Goal: Task Accomplishment & Management: Complete application form

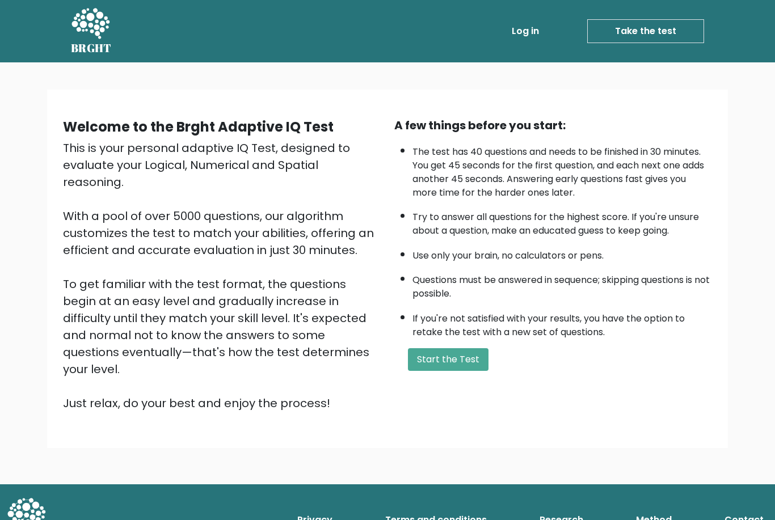
click at [455, 371] on button "Start the Test" at bounding box center [448, 359] width 81 height 23
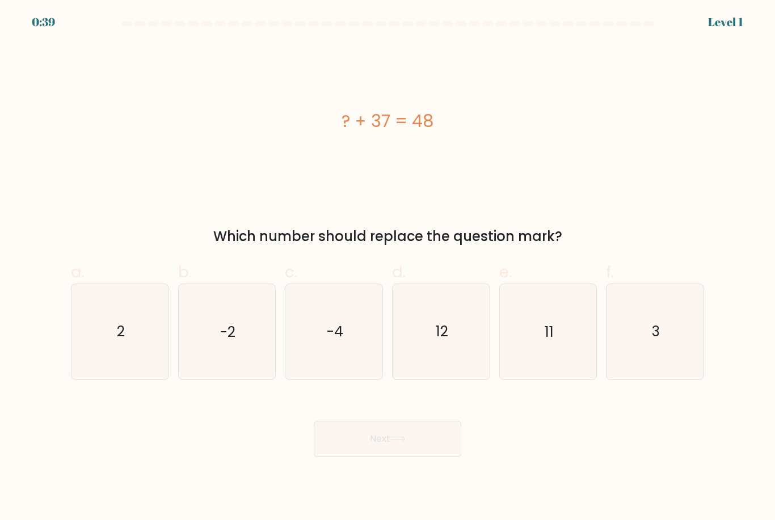
click at [539, 344] on icon "11" at bounding box center [547, 331] width 95 height 95
click at [388, 268] on input "e. 11" at bounding box center [388, 263] width 1 height 7
radio input "true"
click at [434, 450] on button "Next" at bounding box center [388, 439] width 148 height 36
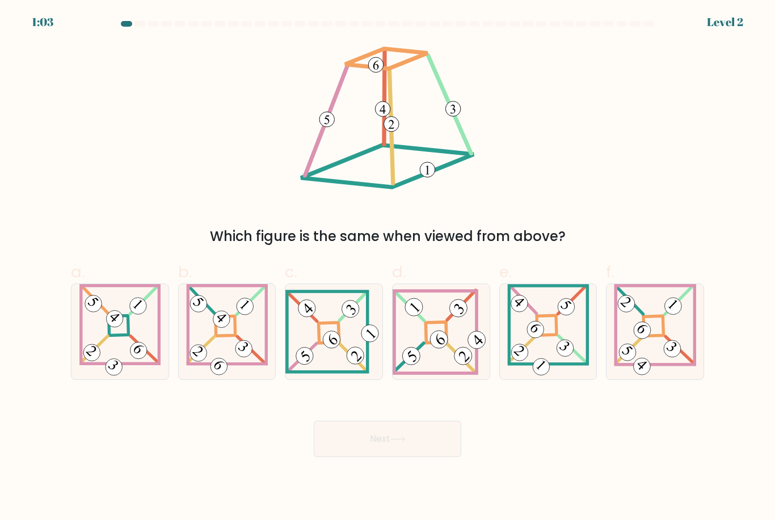
click at [338, 352] on 841 at bounding box center [331, 340] width 24 height 24
click at [388, 268] on input "c." at bounding box center [388, 263] width 1 height 7
radio input "true"
click at [408, 446] on button "Next" at bounding box center [388, 439] width 148 height 36
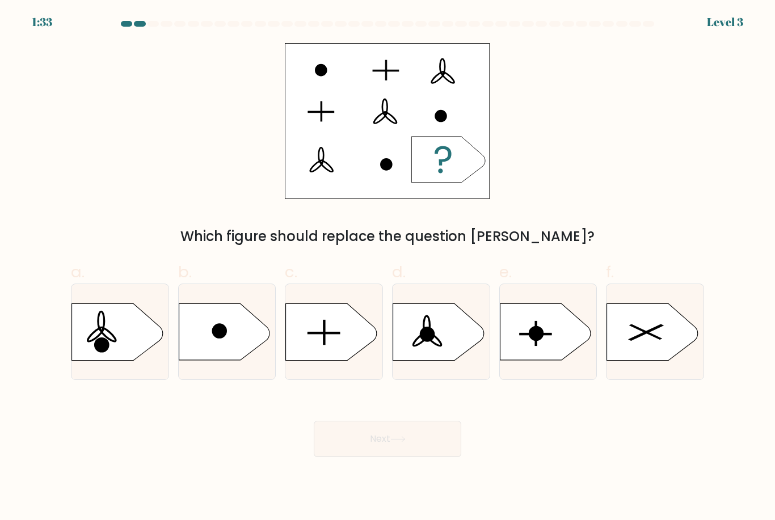
click at [333, 347] on icon at bounding box center [331, 332] width 91 height 57
click at [388, 268] on input "c." at bounding box center [388, 263] width 1 height 7
radio input "true"
click at [428, 449] on button "Next" at bounding box center [388, 439] width 148 height 36
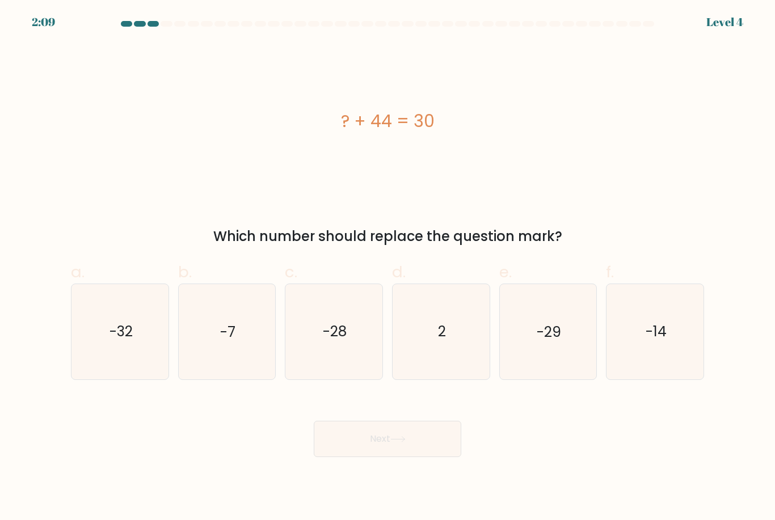
click at [646, 319] on icon "-14" at bounding box center [655, 331] width 95 height 95
click at [388, 268] on input "f. -14" at bounding box center [388, 263] width 1 height 7
radio input "true"
click at [406, 443] on icon at bounding box center [397, 439] width 15 height 6
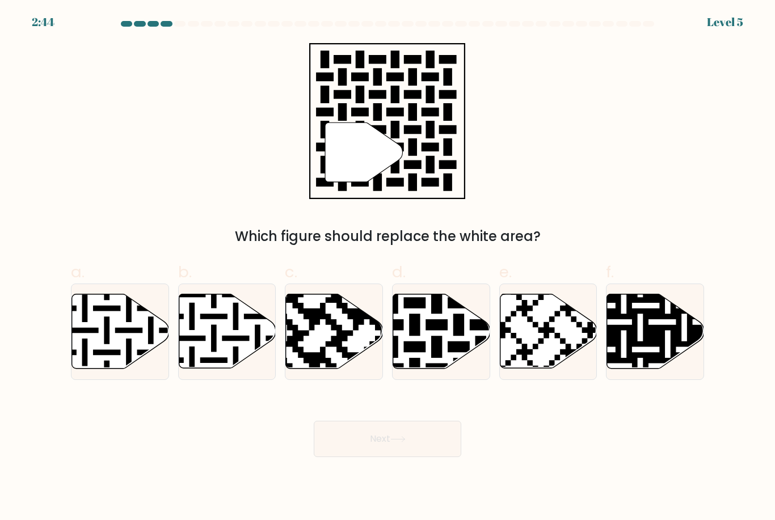
click at [440, 342] on icon at bounding box center [441, 331] width 97 height 74
click at [388, 268] on input "d." at bounding box center [388, 263] width 1 height 7
radio input "true"
click at [440, 447] on button "Next" at bounding box center [388, 439] width 148 height 36
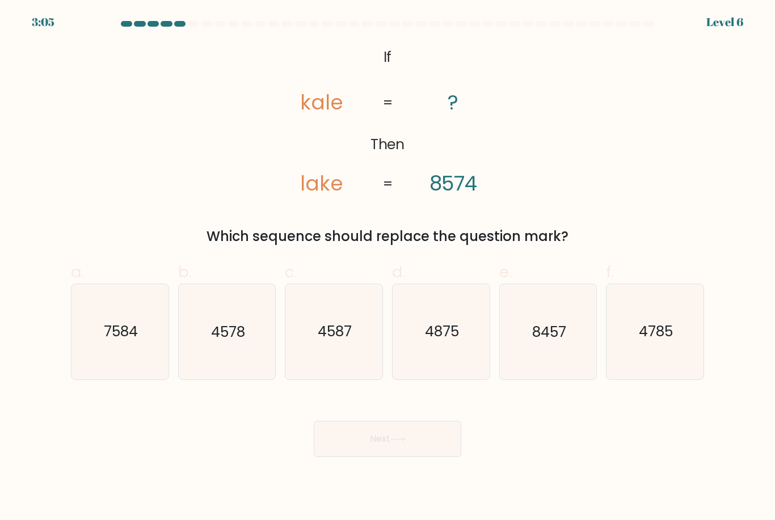
click at [104, 338] on text "7584" at bounding box center [121, 332] width 34 height 20
click at [388, 268] on input "a. 7584" at bounding box center [388, 263] width 1 height 7
radio input "true"
click at [401, 457] on button "Next" at bounding box center [388, 439] width 148 height 36
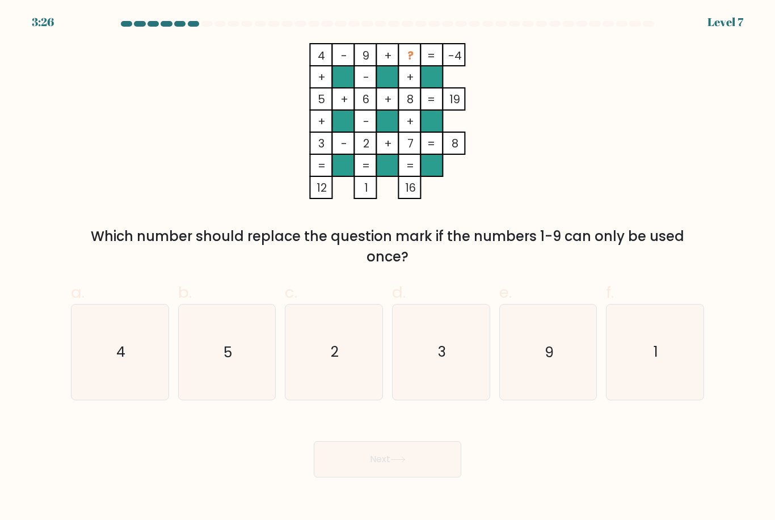
click at [658, 363] on text "1" at bounding box center [656, 353] width 5 height 20
click at [388, 268] on input "f. 1" at bounding box center [388, 263] width 1 height 7
radio input "true"
click at [415, 469] on button "Next" at bounding box center [388, 459] width 148 height 36
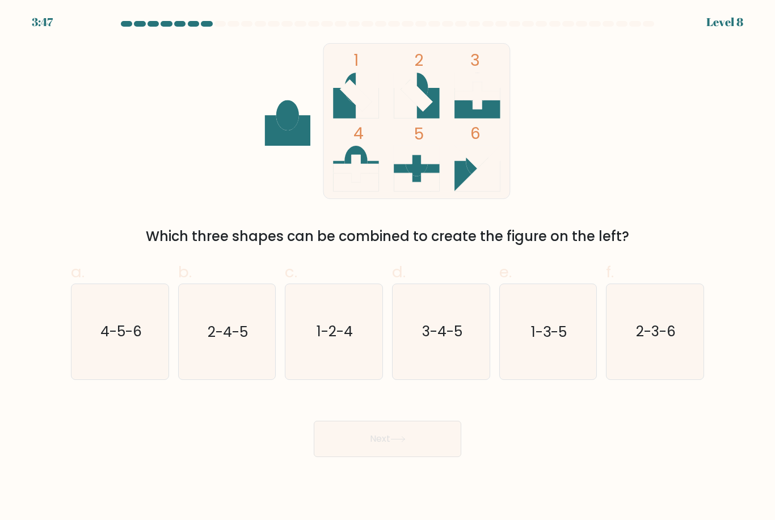
click at [447, 331] on icon "3-4-5" at bounding box center [441, 331] width 95 height 95
click at [388, 268] on input "d. 3-4-5" at bounding box center [388, 263] width 1 height 7
radio input "true"
click at [421, 456] on button "Next" at bounding box center [388, 439] width 148 height 36
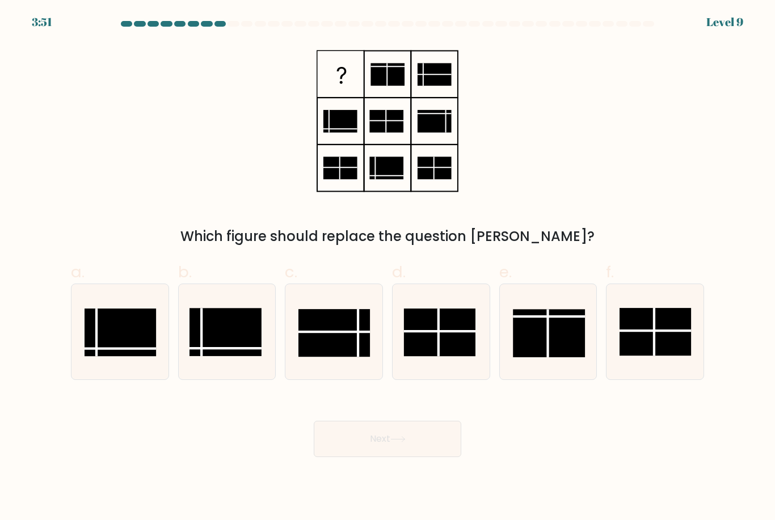
click at [662, 344] on rect at bounding box center [655, 333] width 71 height 48
click at [388, 268] on input "f." at bounding box center [388, 263] width 1 height 7
radio input "true"
click at [358, 357] on line at bounding box center [358, 334] width 0 height 48
click at [388, 268] on input "c." at bounding box center [388, 263] width 1 height 7
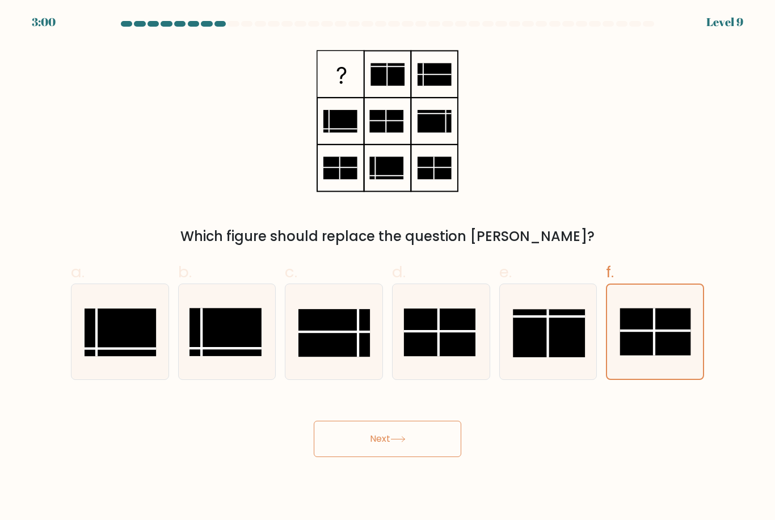
radio input "true"
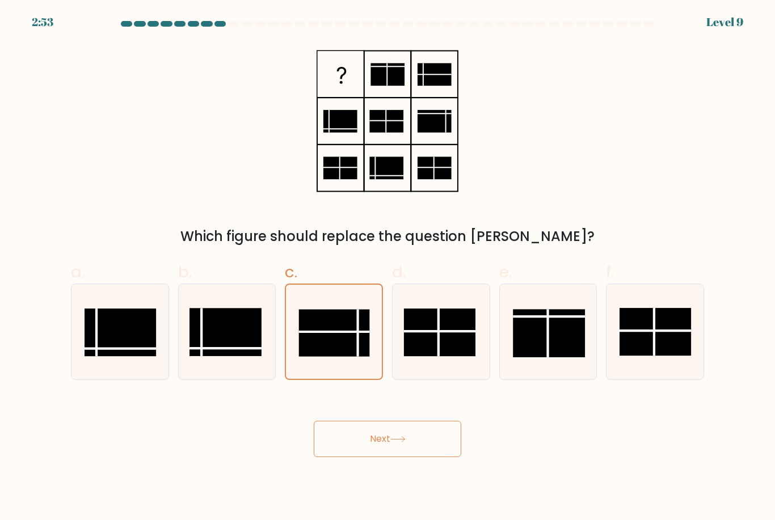
click at [427, 457] on button "Next" at bounding box center [388, 439] width 148 height 36
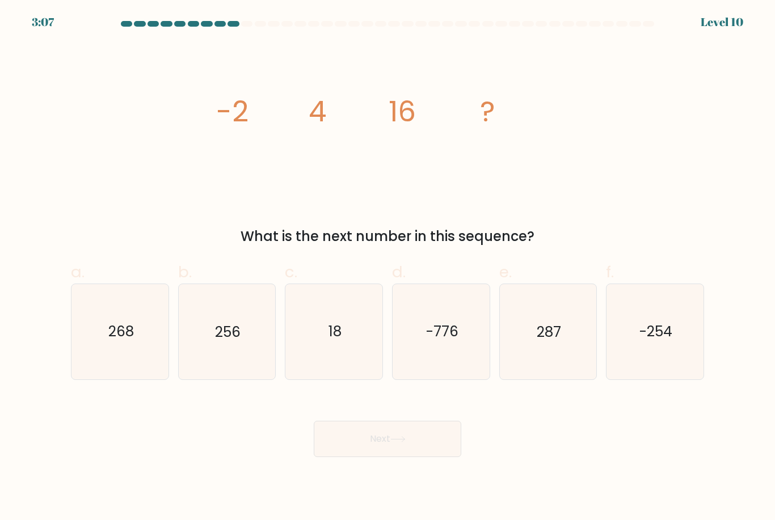
click at [243, 352] on icon "256" at bounding box center [226, 331] width 95 height 95
click at [388, 268] on input "b. 256" at bounding box center [388, 263] width 1 height 7
radio input "true"
click at [406, 443] on icon at bounding box center [397, 439] width 15 height 6
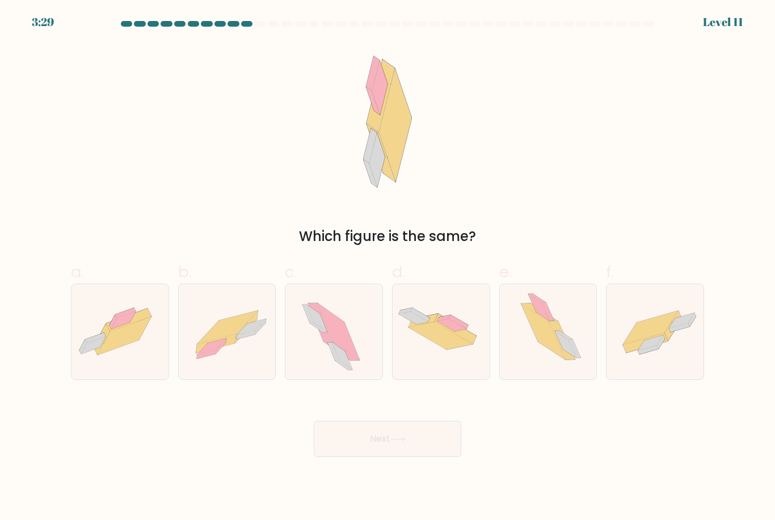
click at [242, 339] on icon at bounding box center [246, 334] width 19 height 9
click at [388, 268] on input "b." at bounding box center [388, 263] width 1 height 7
radio input "true"
click at [401, 457] on button "Next" at bounding box center [388, 439] width 148 height 36
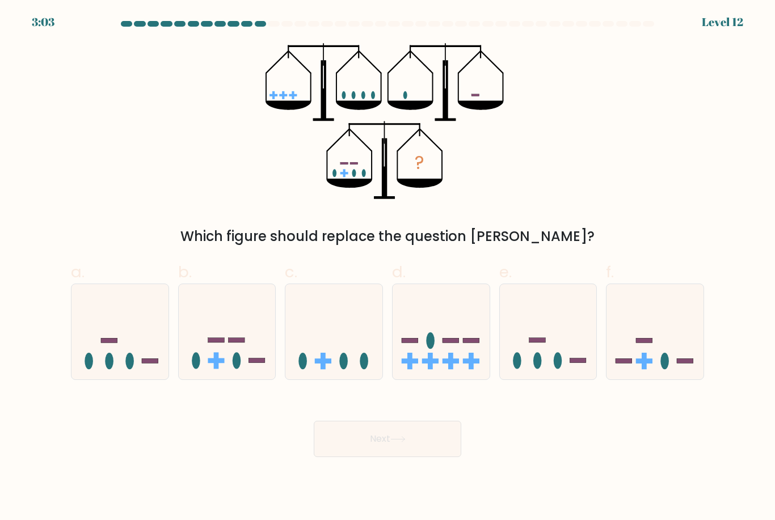
click at [238, 356] on icon at bounding box center [227, 332] width 97 height 80
click at [388, 268] on input "b." at bounding box center [388, 263] width 1 height 7
radio input "true"
click at [385, 457] on button "Next" at bounding box center [388, 439] width 148 height 36
click at [405, 454] on button "Next" at bounding box center [388, 439] width 148 height 36
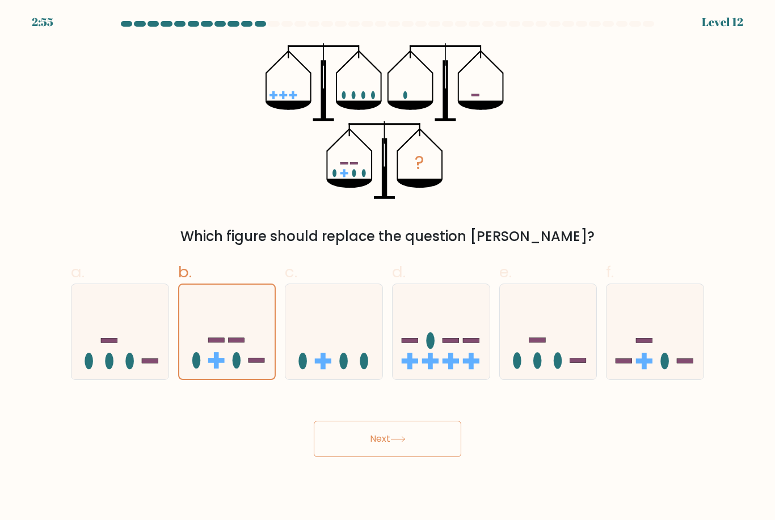
click at [438, 455] on button "Next" at bounding box center [388, 439] width 148 height 36
click at [402, 457] on button "Next" at bounding box center [388, 439] width 148 height 36
click at [384, 452] on button "Next" at bounding box center [388, 439] width 148 height 36
click at [429, 457] on button "Next" at bounding box center [388, 439] width 148 height 36
click at [440, 457] on button "Next" at bounding box center [388, 439] width 148 height 36
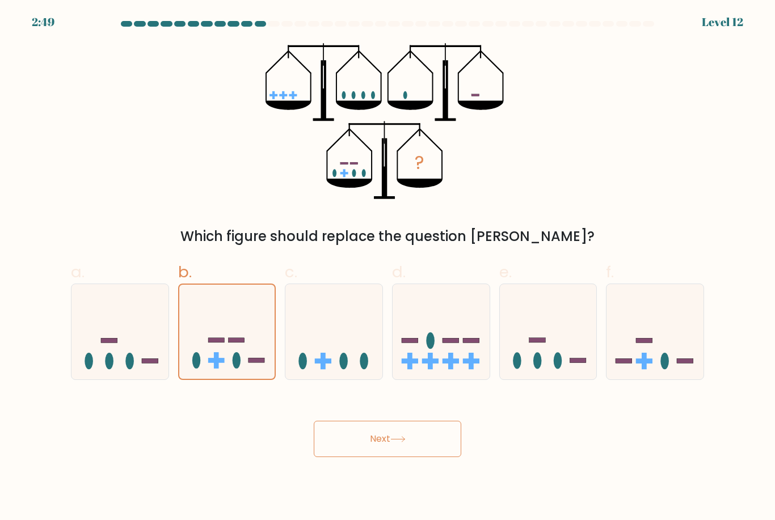
click at [426, 457] on button "Next" at bounding box center [388, 439] width 148 height 36
click at [419, 450] on button "Next" at bounding box center [388, 439] width 148 height 36
click at [405, 443] on icon at bounding box center [397, 439] width 15 height 6
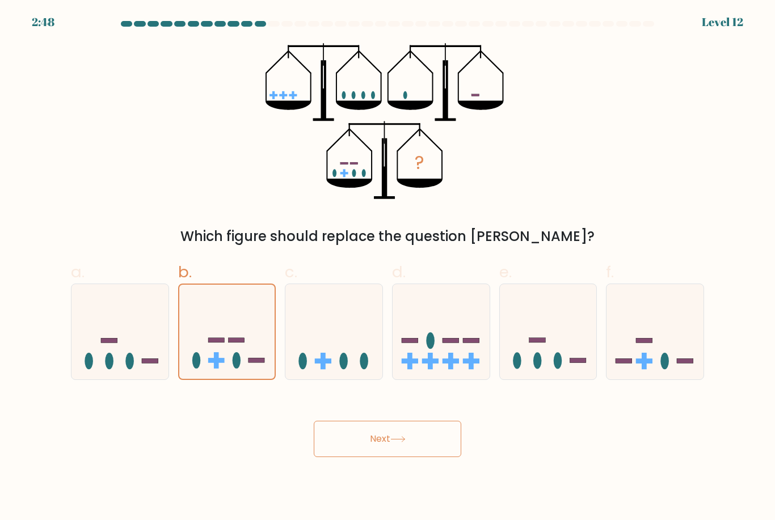
click at [404, 443] on icon at bounding box center [397, 439] width 15 height 6
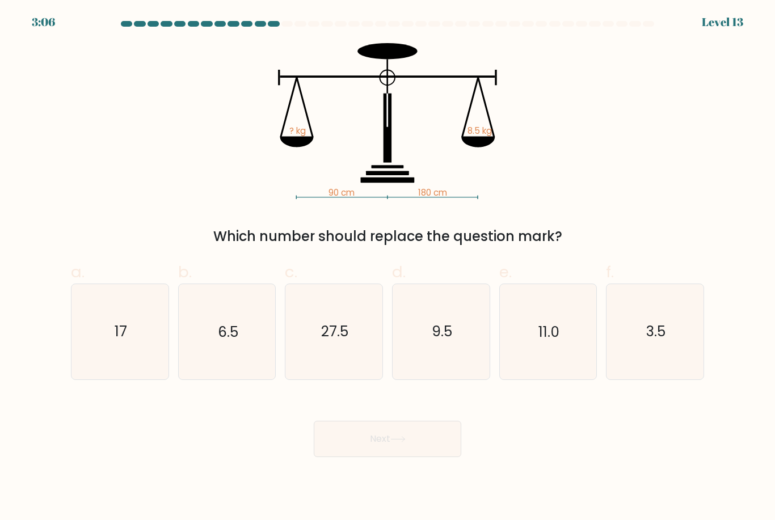
click at [62, 340] on form at bounding box center [387, 239] width 775 height 436
click at [103, 333] on icon "17" at bounding box center [120, 331] width 95 height 95
click at [388, 268] on input "a. 17" at bounding box center [388, 263] width 1 height 7
radio input "true"
click at [412, 449] on button "Next" at bounding box center [388, 439] width 148 height 36
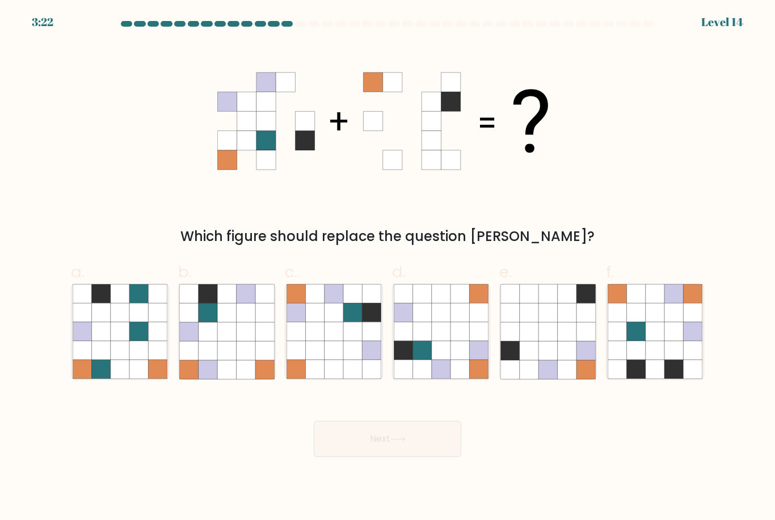
click at [659, 322] on icon at bounding box center [655, 313] width 19 height 19
click at [388, 268] on input "f." at bounding box center [388, 263] width 1 height 7
radio input "true"
click at [409, 457] on button "Next" at bounding box center [388, 439] width 148 height 36
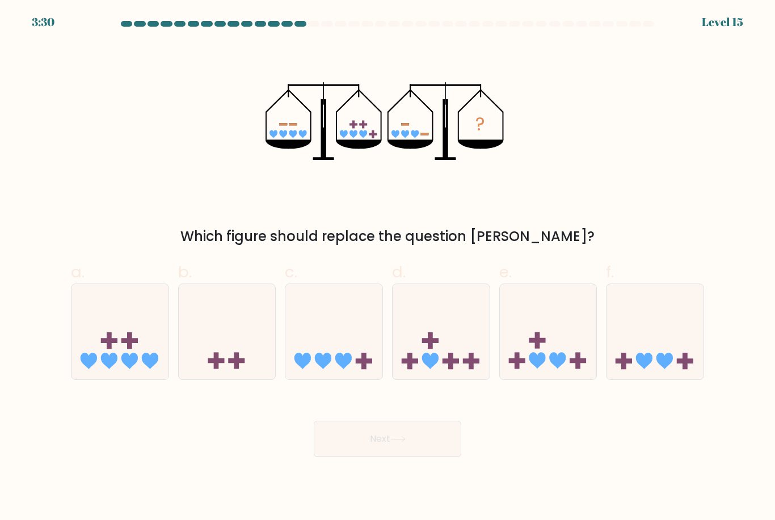
click at [553, 340] on icon at bounding box center [548, 332] width 97 height 80
click at [388, 268] on input "e." at bounding box center [388, 263] width 1 height 7
radio input "true"
click at [423, 457] on button "Next" at bounding box center [388, 439] width 148 height 36
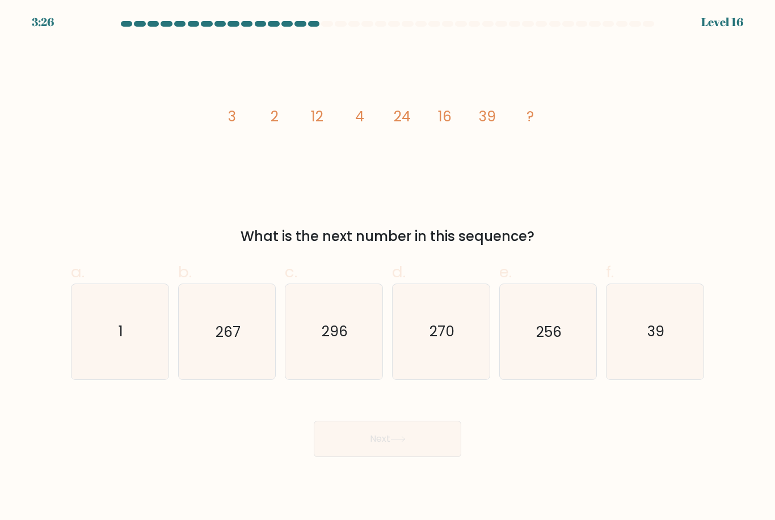
click at [546, 313] on icon "256" at bounding box center [547, 331] width 95 height 95
click at [388, 268] on input "e. 256" at bounding box center [388, 263] width 1 height 7
radio input "true"
click at [415, 454] on button "Next" at bounding box center [388, 439] width 148 height 36
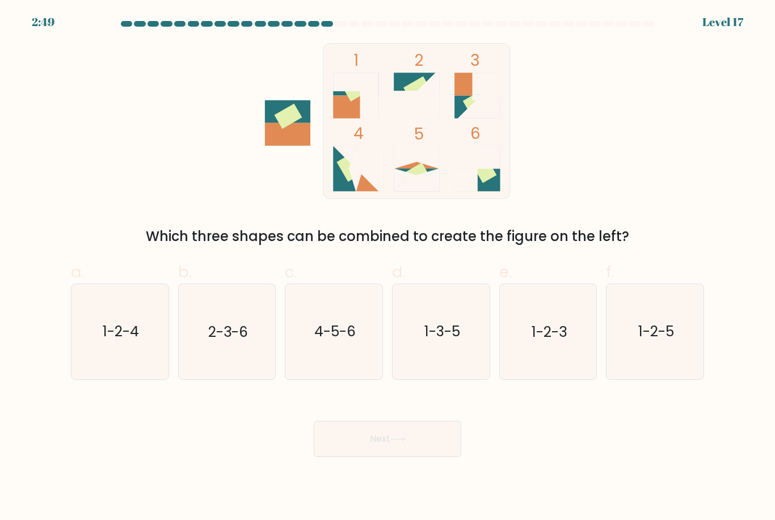
click at [541, 356] on icon "1-2-3" at bounding box center [547, 331] width 95 height 95
click at [388, 268] on input "e. 1-2-3" at bounding box center [388, 263] width 1 height 7
radio input "true"
click at [409, 440] on button "Next" at bounding box center [388, 439] width 148 height 36
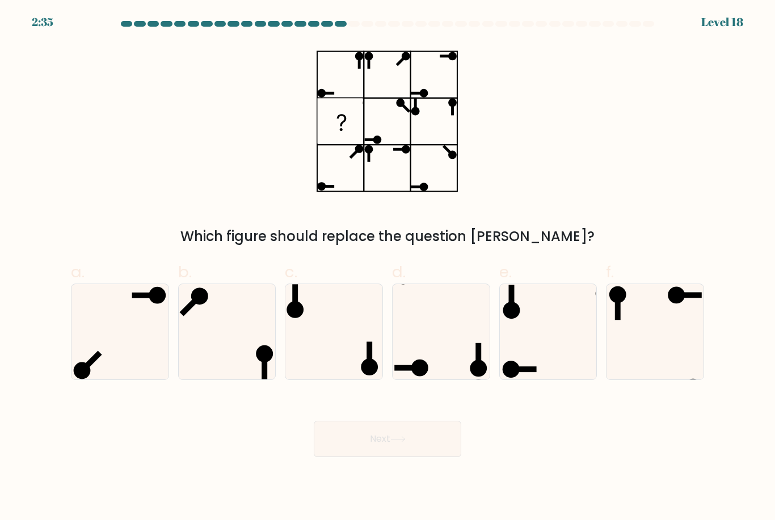
click at [664, 334] on icon at bounding box center [655, 331] width 95 height 95
click at [388, 268] on input "f." at bounding box center [388, 263] width 1 height 7
radio input "true"
click at [393, 443] on icon at bounding box center [397, 439] width 15 height 6
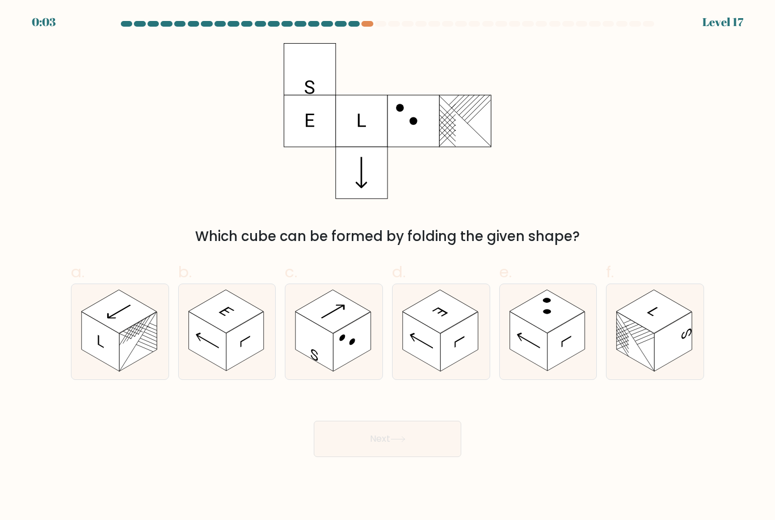
click at [214, 332] on rect at bounding box center [225, 311] width 75 height 43
click at [388, 268] on input "b." at bounding box center [388, 263] width 1 height 7
radio input "true"
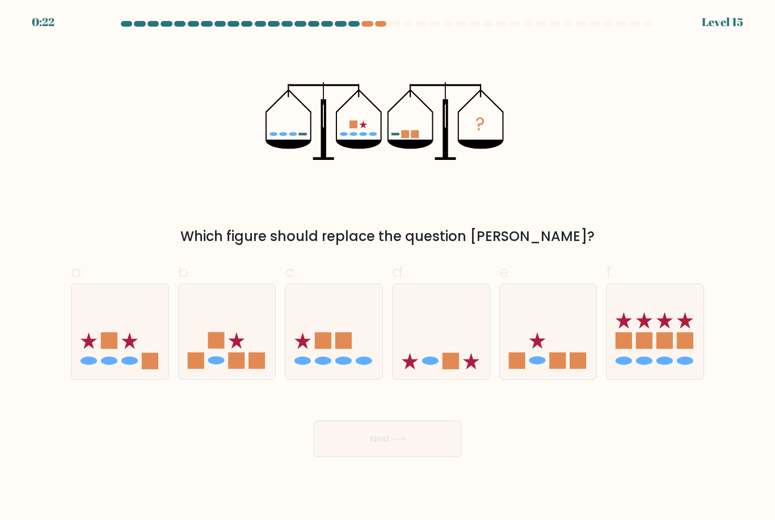
click at [560, 336] on icon at bounding box center [548, 332] width 97 height 80
click at [388, 268] on input "e." at bounding box center [388, 263] width 1 height 7
radio input "true"
click at [403, 444] on button "Next" at bounding box center [388, 439] width 148 height 36
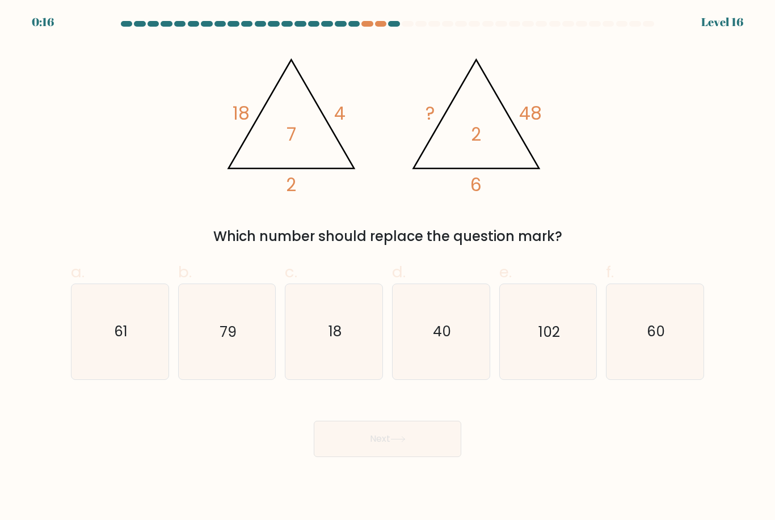
click at [665, 325] on icon "60" at bounding box center [655, 331] width 95 height 95
click at [388, 268] on input "f. 60" at bounding box center [388, 263] width 1 height 7
radio input "true"
click at [409, 449] on button "Next" at bounding box center [388, 439] width 148 height 36
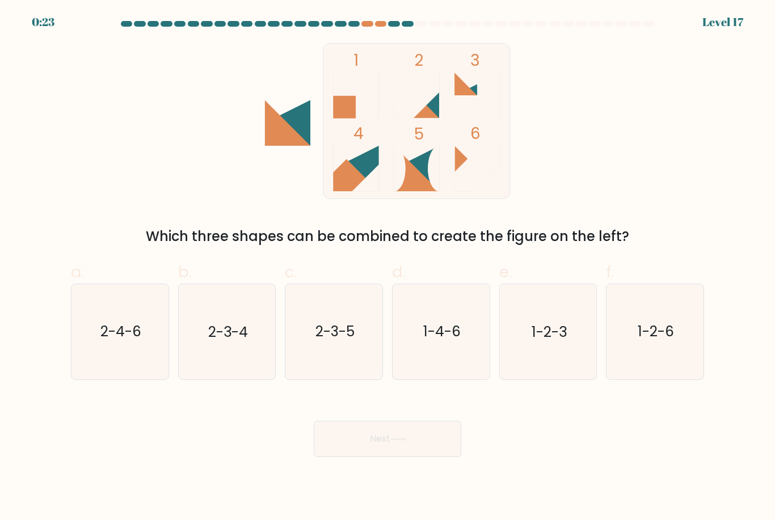
click at [109, 342] on text "2-4-6" at bounding box center [120, 332] width 41 height 20
click at [388, 268] on input "a. 2-4-6" at bounding box center [388, 263] width 1 height 7
radio input "true"
click at [383, 457] on button "Next" at bounding box center [388, 439] width 148 height 36
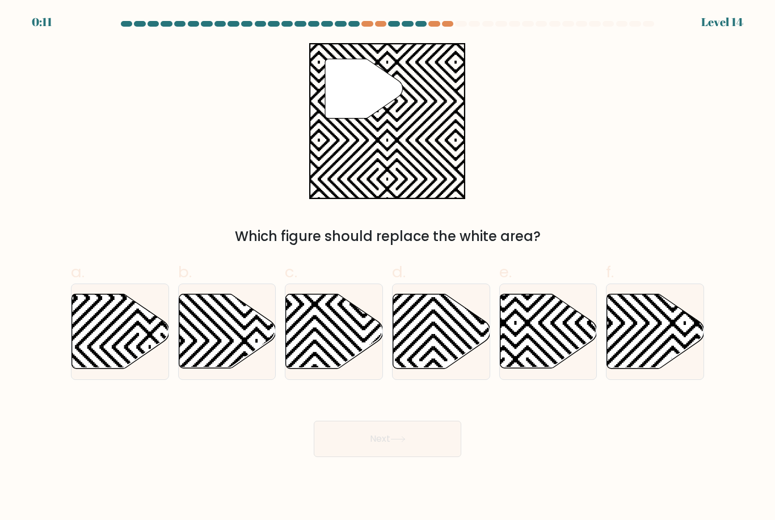
click at [565, 349] on icon at bounding box center [515, 372] width 195 height 195
click at [388, 268] on input "e." at bounding box center [388, 263] width 1 height 7
radio input "true"
click at [340, 344] on icon at bounding box center [334, 331] width 97 height 74
click at [388, 268] on input "c." at bounding box center [388, 263] width 1 height 7
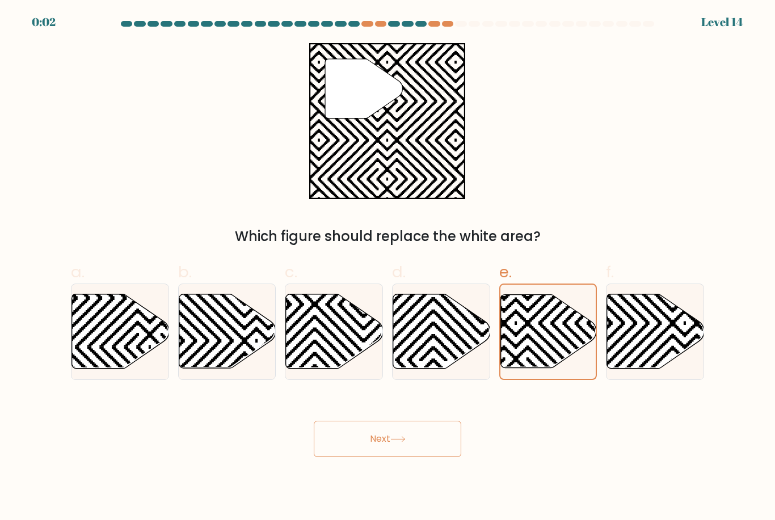
radio input "true"
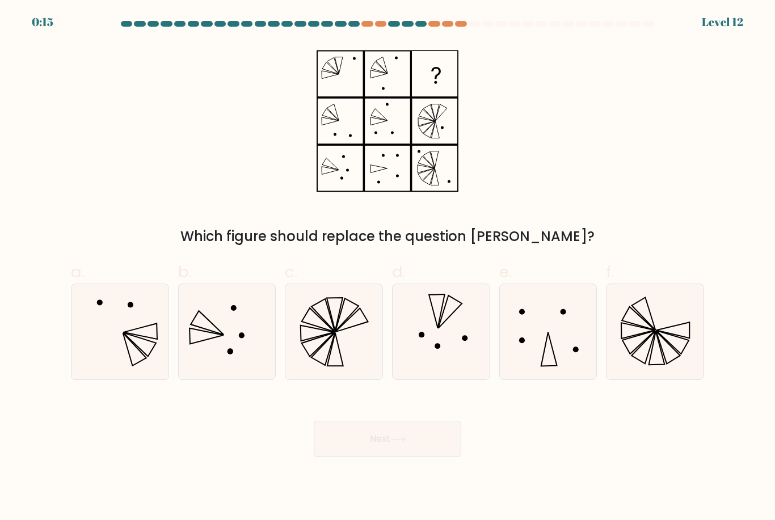
click at [355, 339] on icon at bounding box center [334, 331] width 95 height 95
click at [388, 268] on input "c." at bounding box center [388, 263] width 1 height 7
radio input "true"
click at [419, 444] on button "Next" at bounding box center [388, 439] width 148 height 36
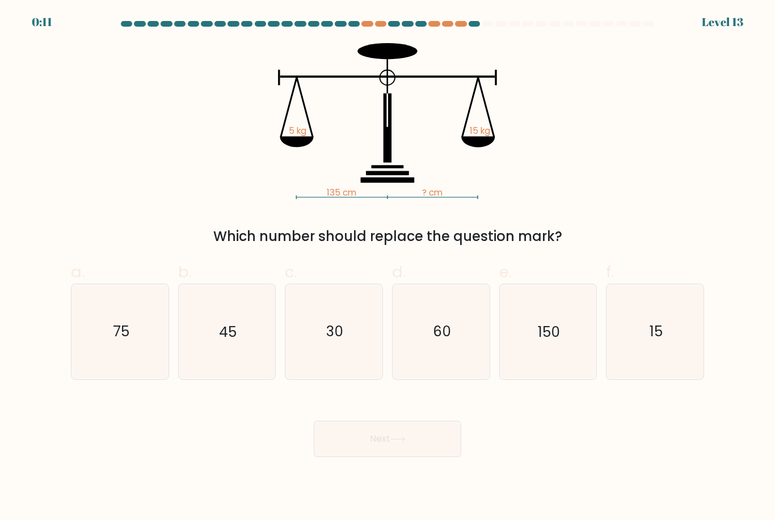
click at [216, 338] on icon "45" at bounding box center [226, 331] width 95 height 95
click at [388, 268] on input "b. 45" at bounding box center [388, 263] width 1 height 7
radio input "true"
click at [424, 457] on button "Next" at bounding box center [388, 439] width 148 height 36
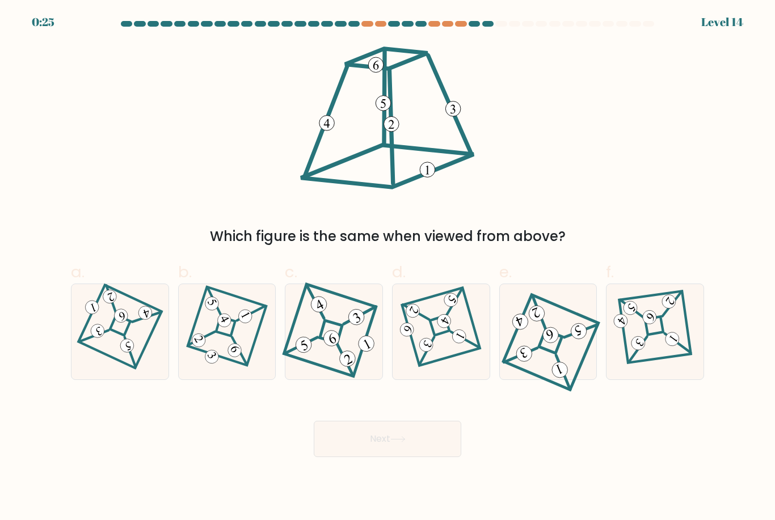
click at [114, 338] on icon at bounding box center [119, 332] width 65 height 76
click at [388, 268] on input "a." at bounding box center [388, 263] width 1 height 7
radio input "true"
click at [426, 456] on button "Next" at bounding box center [388, 439] width 148 height 36
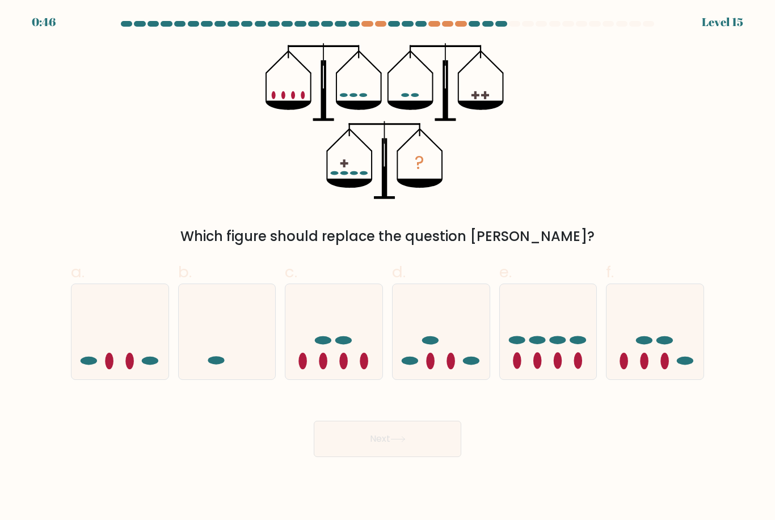
click at [340, 357] on icon at bounding box center [333, 332] width 97 height 80
click at [388, 268] on input "c." at bounding box center [388, 263] width 1 height 7
radio input "true"
click at [389, 455] on button "Next" at bounding box center [388, 439] width 148 height 36
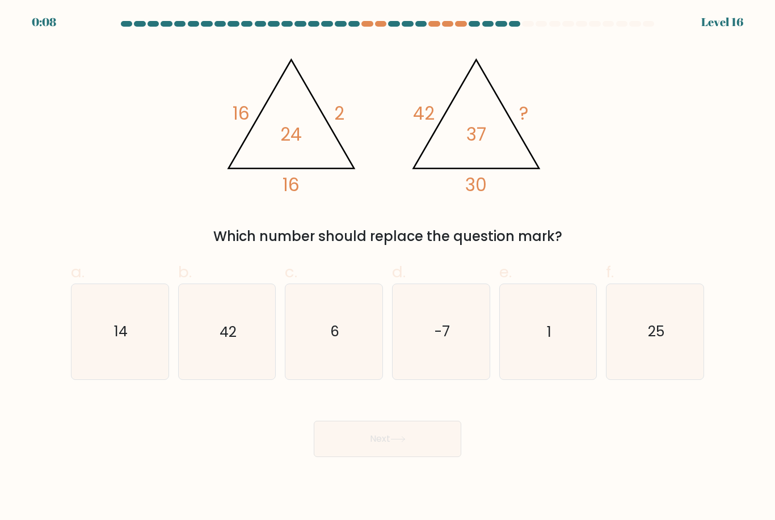
click at [367, 323] on icon "6" at bounding box center [334, 331] width 95 height 95
click at [388, 268] on input "c. 6" at bounding box center [388, 263] width 1 height 7
radio input "true"
click at [419, 453] on button "Next" at bounding box center [388, 439] width 148 height 36
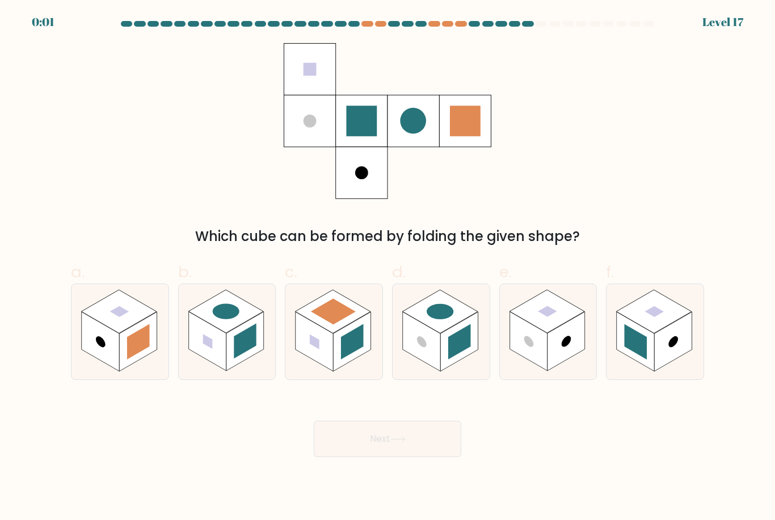
click at [350, 344] on rect at bounding box center [352, 342] width 23 height 35
click at [388, 268] on input "c." at bounding box center [388, 263] width 1 height 7
radio input "true"
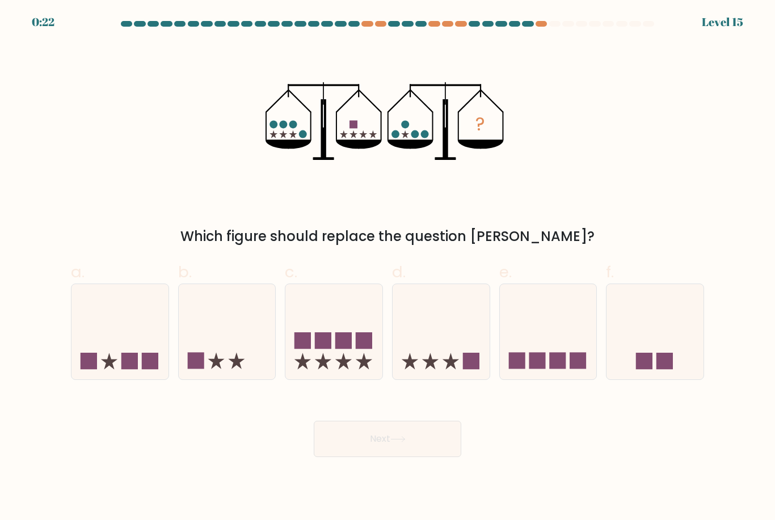
click at [233, 369] on icon at bounding box center [227, 332] width 97 height 80
click at [388, 268] on input "b." at bounding box center [388, 263] width 1 height 7
radio input "true"
click at [390, 456] on button "Next" at bounding box center [388, 439] width 148 height 36
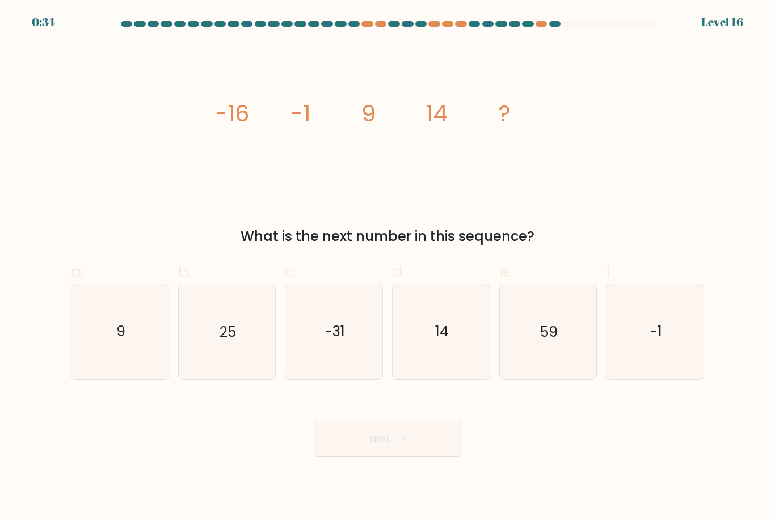
click at [470, 337] on icon "14" at bounding box center [441, 331] width 95 height 95
click at [388, 268] on input "d. 14" at bounding box center [388, 263] width 1 height 7
radio input "true"
click at [400, 443] on icon at bounding box center [397, 439] width 15 height 6
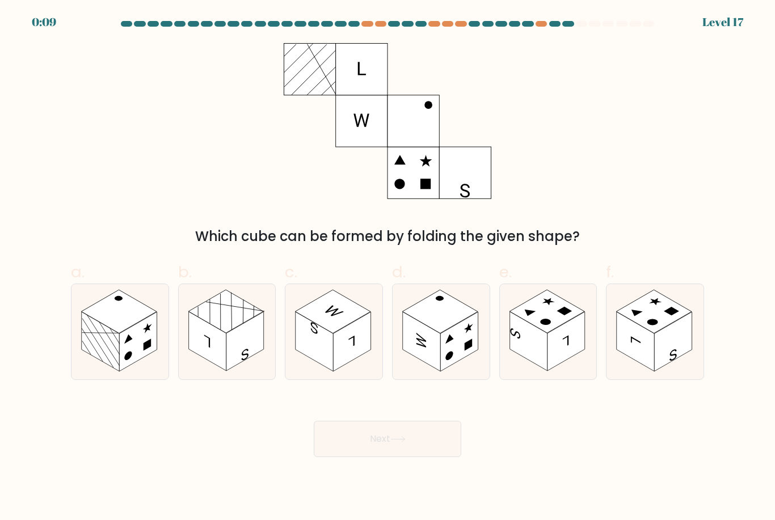
click at [445, 354] on rect at bounding box center [458, 342] width 37 height 60
click at [388, 268] on input "d." at bounding box center [388, 263] width 1 height 7
radio input "true"
click at [420, 457] on button "Next" at bounding box center [388, 439] width 148 height 36
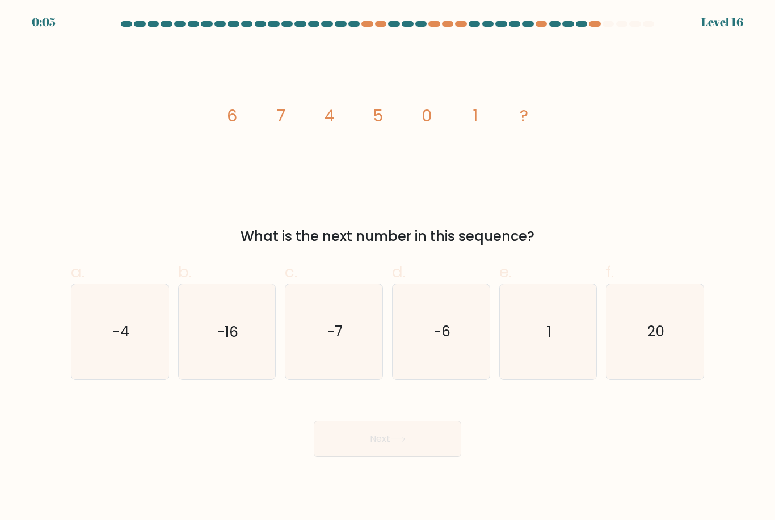
click at [108, 339] on icon "-4" at bounding box center [120, 331] width 95 height 95
click at [388, 268] on input "a. -4" at bounding box center [388, 263] width 1 height 7
radio input "true"
click at [447, 356] on icon "-6" at bounding box center [441, 331] width 95 height 95
click at [388, 268] on input "d. -6" at bounding box center [388, 263] width 1 height 7
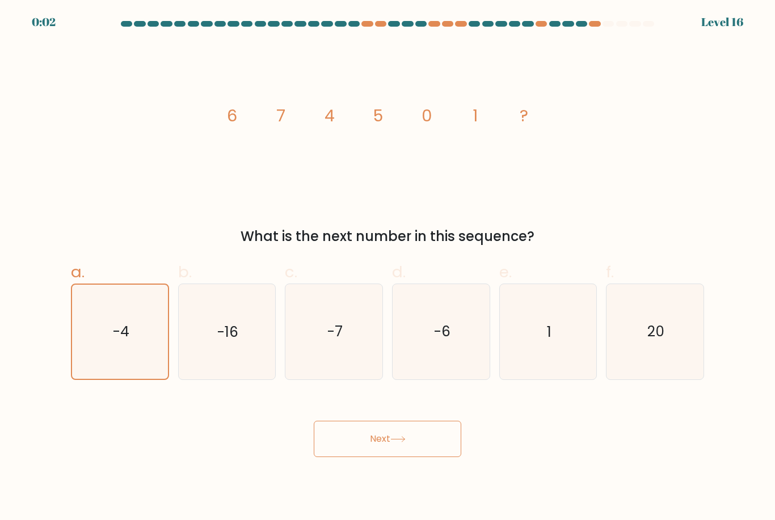
radio input "true"
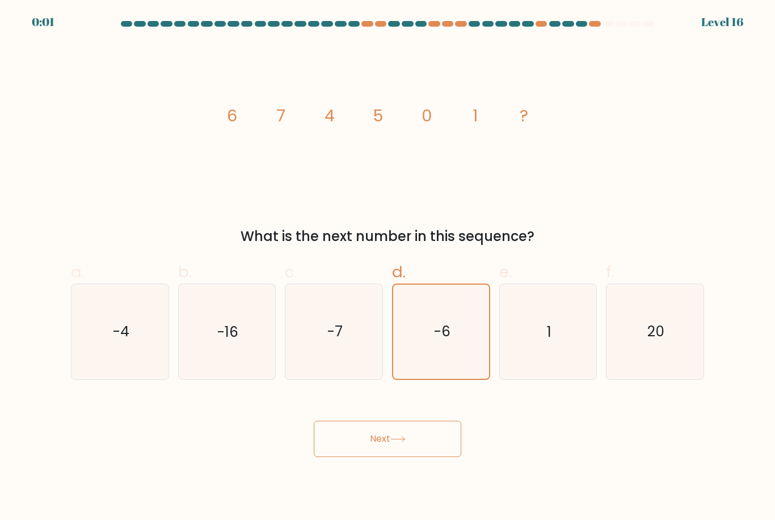
click at [403, 457] on button "Next" at bounding box center [388, 439] width 148 height 36
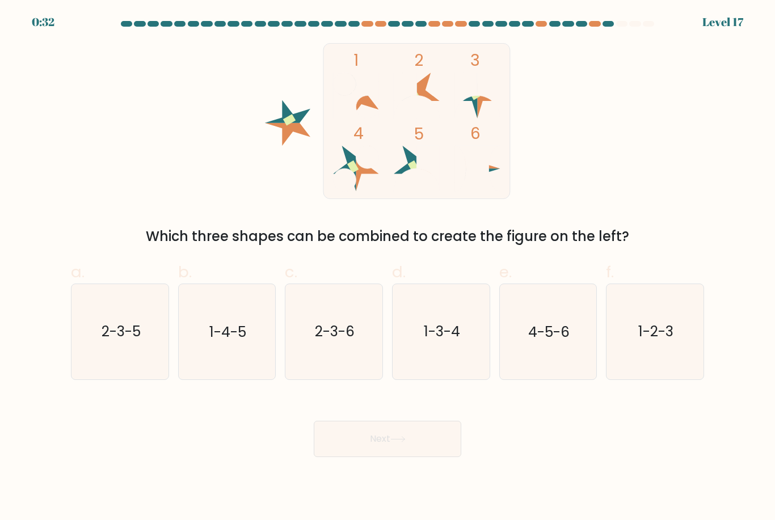
click at [103, 342] on text "2-3-5" at bounding box center [120, 332] width 39 height 20
click at [388, 268] on input "a. 2-3-5" at bounding box center [388, 263] width 1 height 7
radio input "true"
click at [377, 457] on button "Next" at bounding box center [388, 439] width 148 height 36
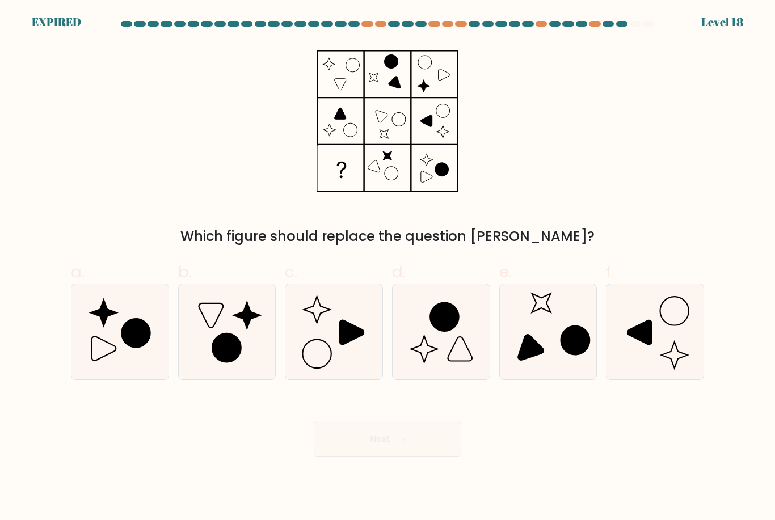
click at [266, 359] on icon at bounding box center [226, 331] width 95 height 95
click at [388, 268] on input "b." at bounding box center [388, 263] width 1 height 7
radio input "true"
click at [235, 353] on icon at bounding box center [226, 348] width 28 height 28
click at [388, 268] on input "b." at bounding box center [388, 263] width 1 height 7
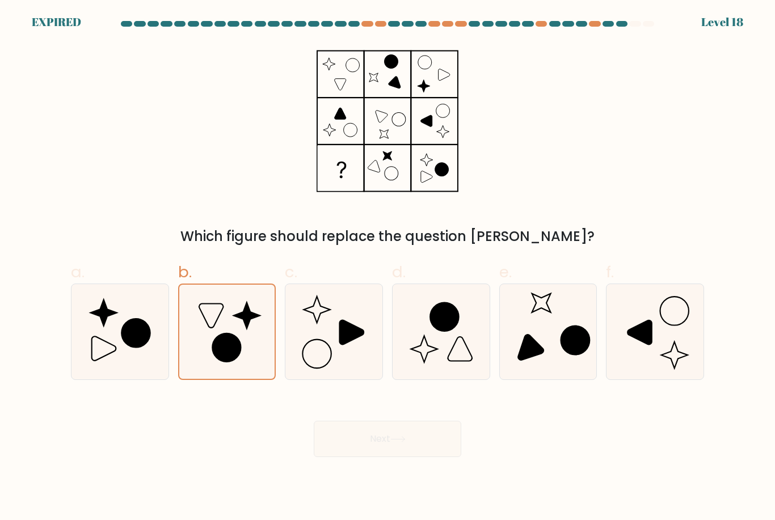
click at [230, 362] on icon at bounding box center [226, 348] width 28 height 28
click at [388, 268] on input "b." at bounding box center [388, 263] width 1 height 7
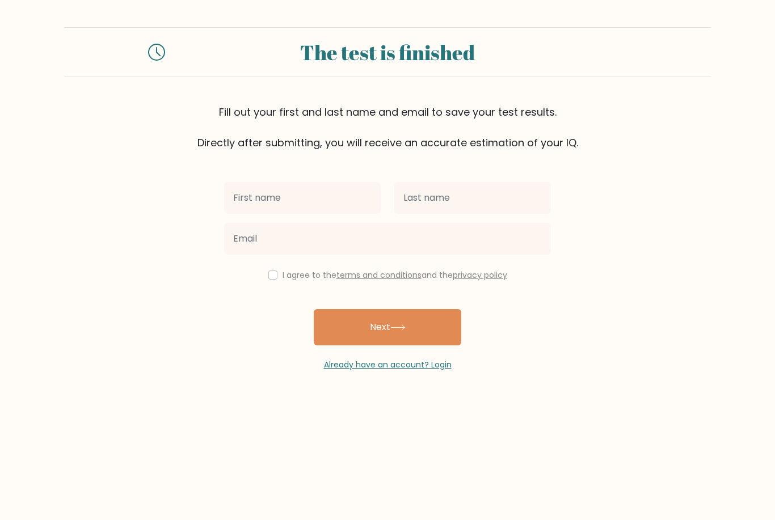
click at [308, 200] on input "text" at bounding box center [302, 198] width 157 height 32
type input "[PERSON_NAME]"
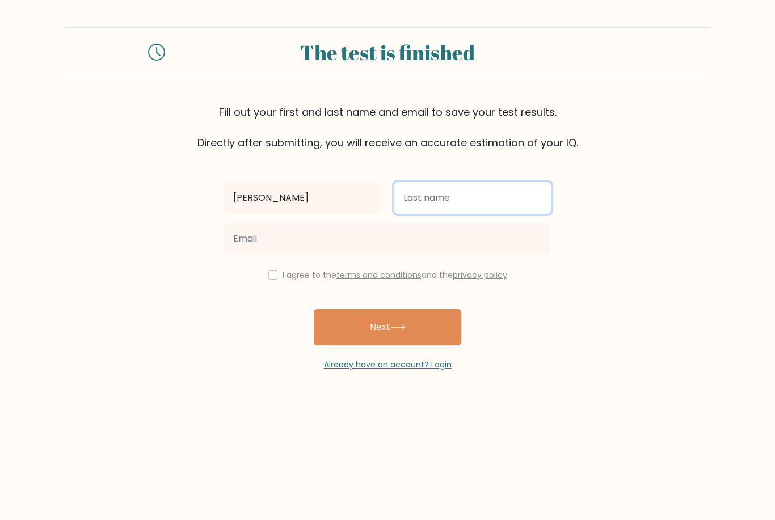
click at [459, 203] on input "text" at bounding box center [472, 198] width 157 height 32
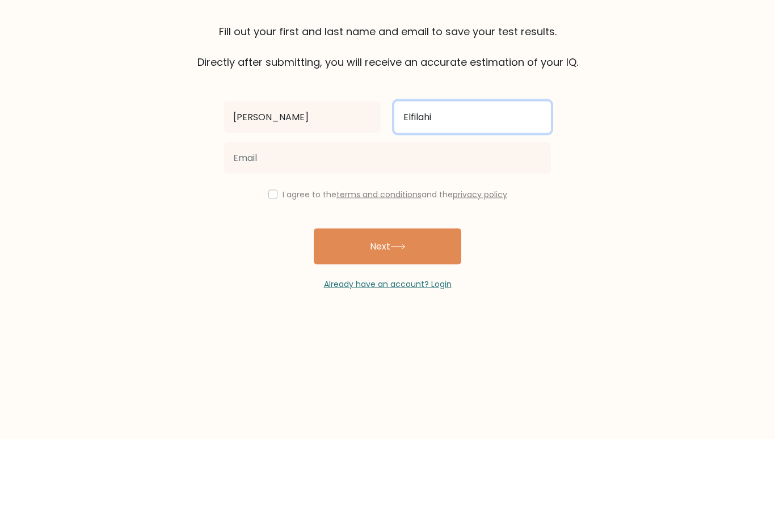
type input "Elfilahi"
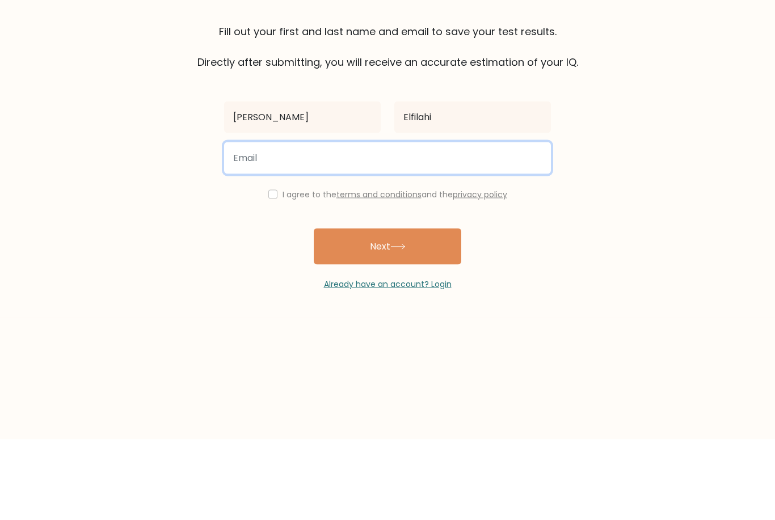
click at [448, 223] on input "email" at bounding box center [387, 239] width 327 height 32
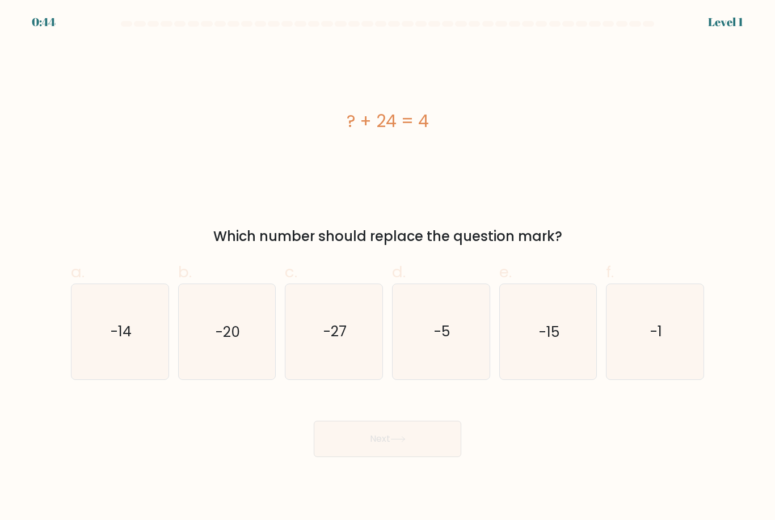
scroll to position [36, 0]
click at [249, 344] on icon "-20" at bounding box center [226, 331] width 95 height 95
click at [388, 268] on input "b. -20" at bounding box center [388, 263] width 1 height 7
radio input "true"
click at [418, 452] on button "Next" at bounding box center [388, 439] width 148 height 36
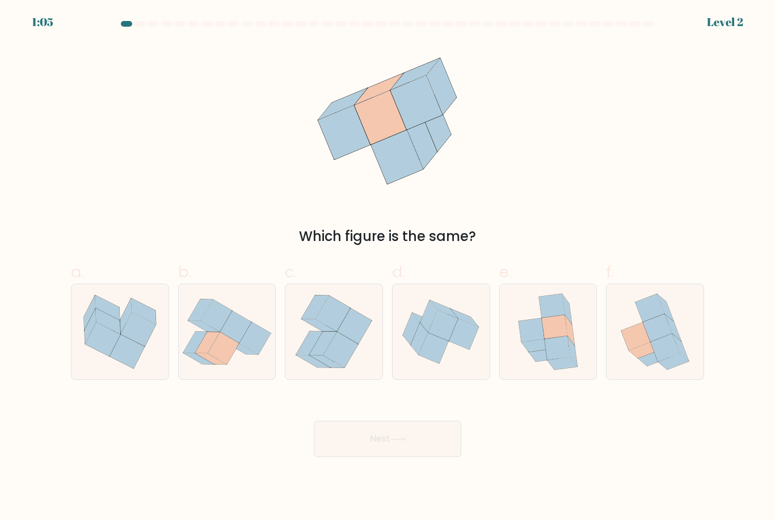
click at [523, 342] on icon at bounding box center [532, 330] width 26 height 24
click at [388, 268] on input "e." at bounding box center [388, 263] width 1 height 7
radio input "true"
click at [416, 451] on button "Next" at bounding box center [388, 439] width 148 height 36
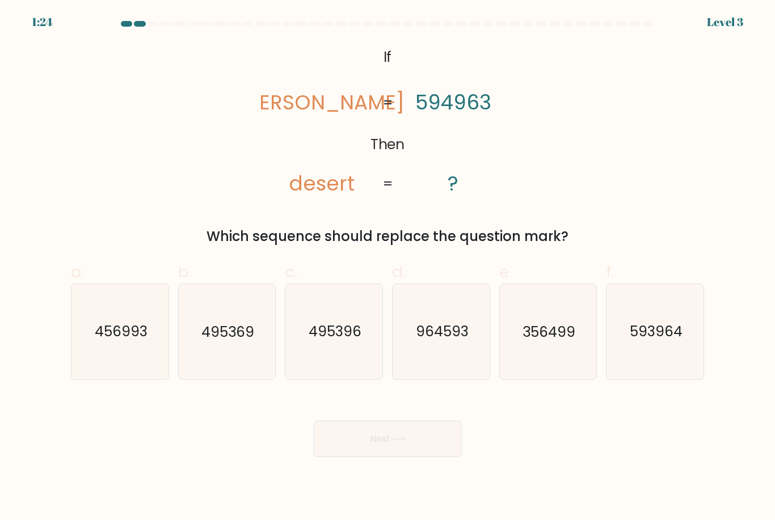
click at [667, 342] on text "593964" at bounding box center [656, 332] width 53 height 20
click at [388, 268] on input "f. 593964" at bounding box center [388, 263] width 1 height 7
radio input "true"
click at [430, 448] on button "Next" at bounding box center [388, 439] width 148 height 36
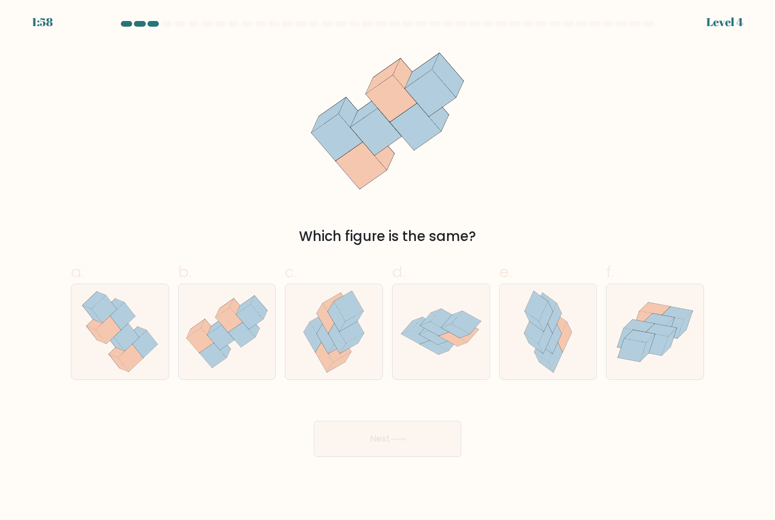
click at [335, 353] on icon at bounding box center [341, 344] width 24 height 20
click at [388, 268] on input "c." at bounding box center [388, 263] width 1 height 7
radio input "true"
click at [376, 454] on button "Next" at bounding box center [388, 439] width 148 height 36
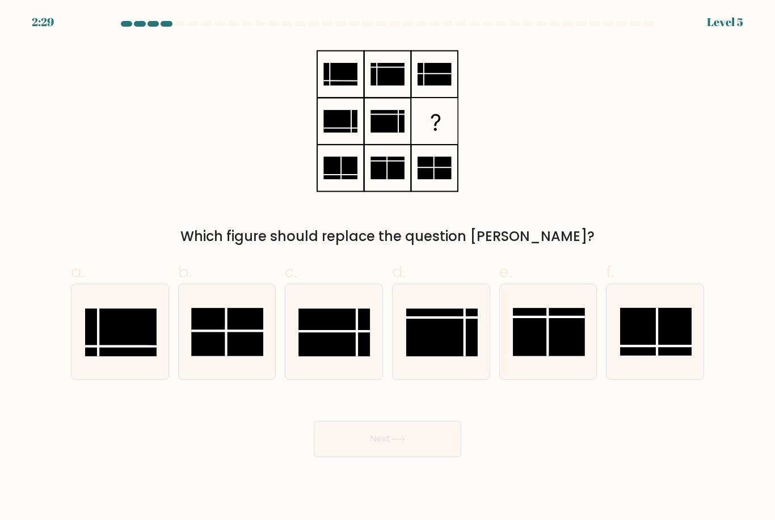
click at [347, 348] on rect at bounding box center [333, 333] width 71 height 48
click at [388, 268] on input "c." at bounding box center [388, 263] width 1 height 7
radio input "true"
click at [416, 450] on button "Next" at bounding box center [388, 439] width 148 height 36
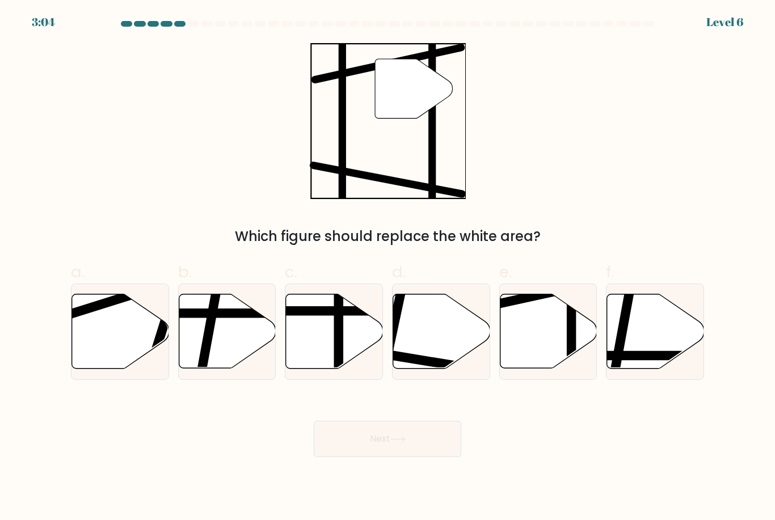
click at [542, 342] on icon at bounding box center [548, 331] width 97 height 74
click at [388, 268] on input "e." at bounding box center [388, 263] width 1 height 7
radio input "true"
click at [407, 455] on button "Next" at bounding box center [388, 439] width 148 height 36
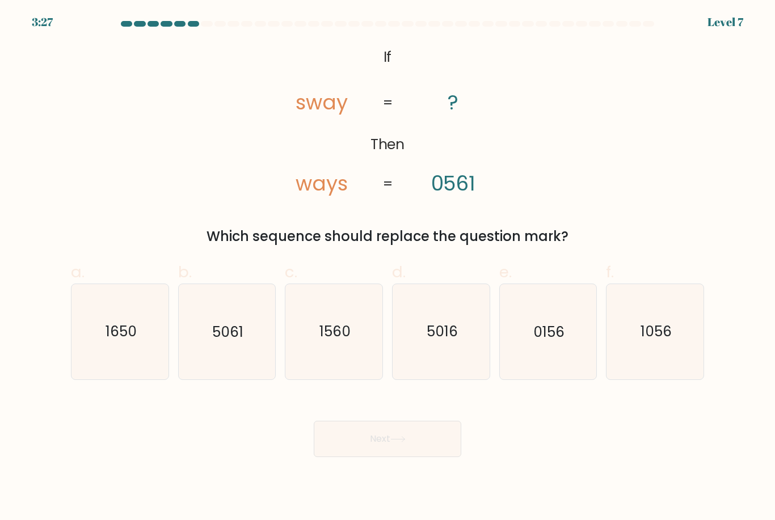
click at [675, 352] on icon "1056" at bounding box center [655, 331] width 95 height 95
click at [388, 268] on input "f. 1056" at bounding box center [388, 263] width 1 height 7
radio input "true"
click at [431, 457] on button "Next" at bounding box center [388, 439] width 148 height 36
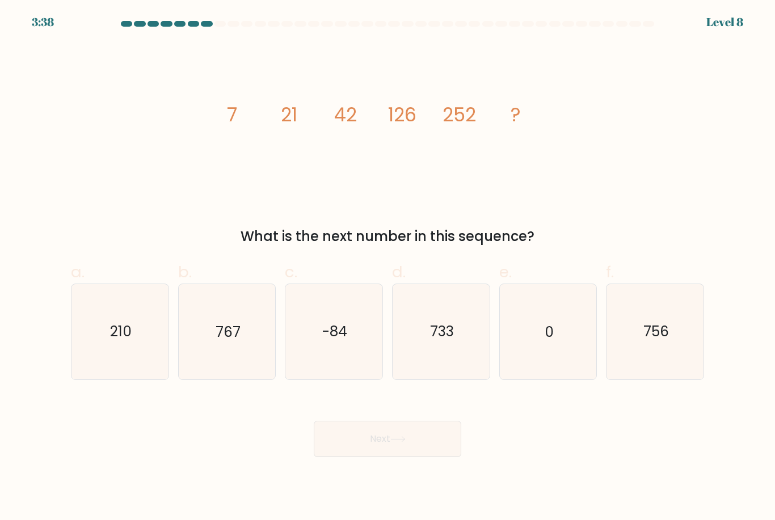
click at [677, 351] on icon "756" at bounding box center [655, 331] width 95 height 95
click at [388, 268] on input "f. 756" at bounding box center [388, 263] width 1 height 7
radio input "true"
click at [418, 451] on button "Next" at bounding box center [388, 439] width 148 height 36
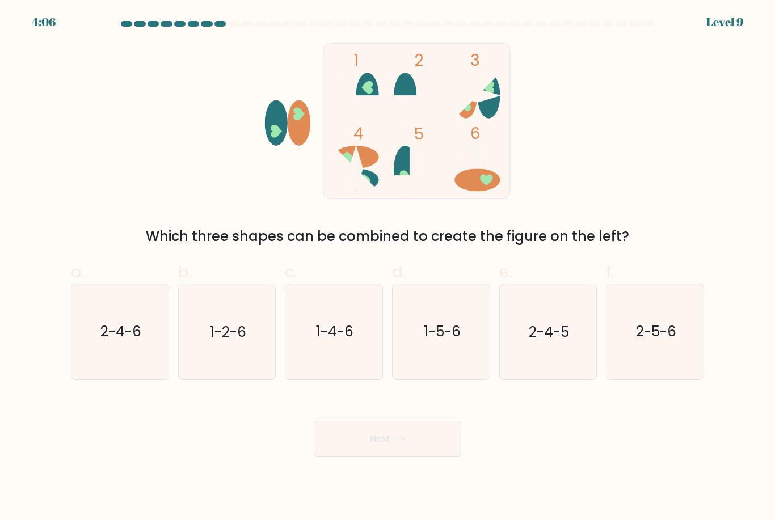
click at [218, 341] on text "1-2-6" at bounding box center [228, 332] width 36 height 20
click at [388, 268] on input "b. 1-2-6" at bounding box center [388, 263] width 1 height 7
radio input "true"
click at [390, 457] on button "Next" at bounding box center [388, 439] width 148 height 36
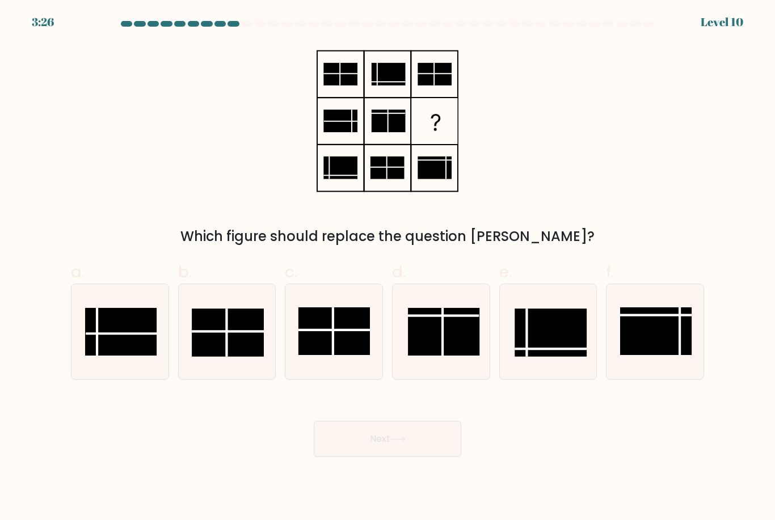
click at [94, 340] on rect at bounding box center [120, 332] width 71 height 48
click at [388, 268] on input "a." at bounding box center [388, 263] width 1 height 7
radio input "true"
click at [399, 443] on icon at bounding box center [397, 439] width 15 height 6
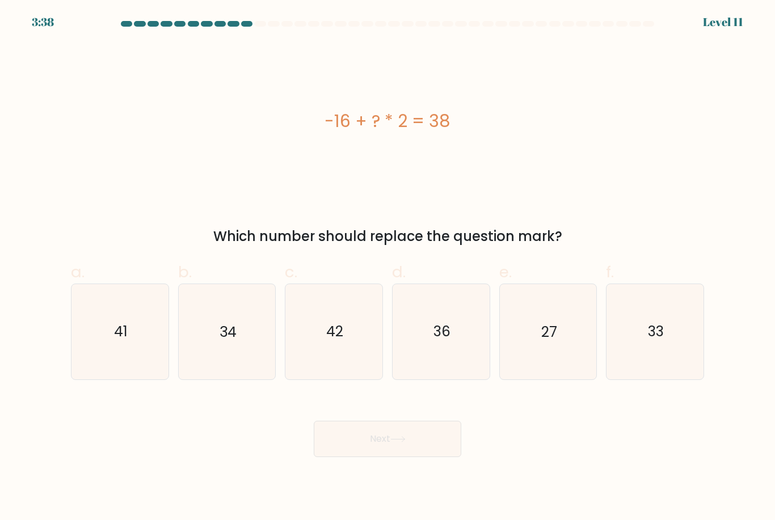
click at [550, 342] on text "27" at bounding box center [549, 332] width 16 height 20
click at [388, 268] on input "e. 27" at bounding box center [388, 263] width 1 height 7
radio input "true"
click at [411, 456] on button "Next" at bounding box center [388, 439] width 148 height 36
click at [410, 451] on button "Next" at bounding box center [388, 439] width 148 height 36
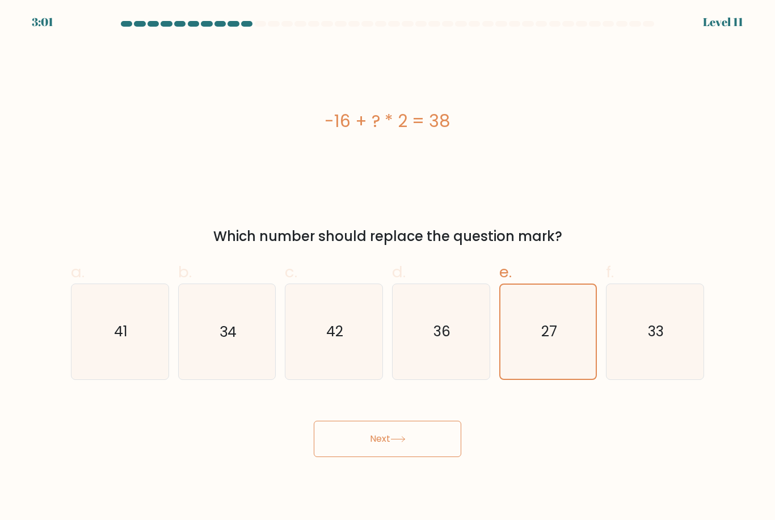
click at [405, 443] on icon at bounding box center [397, 439] width 15 height 6
click at [427, 449] on button "Next" at bounding box center [388, 439] width 148 height 36
click at [425, 453] on button "Next" at bounding box center [388, 439] width 148 height 36
click at [424, 452] on button "Next" at bounding box center [388, 439] width 148 height 36
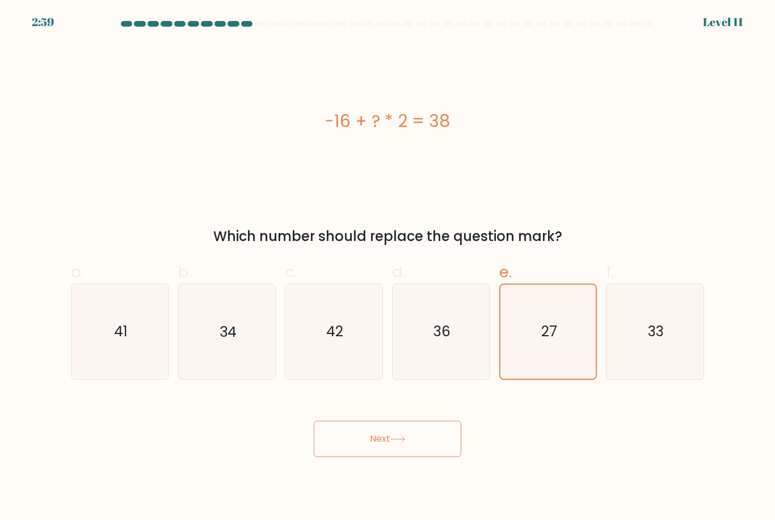
click at [552, 342] on text "27" at bounding box center [549, 332] width 16 height 20
click at [388, 268] on input "e. 27" at bounding box center [388, 263] width 1 height 7
click at [412, 449] on button "Next" at bounding box center [388, 439] width 148 height 36
click at [377, 451] on button "Next" at bounding box center [388, 439] width 148 height 36
click at [372, 452] on button "Next" at bounding box center [388, 439] width 148 height 36
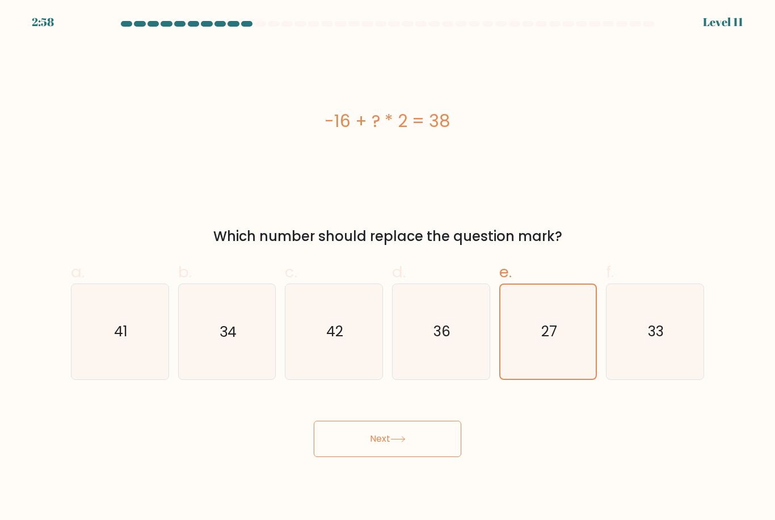
click at [371, 451] on button "Next" at bounding box center [388, 439] width 148 height 36
click at [400, 446] on button "Next" at bounding box center [388, 439] width 148 height 36
click at [400, 445] on button "Next" at bounding box center [388, 439] width 148 height 36
click at [413, 453] on button "Next" at bounding box center [388, 439] width 148 height 36
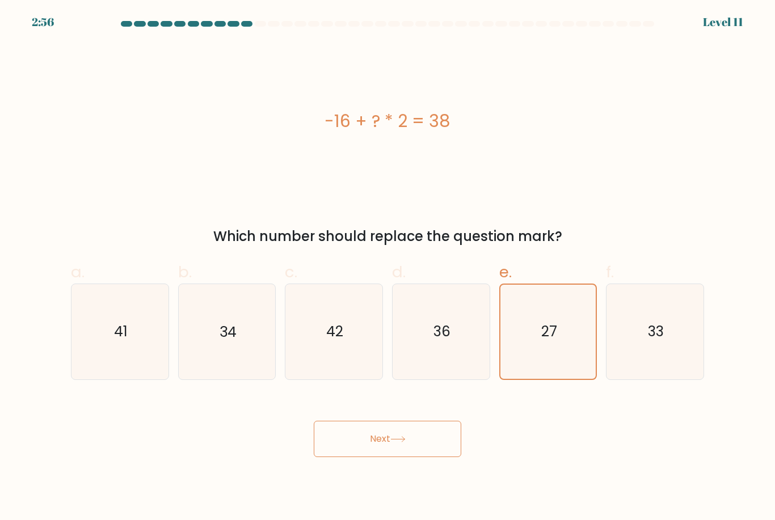
click at [412, 453] on button "Next" at bounding box center [388, 439] width 148 height 36
click at [398, 441] on button "Next" at bounding box center [388, 439] width 148 height 36
click at [394, 443] on icon at bounding box center [397, 439] width 15 height 6
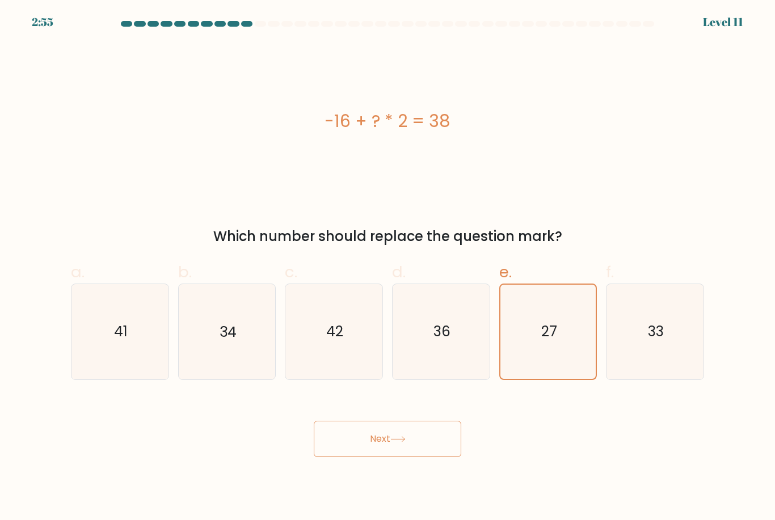
click at [393, 443] on icon at bounding box center [397, 439] width 15 height 6
click at [415, 453] on button "Next" at bounding box center [388, 439] width 148 height 36
click at [424, 453] on button "Next" at bounding box center [388, 439] width 148 height 36
click at [423, 453] on button "Next" at bounding box center [388, 439] width 148 height 36
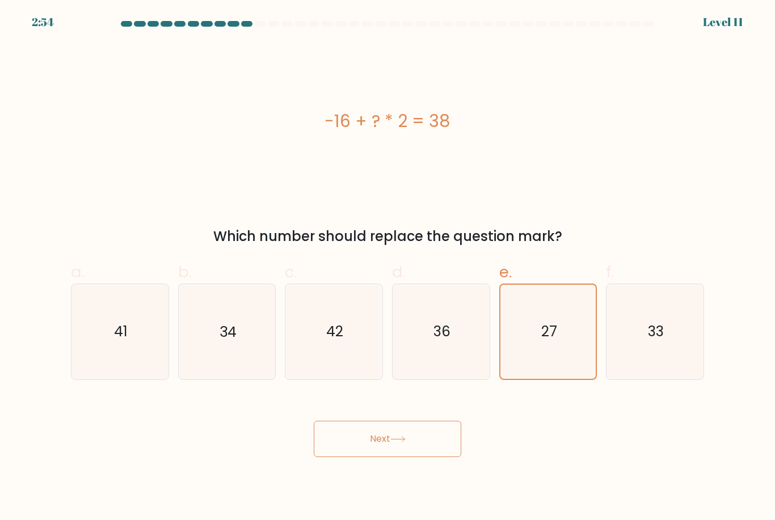
click at [426, 449] on button "Next" at bounding box center [388, 439] width 148 height 36
click at [425, 449] on button "Next" at bounding box center [388, 439] width 148 height 36
click at [423, 457] on button "Next" at bounding box center [388, 439] width 148 height 36
click at [428, 457] on button "Next" at bounding box center [388, 439] width 148 height 36
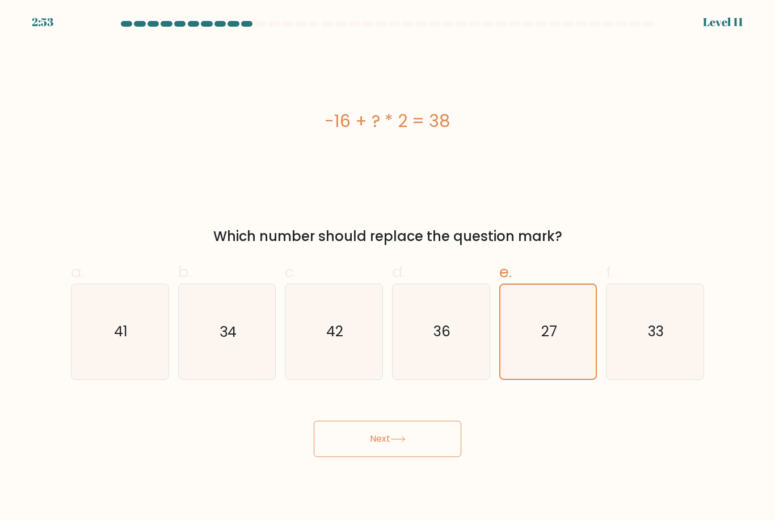
click at [428, 457] on button "Next" at bounding box center [388, 439] width 148 height 36
click at [430, 456] on button "Next" at bounding box center [388, 439] width 148 height 36
click at [429, 456] on button "Next" at bounding box center [388, 439] width 148 height 36
click at [401, 443] on icon at bounding box center [397, 439] width 15 height 6
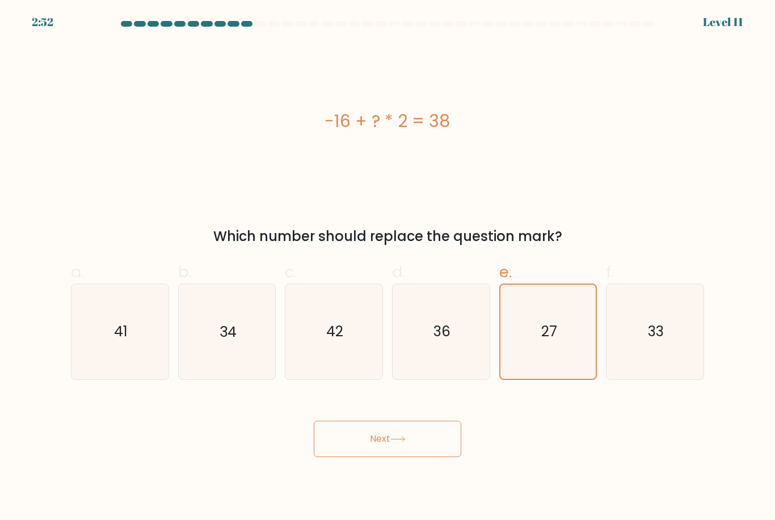
click at [384, 443] on button "Next" at bounding box center [388, 439] width 148 height 36
click at [384, 442] on button "Next" at bounding box center [388, 439] width 148 height 36
click at [401, 443] on icon at bounding box center [397, 439] width 15 height 6
click at [401, 448] on button "Next" at bounding box center [388, 439] width 148 height 36
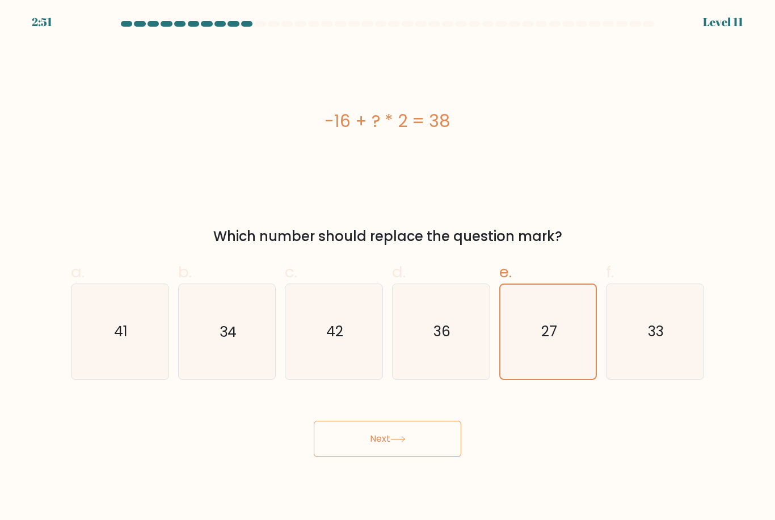
click at [400, 448] on button "Next" at bounding box center [388, 439] width 148 height 36
click at [403, 443] on icon at bounding box center [397, 439] width 15 height 6
click at [402, 443] on icon at bounding box center [397, 439] width 15 height 6
click at [401, 443] on icon at bounding box center [397, 439] width 15 height 6
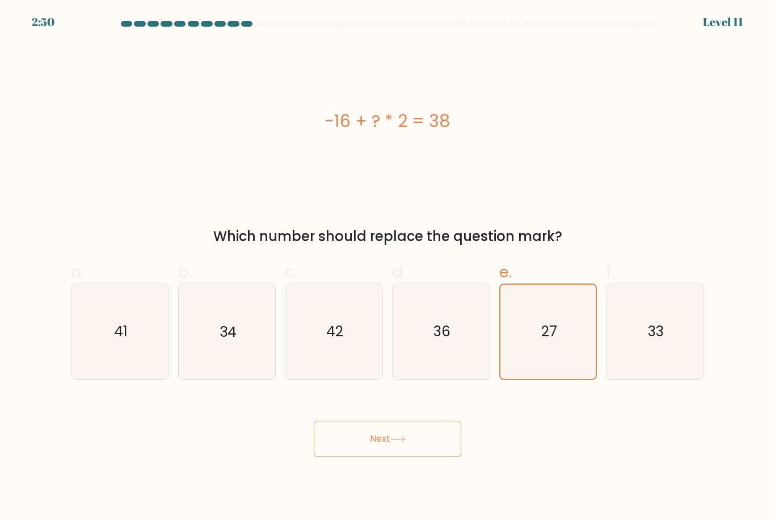
click at [403, 443] on icon at bounding box center [397, 439] width 15 height 6
click at [412, 440] on button "Next" at bounding box center [388, 439] width 148 height 36
click at [411, 439] on button "Next" at bounding box center [388, 439] width 148 height 36
click at [412, 447] on button "Next" at bounding box center [388, 439] width 148 height 36
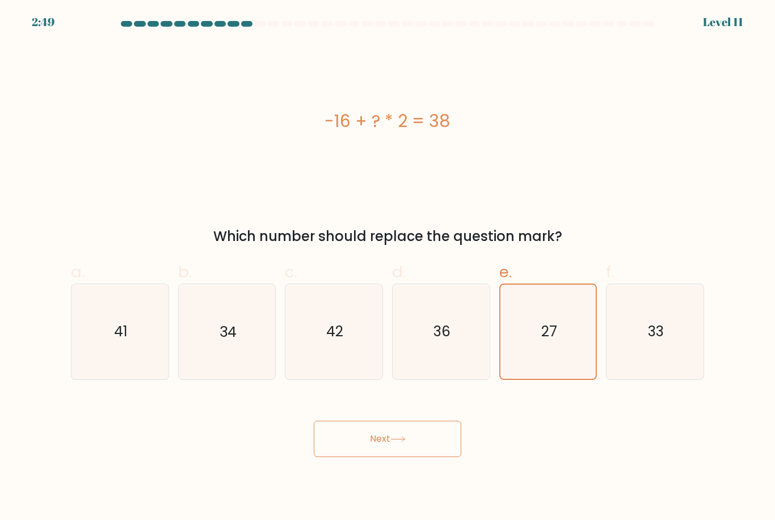
click at [412, 447] on button "Next" at bounding box center [388, 439] width 148 height 36
click at [404, 443] on icon at bounding box center [397, 439] width 15 height 6
click at [405, 449] on button "Next" at bounding box center [388, 439] width 148 height 36
click at [405, 448] on button "Next" at bounding box center [388, 439] width 148 height 36
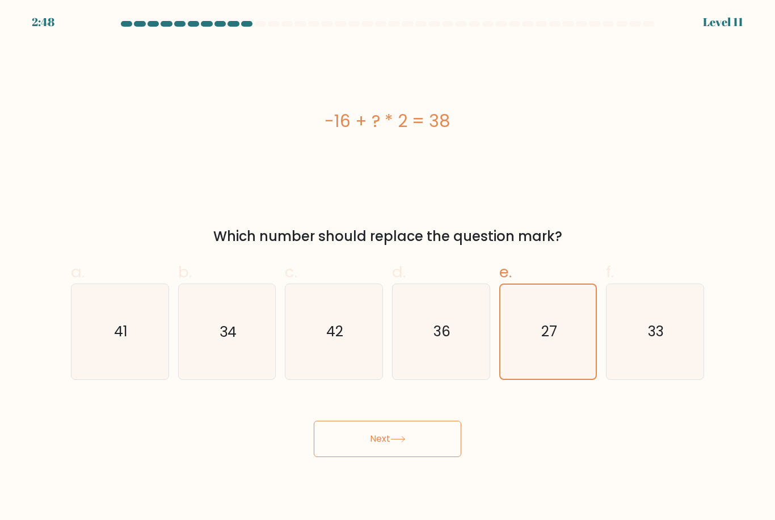
click at [403, 453] on button "Next" at bounding box center [388, 439] width 148 height 36
click at [407, 454] on button "Next" at bounding box center [388, 439] width 148 height 36
click at [422, 445] on button "Next" at bounding box center [388, 439] width 148 height 36
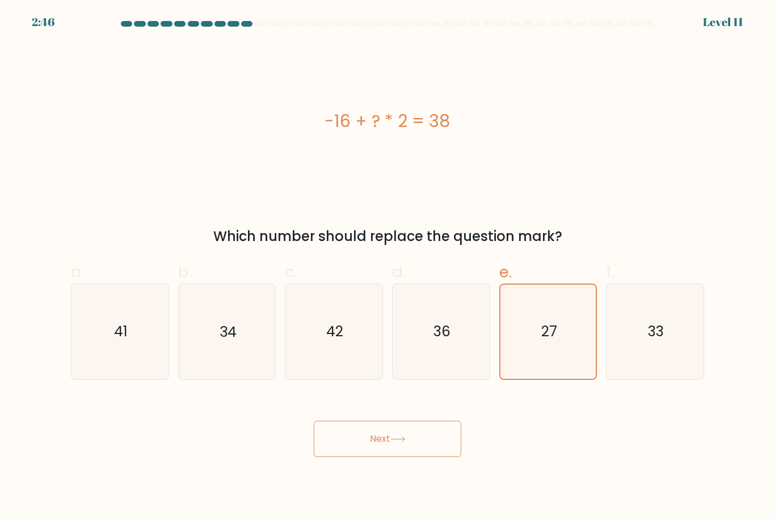
click at [422, 445] on button "Next" at bounding box center [388, 439] width 148 height 36
click at [423, 447] on button "Next" at bounding box center [388, 439] width 148 height 36
click at [414, 456] on button "Next" at bounding box center [388, 439] width 148 height 36
click at [414, 455] on button "Next" at bounding box center [388, 439] width 148 height 36
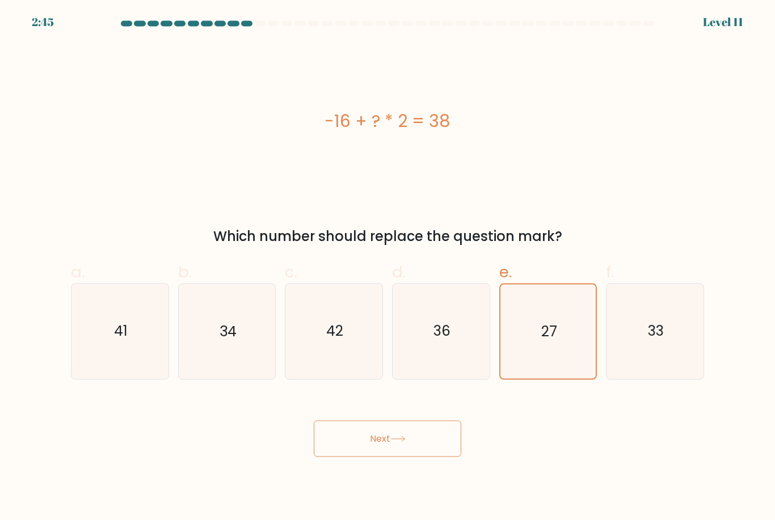
scroll to position [36, 0]
click at [385, 421] on button "Next" at bounding box center [388, 439] width 148 height 36
click at [534, 333] on icon "27" at bounding box center [548, 332] width 94 height 94
click at [388, 268] on input "e. 27" at bounding box center [388, 263] width 1 height 7
click at [533, 333] on icon "27" at bounding box center [548, 332] width 94 height 94
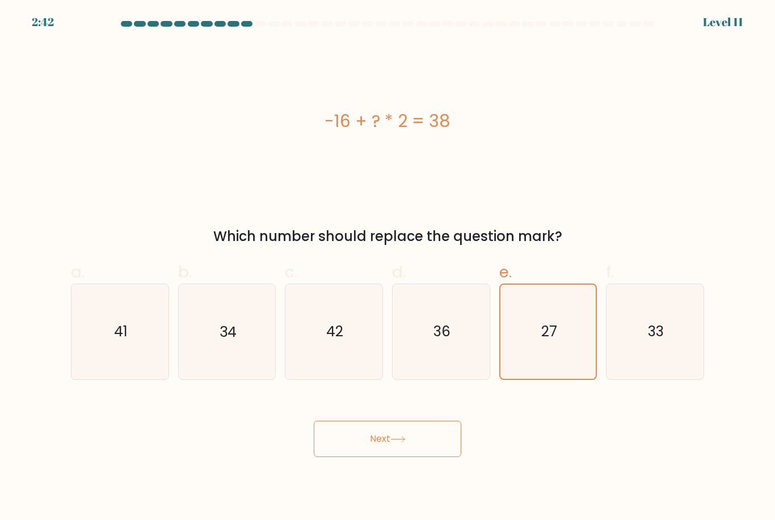
click at [388, 268] on input "e. 27" at bounding box center [388, 263] width 1 height 7
click at [532, 340] on icon "27" at bounding box center [548, 332] width 94 height 94
click at [388, 268] on input "e. 27" at bounding box center [388, 263] width 1 height 7
click at [419, 421] on button "Next" at bounding box center [388, 439] width 148 height 36
click at [418, 421] on button "Next" at bounding box center [388, 439] width 148 height 36
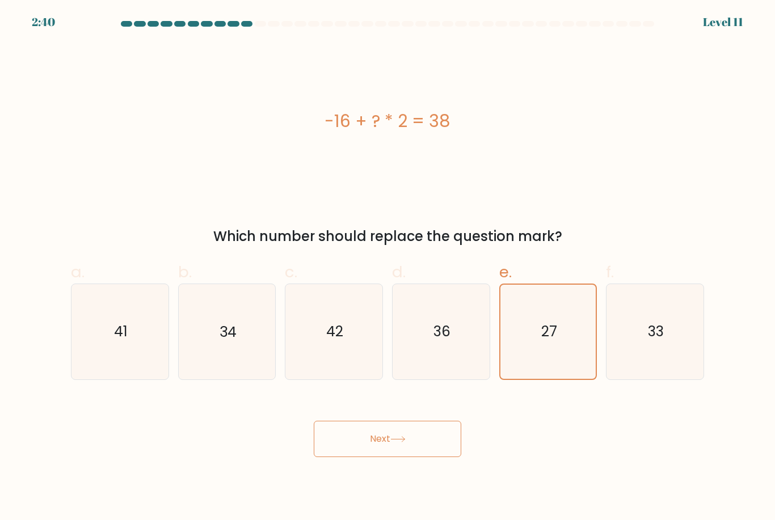
scroll to position [0, 0]
click at [415, 449] on button "Next" at bounding box center [388, 439] width 148 height 36
click at [414, 449] on button "Next" at bounding box center [388, 439] width 148 height 36
click at [406, 443] on icon at bounding box center [397, 439] width 15 height 6
click at [408, 446] on button "Next" at bounding box center [388, 439] width 148 height 36
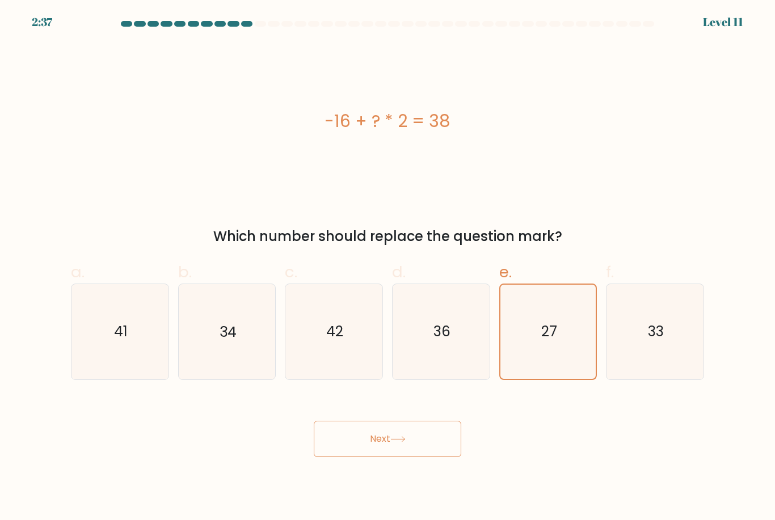
click at [404, 443] on icon at bounding box center [397, 439] width 15 height 6
click at [398, 457] on button "Next" at bounding box center [388, 439] width 148 height 36
click at [328, 450] on button "Next" at bounding box center [388, 439] width 148 height 36
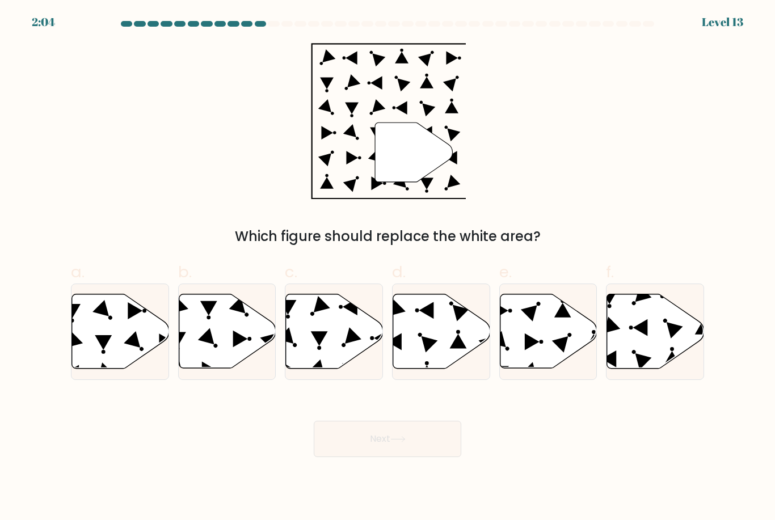
click at [338, 355] on icon at bounding box center [334, 331] width 97 height 74
click at [388, 268] on input "c." at bounding box center [388, 263] width 1 height 7
radio input "true"
click at [363, 452] on button "Next" at bounding box center [388, 439] width 148 height 36
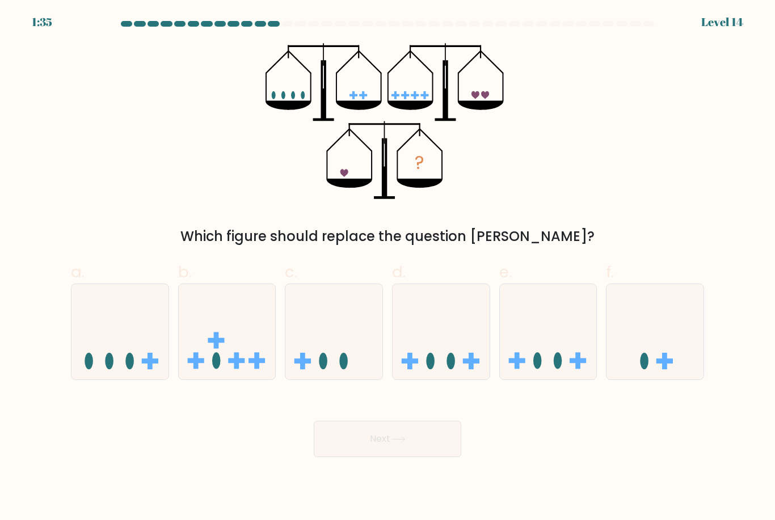
click at [339, 349] on icon at bounding box center [333, 332] width 97 height 80
click at [388, 268] on input "c." at bounding box center [388, 263] width 1 height 7
radio input "true"
click at [415, 452] on button "Next" at bounding box center [388, 439] width 148 height 36
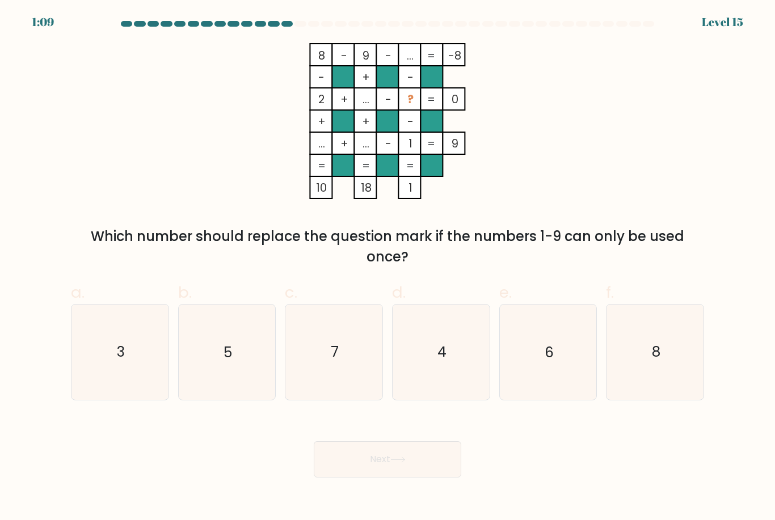
click at [246, 368] on icon "5" at bounding box center [226, 352] width 95 height 95
click at [388, 268] on input "b. 5" at bounding box center [388, 263] width 1 height 7
radio input "true"
click at [414, 469] on button "Next" at bounding box center [388, 459] width 148 height 36
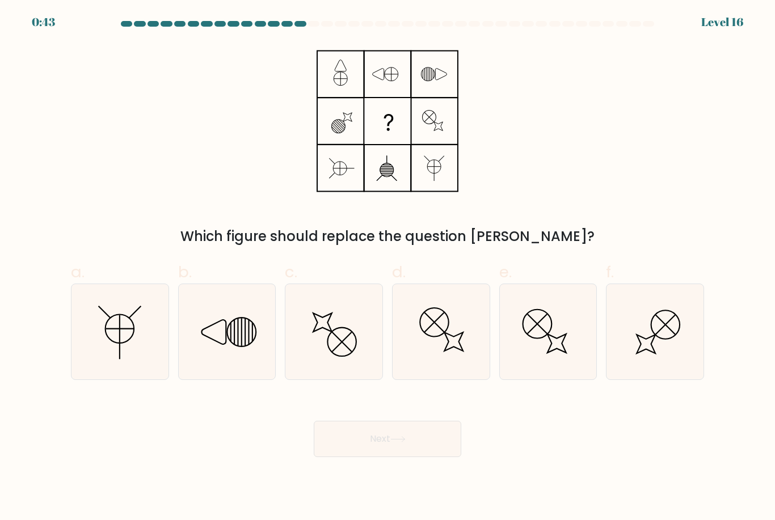
click at [339, 355] on icon at bounding box center [334, 331] width 95 height 95
click at [388, 268] on input "c." at bounding box center [388, 263] width 1 height 7
radio input "true"
click at [391, 457] on button "Next" at bounding box center [388, 439] width 148 height 36
click at [414, 450] on button "Next" at bounding box center [388, 439] width 148 height 36
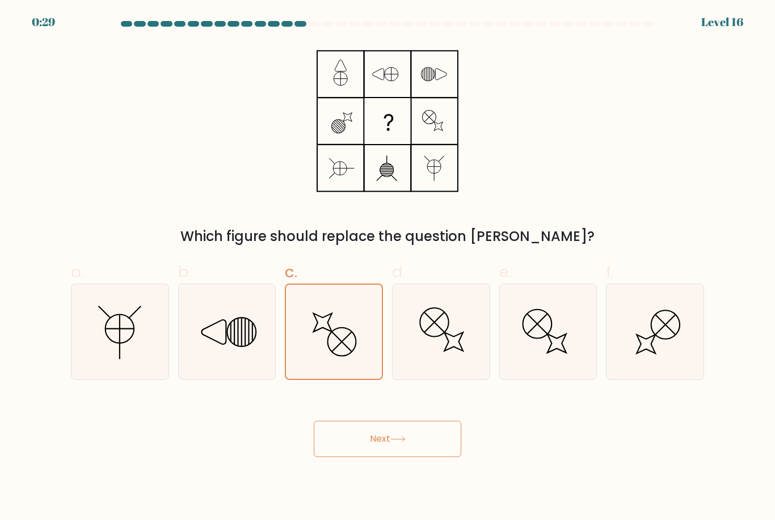
click at [424, 457] on button "Next" at bounding box center [388, 439] width 148 height 36
click at [414, 456] on button "Next" at bounding box center [388, 439] width 148 height 36
click at [414, 455] on button "Next" at bounding box center [388, 439] width 148 height 36
click at [400, 457] on button "Next" at bounding box center [388, 439] width 148 height 36
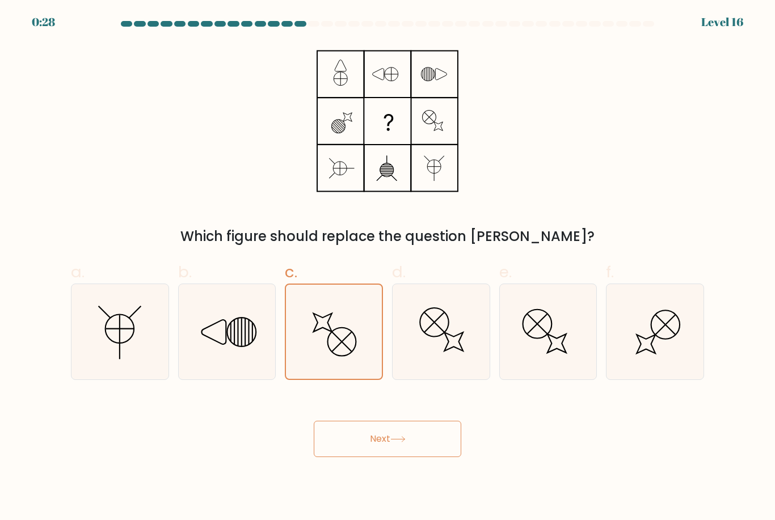
click at [399, 457] on button "Next" at bounding box center [388, 439] width 148 height 36
click at [411, 457] on button "Next" at bounding box center [388, 439] width 148 height 36
click at [410, 457] on button "Next" at bounding box center [388, 439] width 148 height 36
click at [423, 451] on button "Next" at bounding box center [388, 439] width 148 height 36
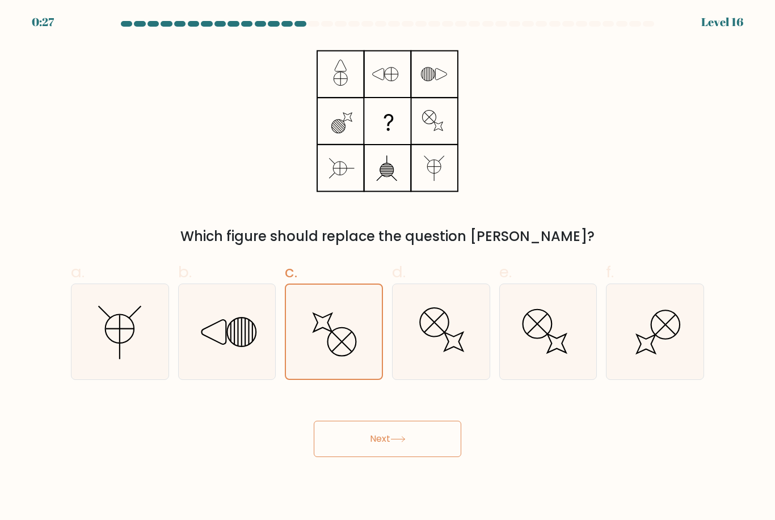
click at [428, 449] on button "Next" at bounding box center [388, 439] width 148 height 36
click at [445, 444] on button "Next" at bounding box center [388, 439] width 148 height 36
click at [444, 444] on button "Next" at bounding box center [388, 439] width 148 height 36
click at [426, 447] on button "Next" at bounding box center [388, 439] width 148 height 36
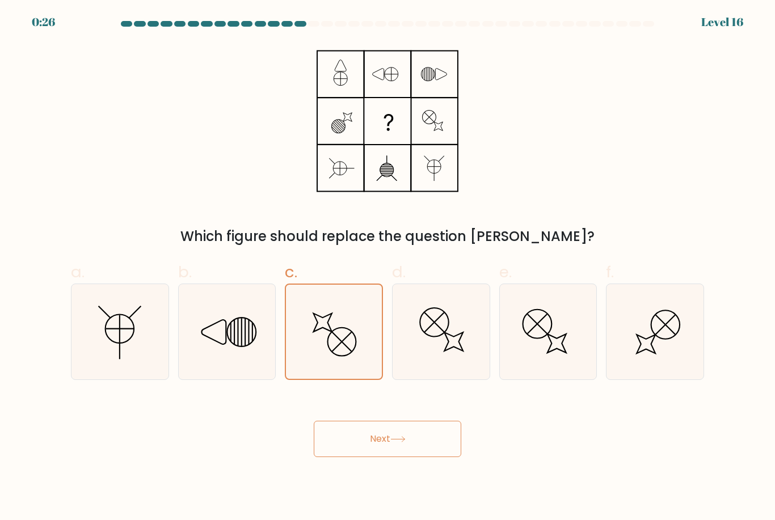
click at [426, 447] on button "Next" at bounding box center [388, 439] width 148 height 36
click at [424, 448] on button "Next" at bounding box center [388, 439] width 148 height 36
click at [421, 456] on button "Next" at bounding box center [388, 439] width 148 height 36
click at [420, 456] on button "Next" at bounding box center [388, 439] width 148 height 36
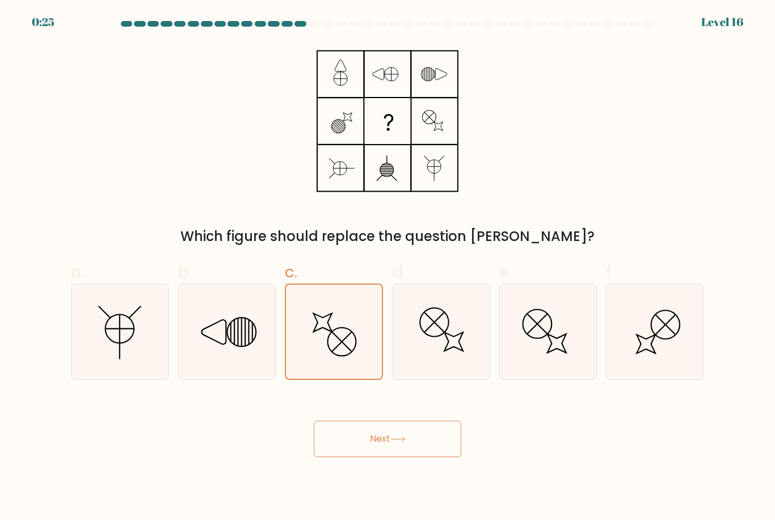
click at [420, 457] on button "Next" at bounding box center [388, 439] width 148 height 36
click at [419, 457] on button "Next" at bounding box center [388, 439] width 148 height 36
click at [418, 453] on button "Next" at bounding box center [388, 439] width 148 height 36
click at [417, 453] on button "Next" at bounding box center [388, 439] width 148 height 36
click at [422, 457] on button "Next" at bounding box center [388, 439] width 148 height 36
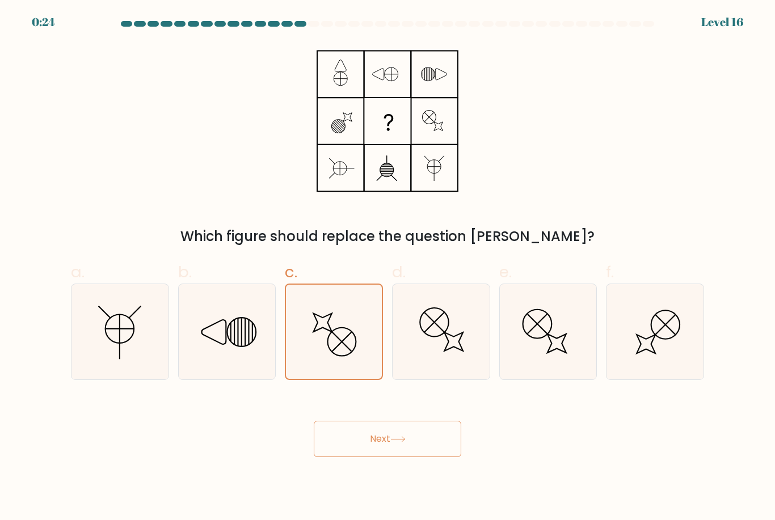
click at [422, 457] on button "Next" at bounding box center [388, 439] width 148 height 36
click at [410, 453] on button "Next" at bounding box center [388, 439] width 148 height 36
click at [410, 452] on button "Next" at bounding box center [388, 439] width 148 height 36
click at [415, 456] on button "Next" at bounding box center [388, 439] width 148 height 36
click at [415, 455] on button "Next" at bounding box center [388, 439] width 148 height 36
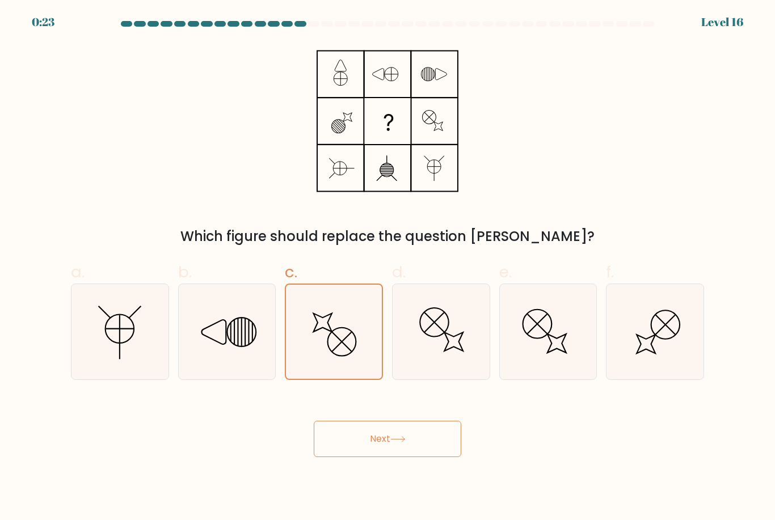
click at [410, 451] on button "Next" at bounding box center [388, 439] width 148 height 36
click at [412, 453] on button "Next" at bounding box center [388, 439] width 148 height 36
click at [411, 453] on button "Next" at bounding box center [388, 439] width 148 height 36
click at [413, 454] on button "Next" at bounding box center [388, 439] width 148 height 36
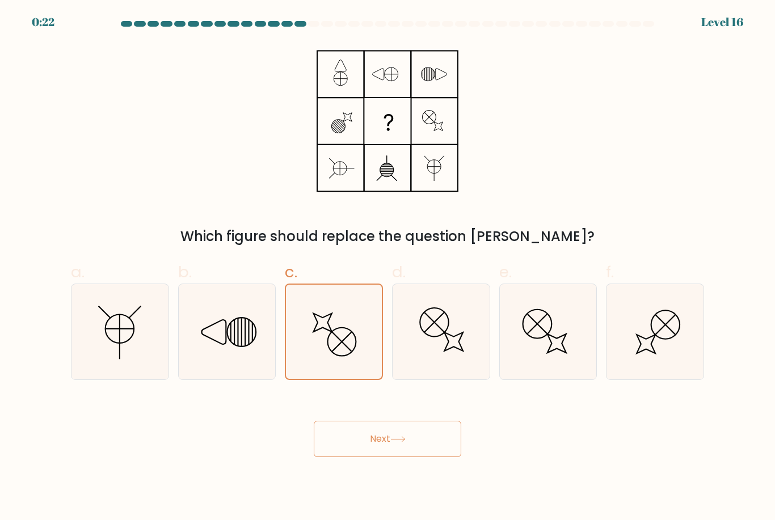
click at [413, 453] on button "Next" at bounding box center [388, 439] width 148 height 36
click at [415, 457] on button "Next" at bounding box center [388, 439] width 148 height 36
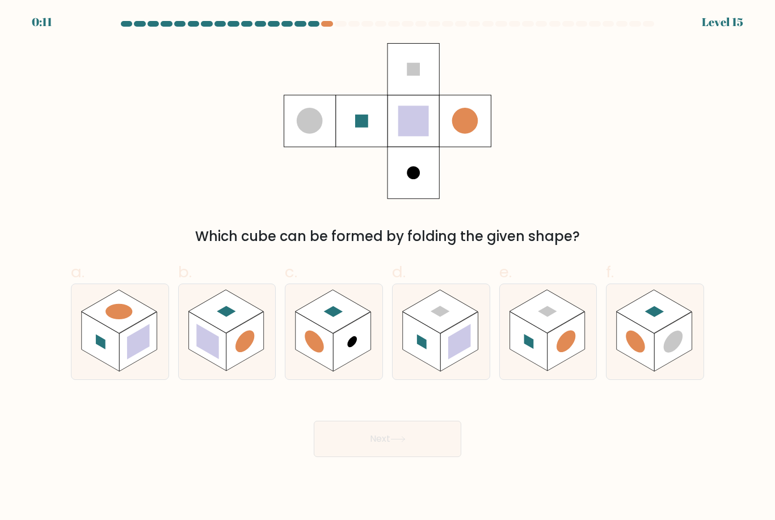
click at [430, 360] on rect at bounding box center [421, 342] width 37 height 60
click at [388, 268] on input "d." at bounding box center [388, 263] width 1 height 7
radio input "true"
click at [421, 453] on button "Next" at bounding box center [388, 439] width 148 height 36
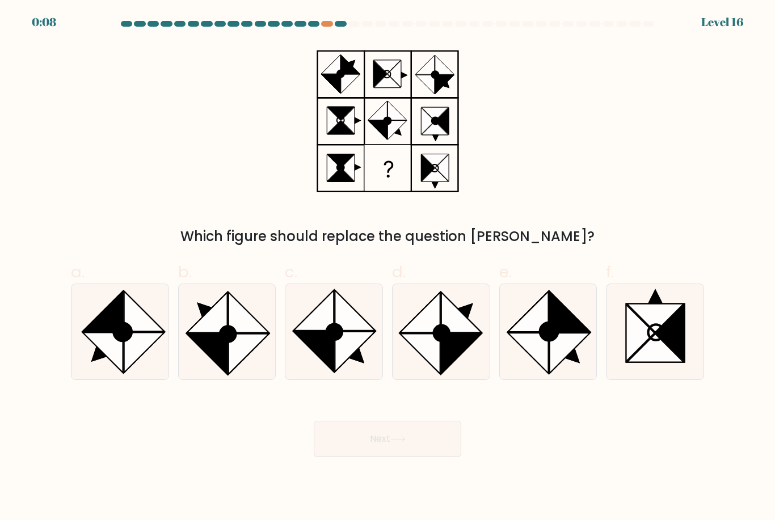
click at [408, 440] on button "Next" at bounding box center [388, 439] width 148 height 36
click at [339, 355] on icon at bounding box center [355, 352] width 40 height 40
click at [388, 268] on input "c." at bounding box center [388, 263] width 1 height 7
radio input "true"
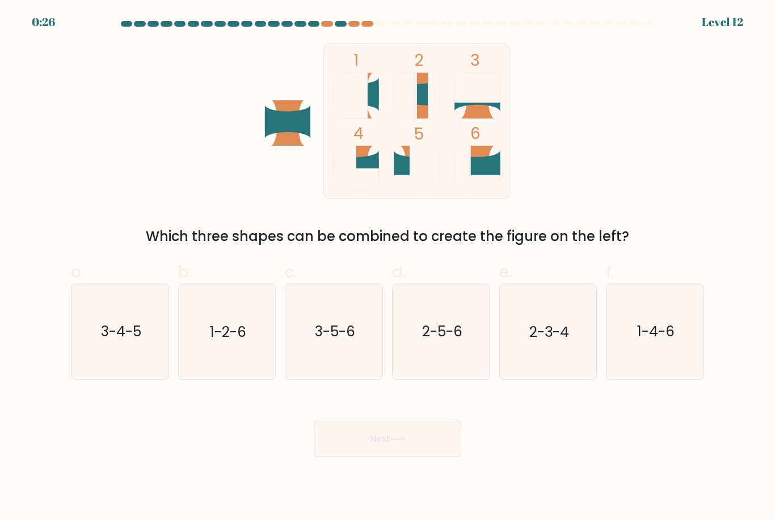
click at [318, 372] on icon "3-5-6" at bounding box center [334, 331] width 95 height 95
click at [388, 268] on input "c. 3-5-6" at bounding box center [388, 263] width 1 height 7
radio input "true"
click at [406, 443] on icon at bounding box center [397, 439] width 15 height 6
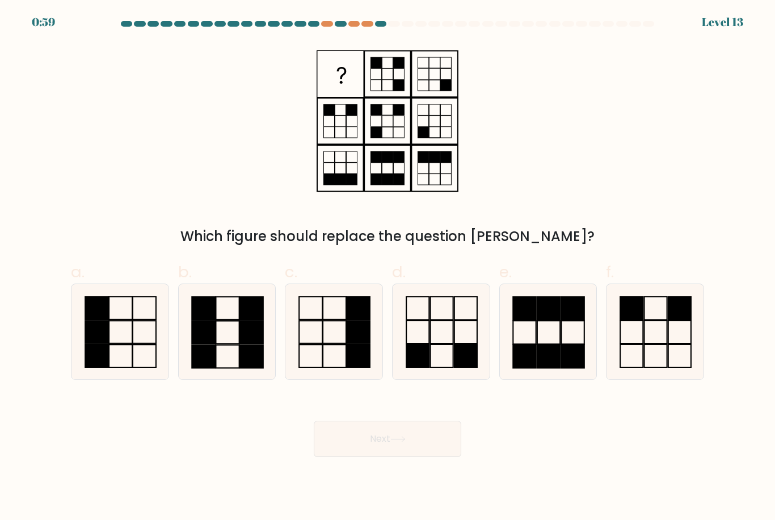
click at [648, 343] on icon at bounding box center [655, 331] width 95 height 95
click at [388, 268] on input "f." at bounding box center [388, 263] width 1 height 7
radio input "true"
click at [415, 457] on button "Next" at bounding box center [388, 439] width 148 height 36
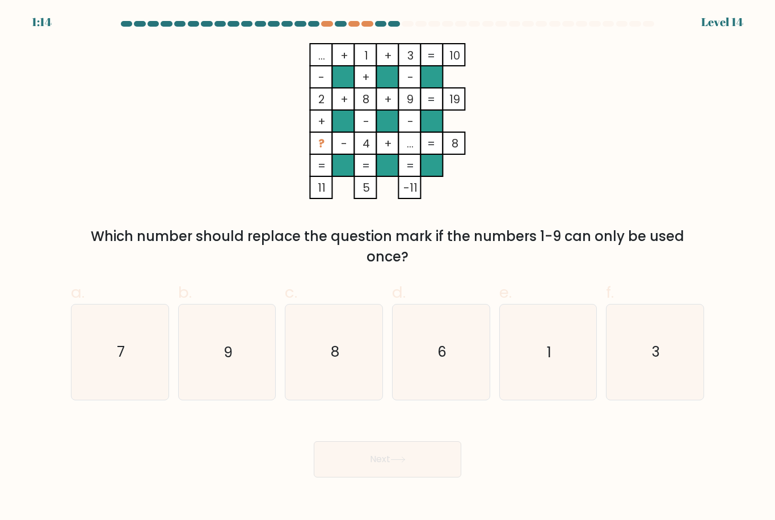
click at [142, 367] on icon "7" at bounding box center [120, 352] width 95 height 95
click at [388, 268] on input "a. 7" at bounding box center [388, 263] width 1 height 7
radio input "true"
click at [406, 478] on button "Next" at bounding box center [388, 459] width 148 height 36
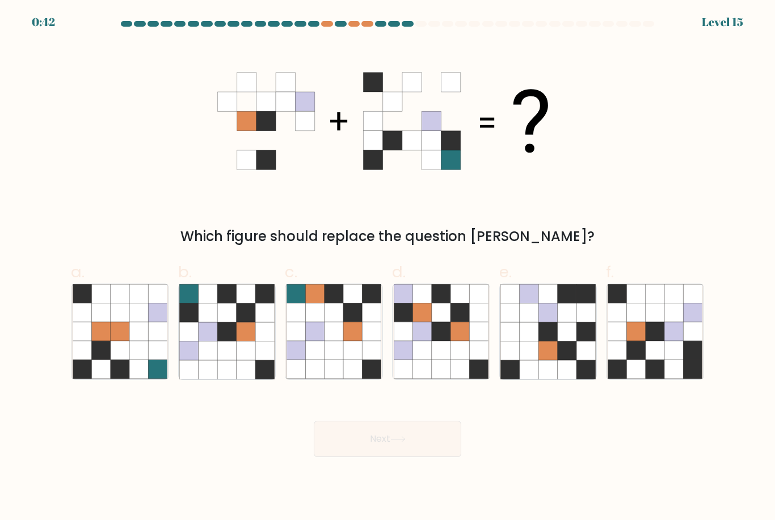
click at [238, 341] on icon at bounding box center [246, 331] width 19 height 19
click at [388, 268] on input "b." at bounding box center [388, 263] width 1 height 7
radio input "true"
click at [401, 457] on button "Next" at bounding box center [388, 439] width 148 height 36
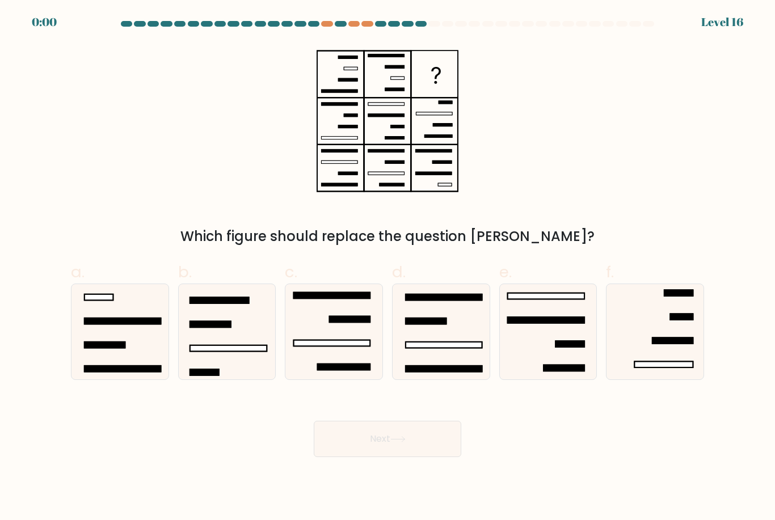
click at [305, 341] on icon at bounding box center [334, 331] width 95 height 95
click at [388, 268] on input "c." at bounding box center [388, 263] width 1 height 7
radio input "true"
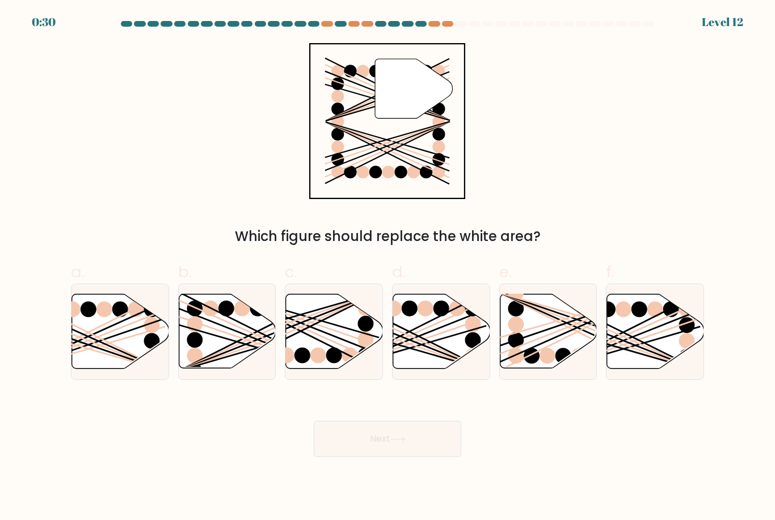
click at [673, 335] on icon at bounding box center [655, 331] width 97 height 74
click at [388, 268] on input "f." at bounding box center [388, 263] width 1 height 7
radio input "true"
click at [370, 454] on button "Next" at bounding box center [388, 439] width 148 height 36
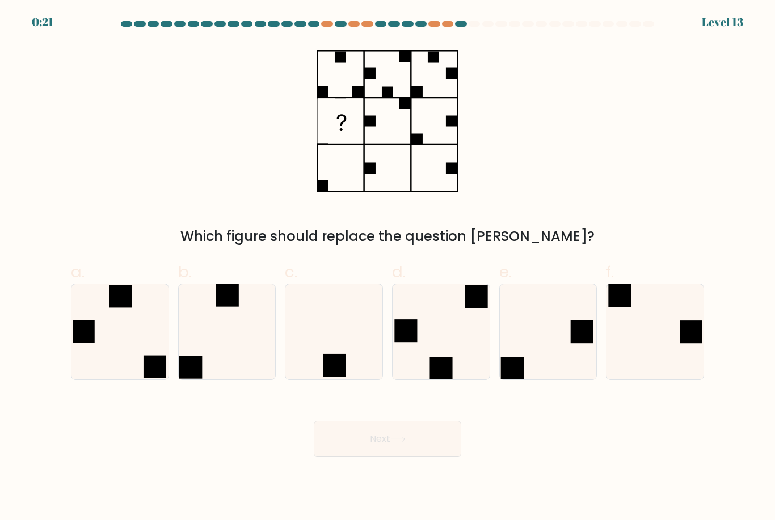
click at [224, 350] on icon at bounding box center [226, 331] width 95 height 95
click at [388, 268] on input "b." at bounding box center [388, 263] width 1 height 7
radio input "true"
click at [86, 104] on div "Which figure should replace the question [PERSON_NAME]?" at bounding box center [387, 145] width 647 height 204
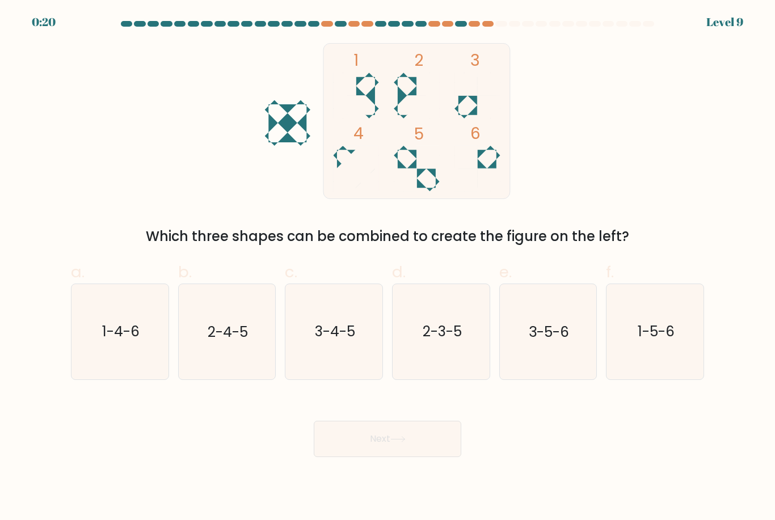
click at [543, 360] on icon "3-5-6" at bounding box center [547, 331] width 95 height 95
click at [388, 268] on input "e. 3-5-6" at bounding box center [388, 263] width 1 height 7
radio input "true"
click at [420, 448] on button "Next" at bounding box center [388, 439] width 148 height 36
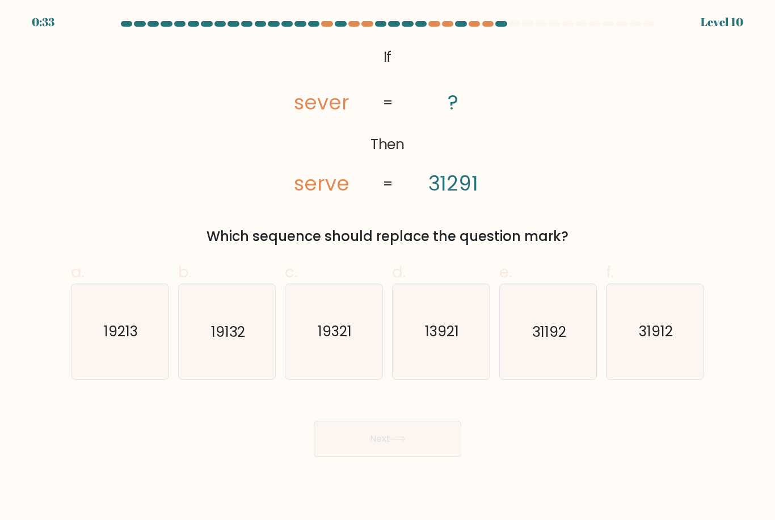
click at [663, 337] on text "31912" at bounding box center [656, 332] width 34 height 20
click at [388, 268] on input "f. 31912" at bounding box center [388, 263] width 1 height 7
radio input "true"
click at [407, 441] on button "Next" at bounding box center [388, 439] width 148 height 36
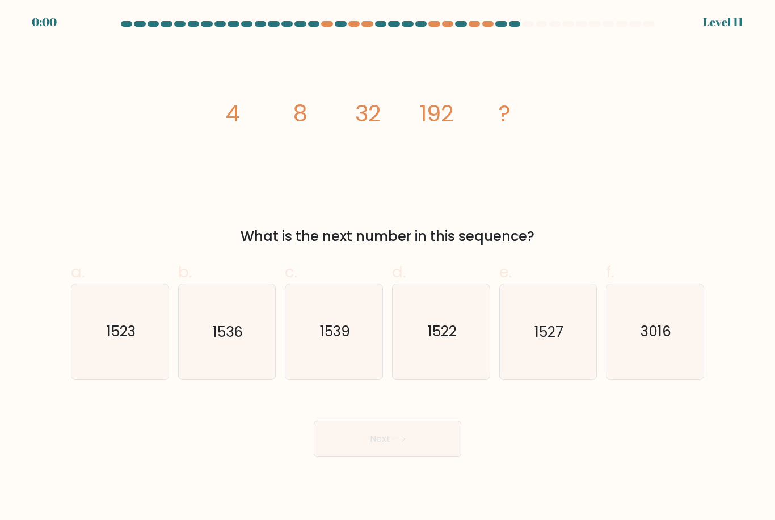
click at [537, 335] on text "1527" at bounding box center [549, 332] width 29 height 20
click at [388, 268] on input "e. 1527" at bounding box center [388, 263] width 1 height 7
radio input "true"
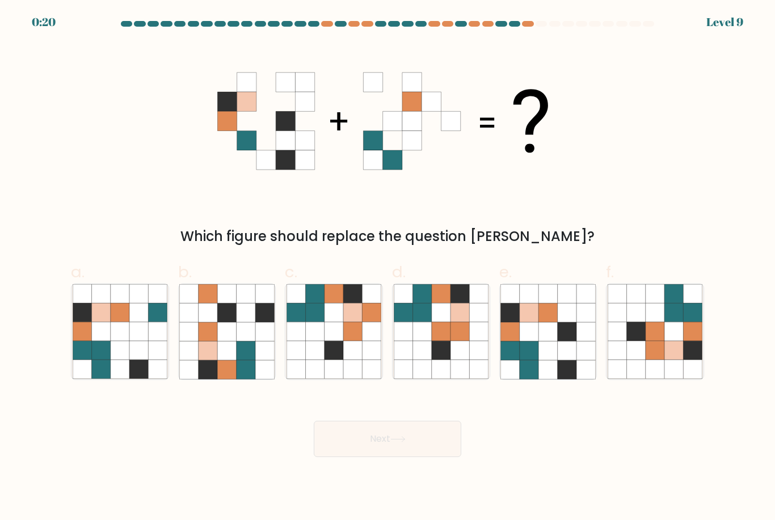
click at [538, 353] on icon at bounding box center [529, 351] width 19 height 19
click at [388, 268] on input "e." at bounding box center [388, 263] width 1 height 7
radio input "true"
click at [386, 457] on button "Next" at bounding box center [388, 439] width 148 height 36
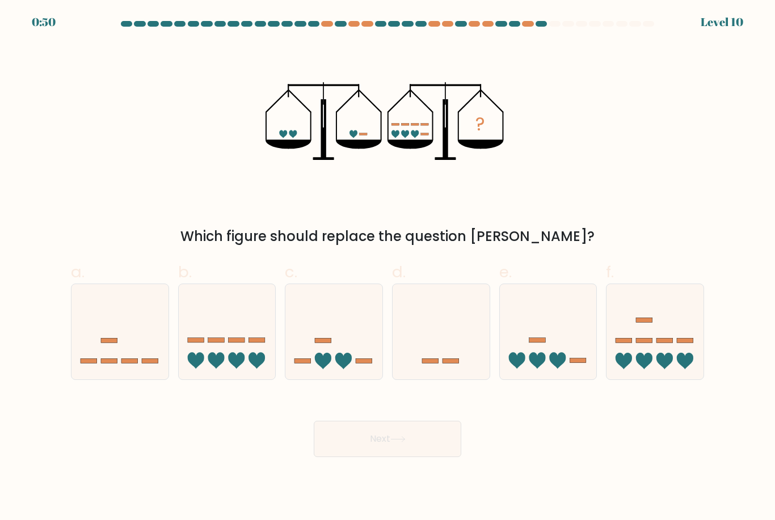
click at [200, 356] on icon at bounding box center [227, 332] width 97 height 80
click at [388, 268] on input "b." at bounding box center [388, 263] width 1 height 7
radio input "true"
click at [389, 454] on button "Next" at bounding box center [388, 439] width 148 height 36
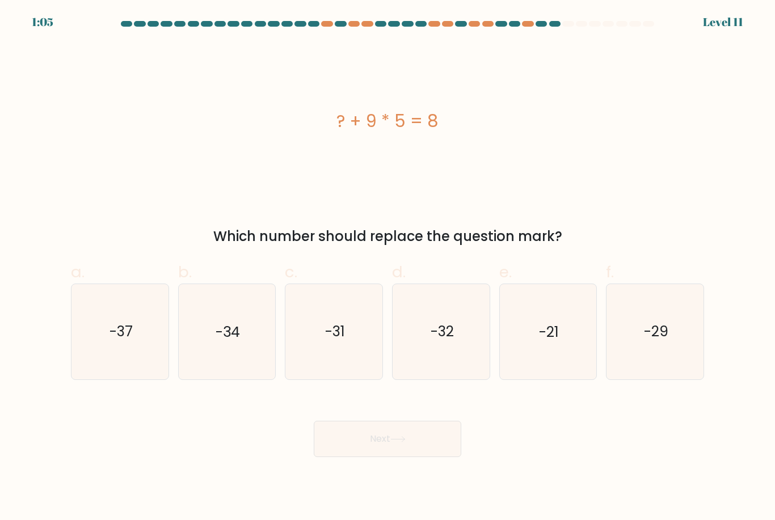
click at [134, 355] on icon "-37" at bounding box center [120, 331] width 95 height 95
click at [388, 268] on input "a. -37" at bounding box center [388, 263] width 1 height 7
radio input "true"
click at [350, 449] on button "Next" at bounding box center [388, 439] width 148 height 36
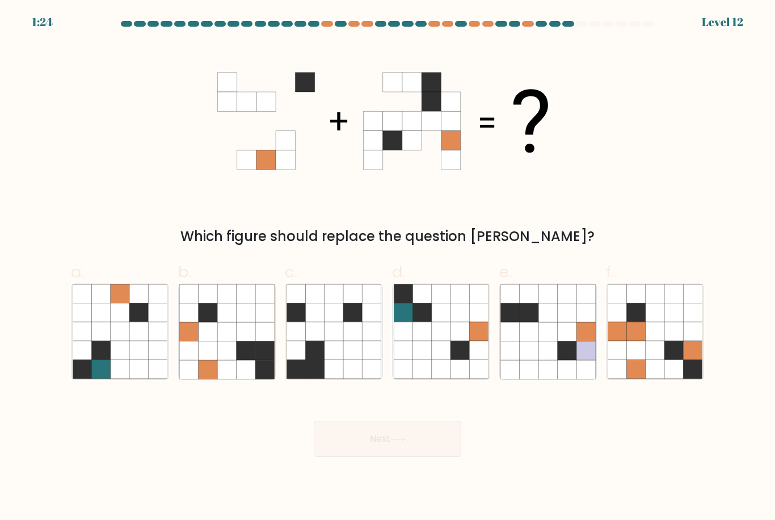
click at [209, 322] on icon at bounding box center [208, 313] width 19 height 19
click at [388, 268] on input "b." at bounding box center [388, 263] width 1 height 7
radio input "true"
click at [397, 440] on button "Next" at bounding box center [388, 439] width 148 height 36
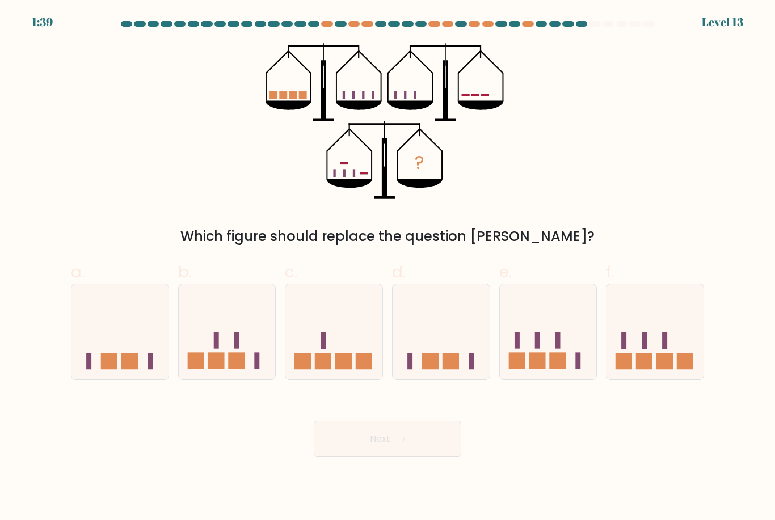
click at [329, 364] on icon at bounding box center [333, 332] width 97 height 80
click at [388, 268] on input "c." at bounding box center [388, 263] width 1 height 7
radio input "true"
click at [401, 454] on button "Next" at bounding box center [388, 439] width 148 height 36
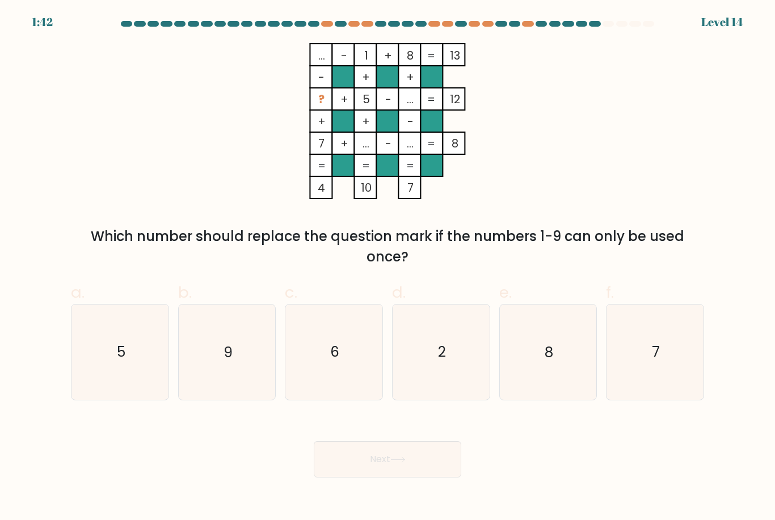
click at [229, 387] on icon "9" at bounding box center [226, 352] width 95 height 95
click at [388, 268] on input "b. 9" at bounding box center [388, 263] width 1 height 7
radio input "true"
click at [413, 475] on button "Next" at bounding box center [388, 459] width 148 height 36
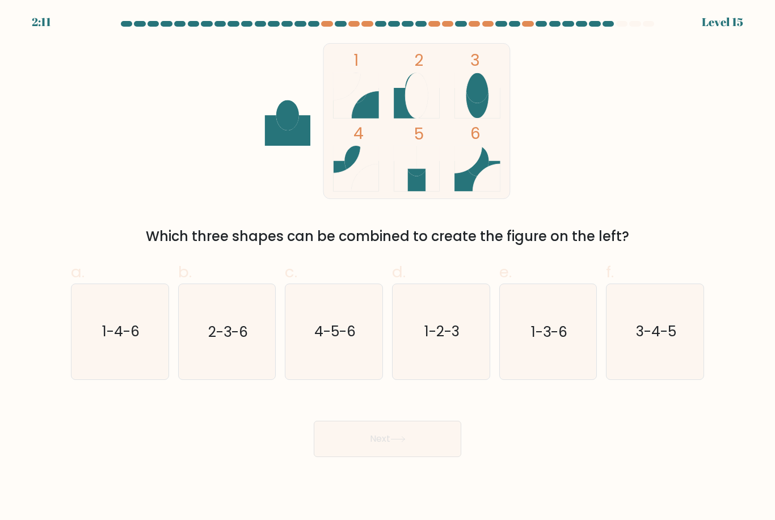
click at [121, 338] on text "1-4-6" at bounding box center [120, 332] width 37 height 20
click at [388, 268] on input "a. 1-4-6" at bounding box center [388, 263] width 1 height 7
radio input "true"
click at [414, 456] on button "Next" at bounding box center [388, 439] width 148 height 36
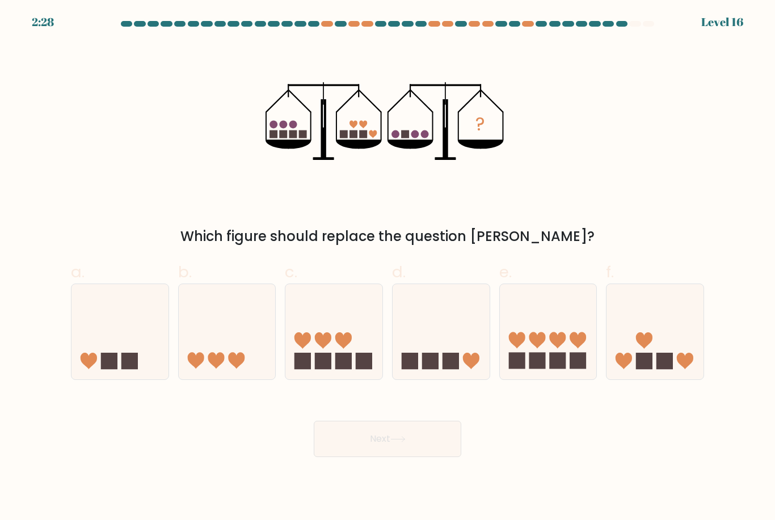
click at [202, 365] on icon at bounding box center [195, 361] width 16 height 16
click at [388, 268] on input "b." at bounding box center [388, 263] width 1 height 7
radio input "true"
click at [389, 457] on button "Next" at bounding box center [388, 439] width 148 height 36
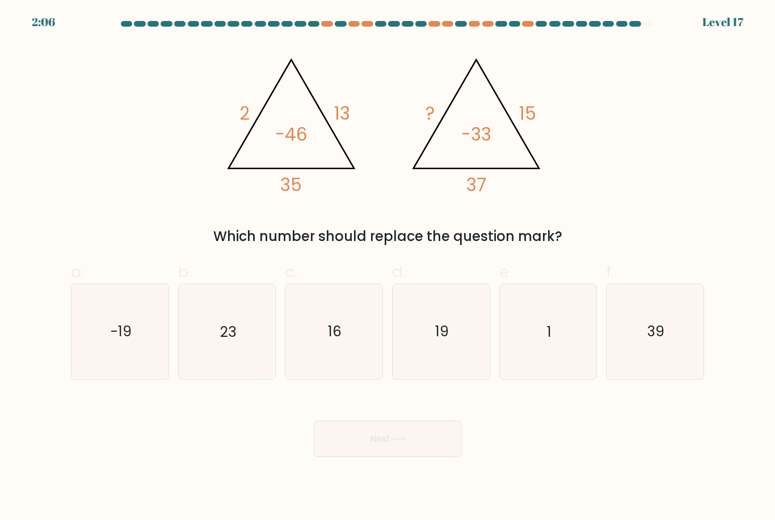
click at [444, 329] on icon "19" at bounding box center [441, 331] width 95 height 95
click at [388, 268] on input "d. 19" at bounding box center [388, 263] width 1 height 7
radio input "true"
click at [374, 456] on button "Next" at bounding box center [388, 439] width 148 height 36
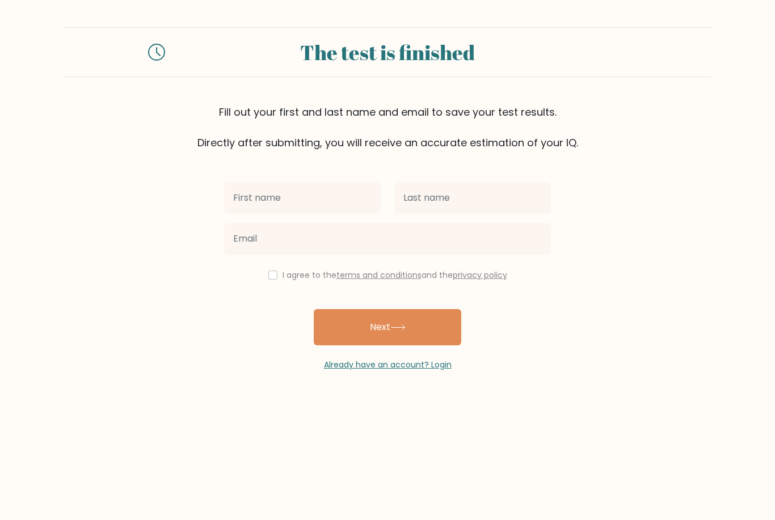
click at [321, 207] on input "text" at bounding box center [302, 198] width 157 height 32
type input "[PERSON_NAME]"
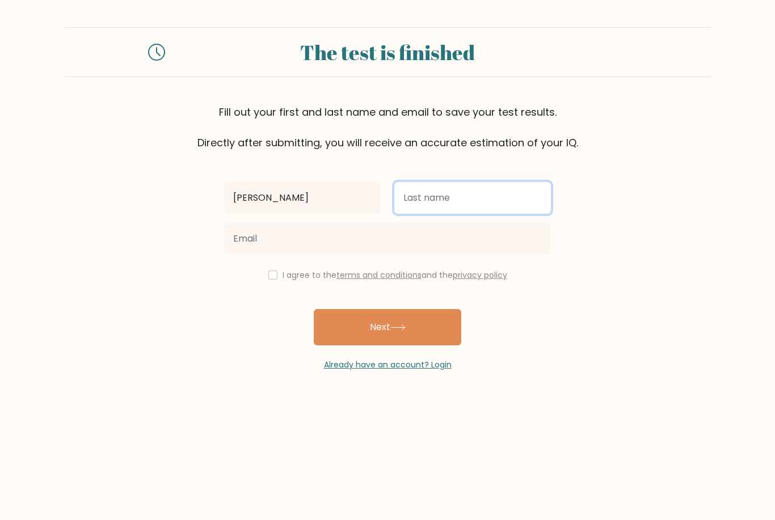
click at [452, 197] on input "text" at bounding box center [472, 198] width 157 height 32
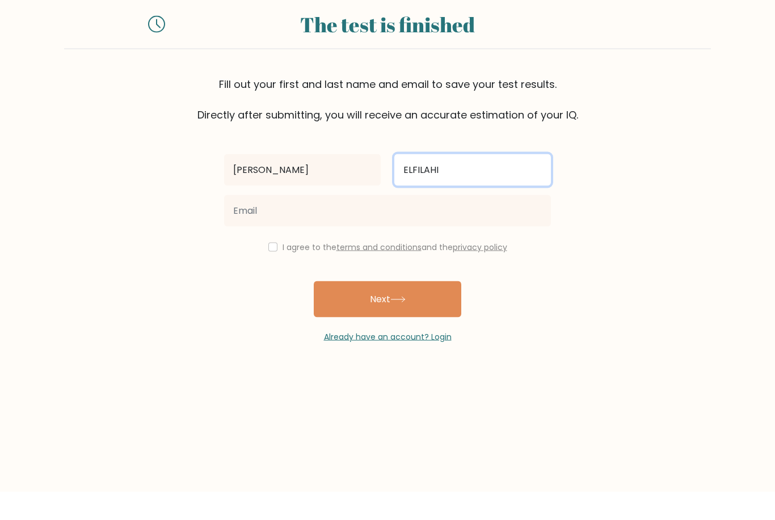
type input "ELFILAHI"
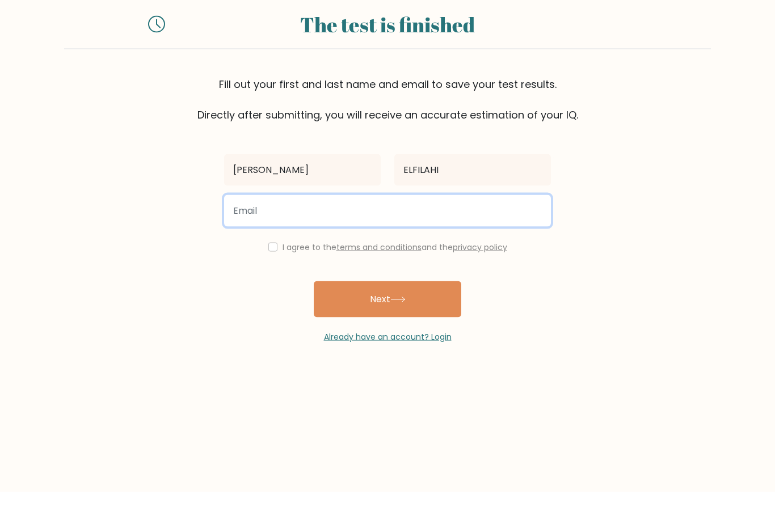
click at [502, 223] on input "email" at bounding box center [387, 239] width 327 height 32
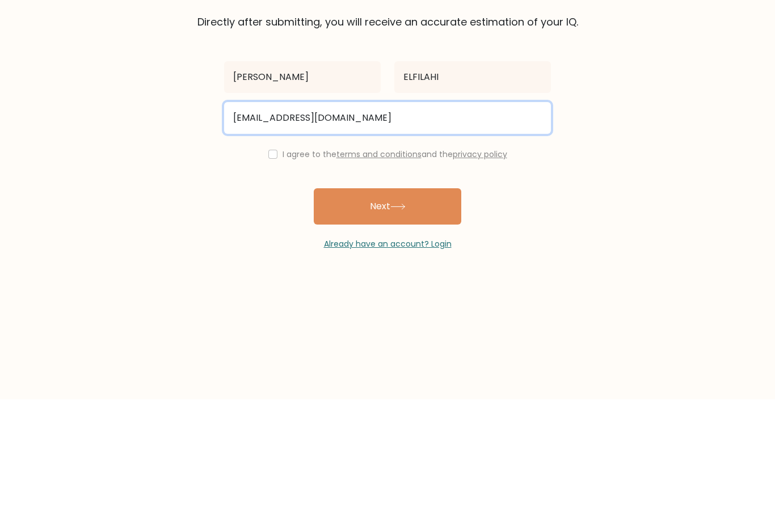
type input "[EMAIL_ADDRESS][DOMAIN_NAME]"
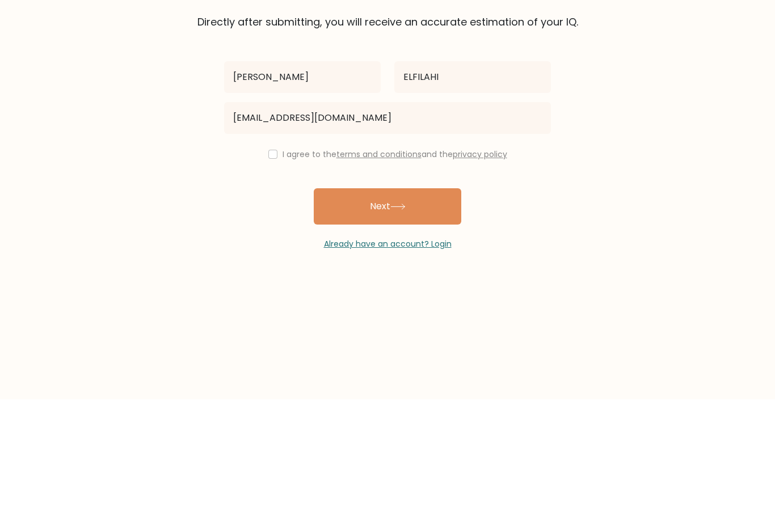
click at [416, 309] on button "Next" at bounding box center [388, 327] width 148 height 36
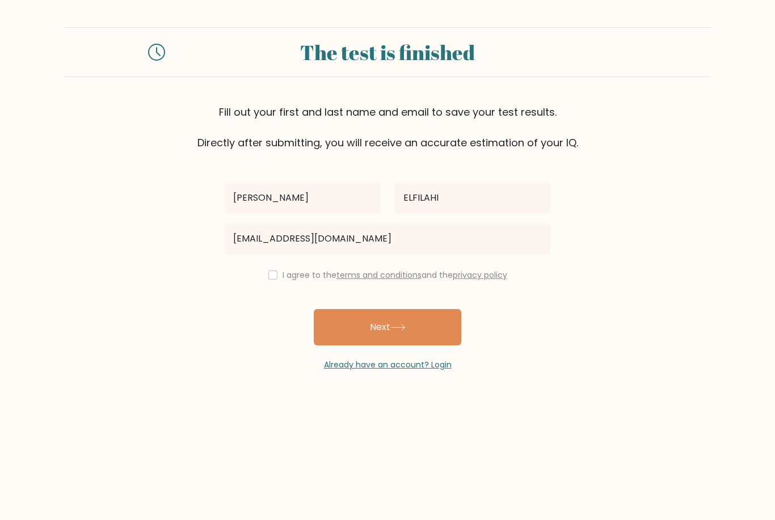
click at [273, 271] on input "checkbox" at bounding box center [272, 275] width 9 height 9
checkbox input "true"
click at [362, 309] on button "Next" at bounding box center [388, 327] width 148 height 36
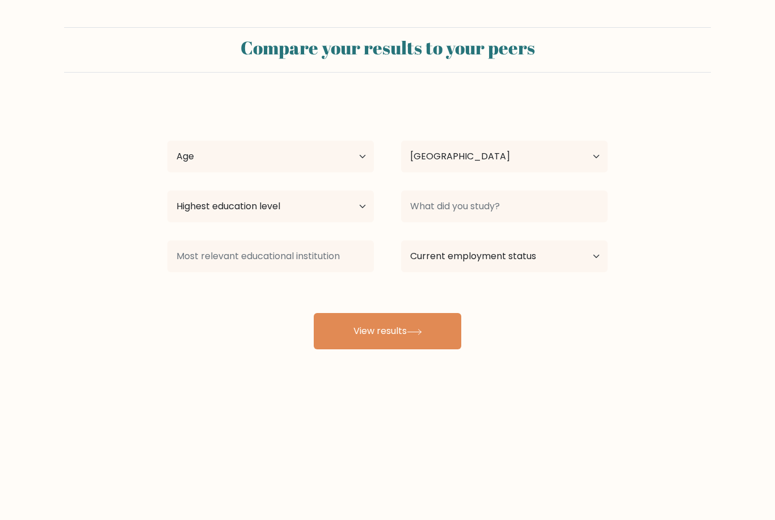
select select "MA"
click at [193, 171] on select "Age Under [DEMOGRAPHIC_DATA] [DEMOGRAPHIC_DATA] [DEMOGRAPHIC_DATA] [DEMOGRAPHIC…" at bounding box center [270, 157] width 207 height 32
select select "18_24"
click at [188, 212] on select "Highest education level No schooling Primary Lower Secondary Upper Secondary Oc…" at bounding box center [270, 207] width 207 height 32
select select "bachelors_degree"
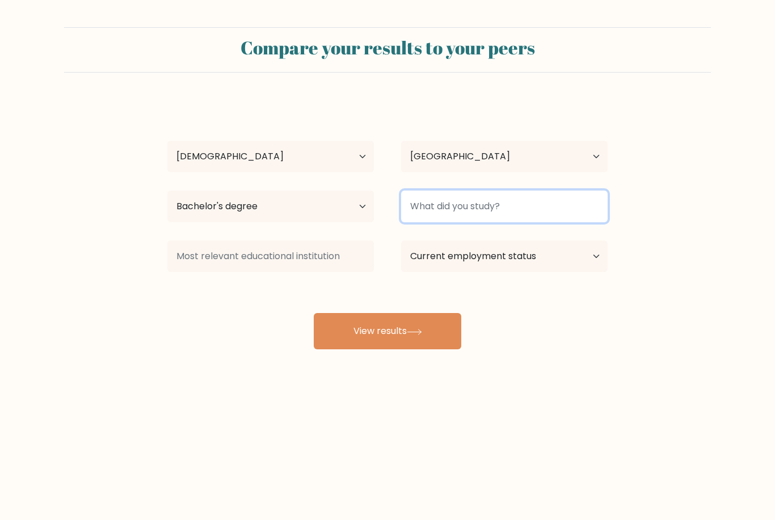
click at [564, 211] on input at bounding box center [504, 207] width 207 height 32
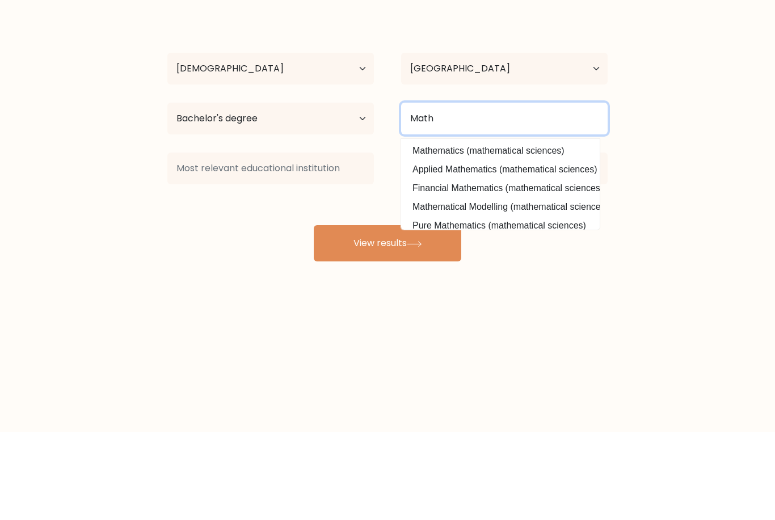
type input "Math"
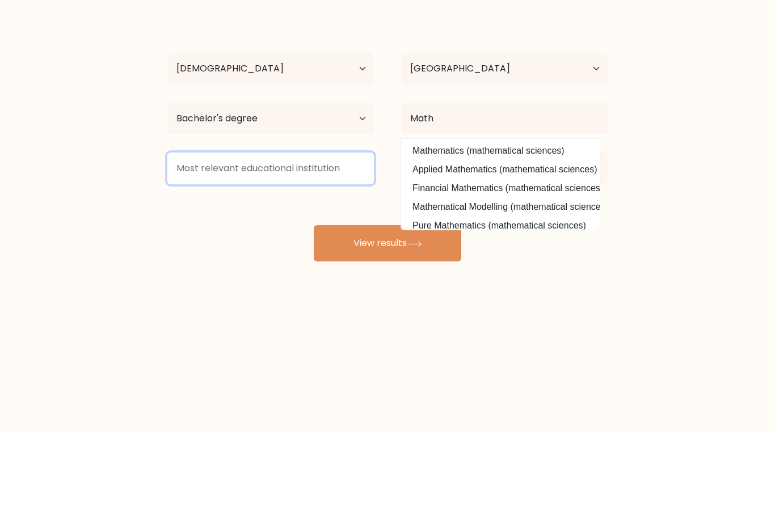
click at [338, 241] on input at bounding box center [270, 257] width 207 height 32
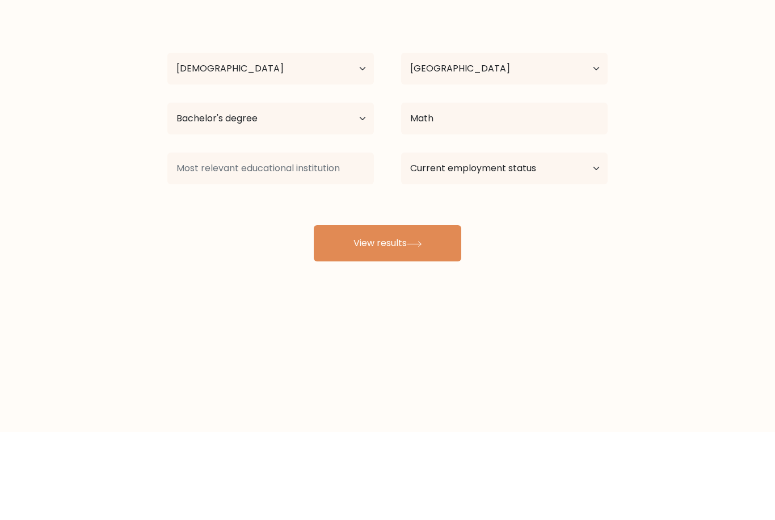
click at [81, 189] on form "Compare your results to your peers [PERSON_NAME] Age Under [DEMOGRAPHIC_DATA] […" at bounding box center [387, 188] width 775 height 322
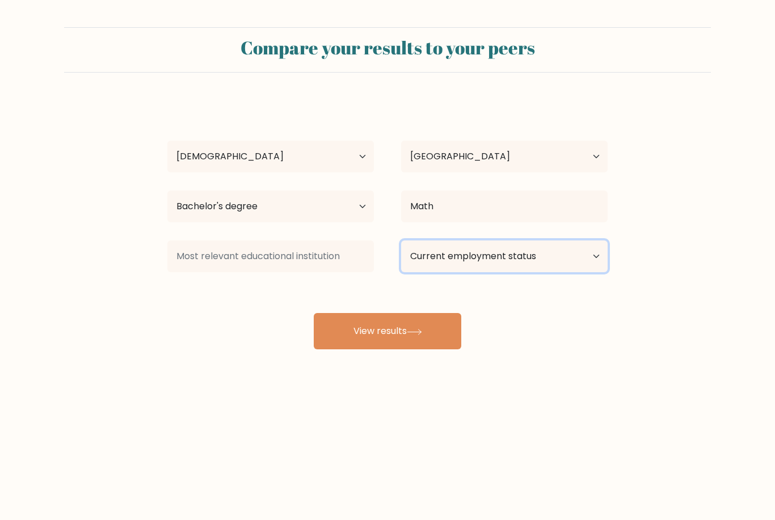
click at [538, 241] on select "Current employment status Employed Student Retired Other / prefer not to answer" at bounding box center [504, 257] width 207 height 32
select select "student"
click at [407, 313] on button "View results" at bounding box center [388, 331] width 148 height 36
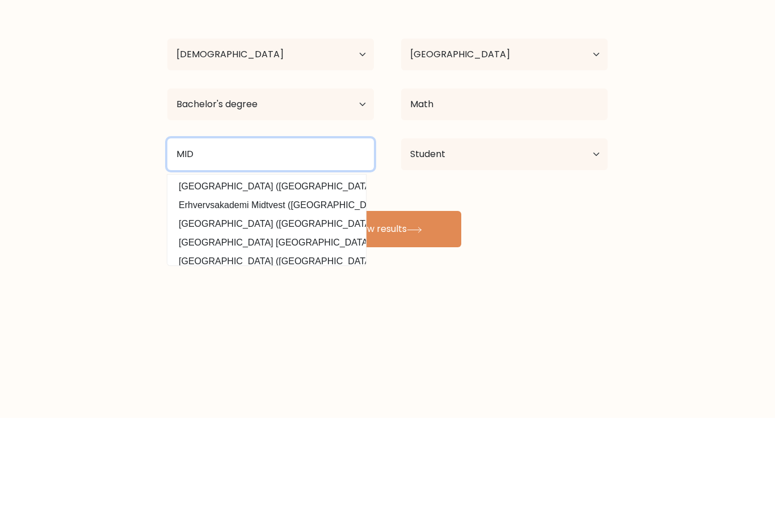
type input "MID"
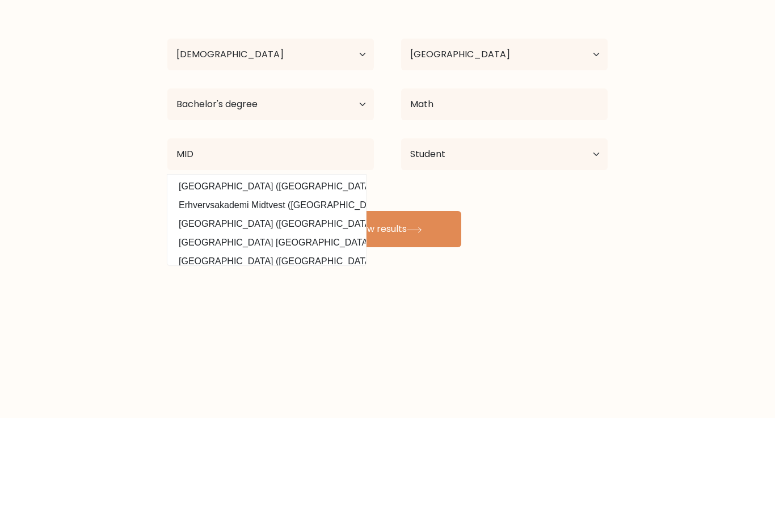
click at [403, 313] on button "View results" at bounding box center [388, 331] width 148 height 36
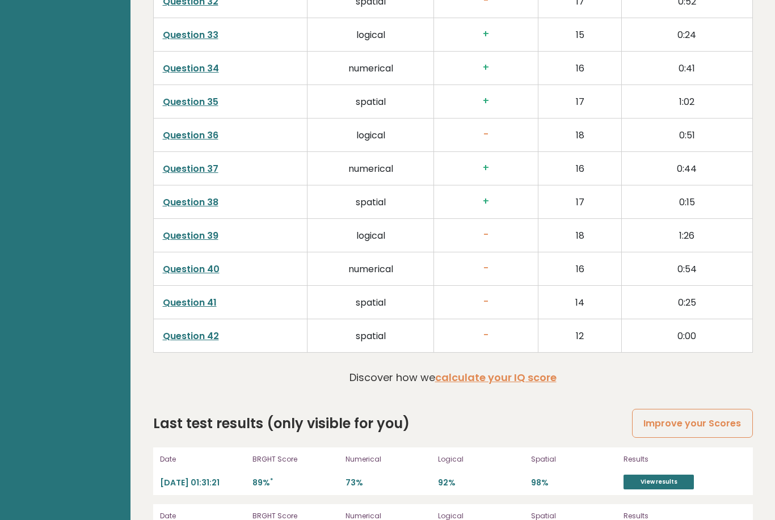
scroll to position [2844, 0]
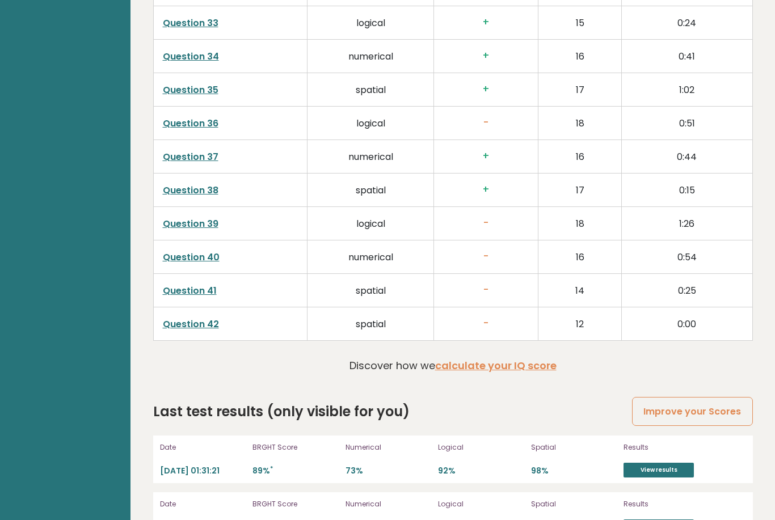
click at [594, 324] on td "12" at bounding box center [579, 323] width 83 height 33
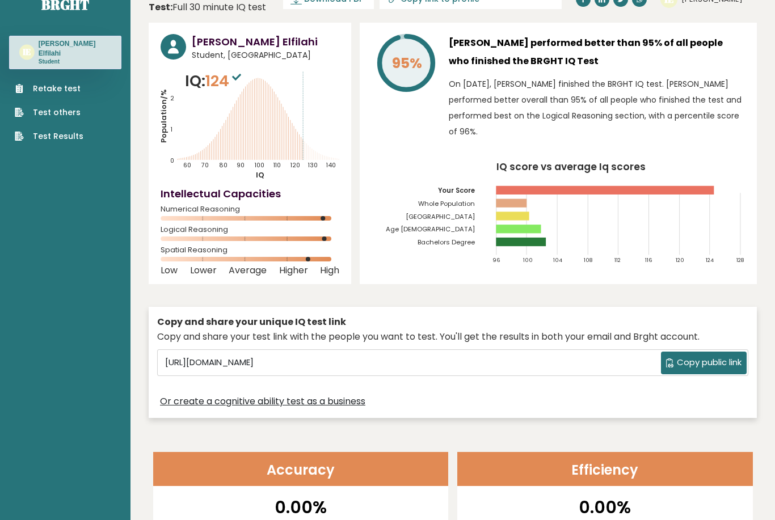
scroll to position [0, 0]
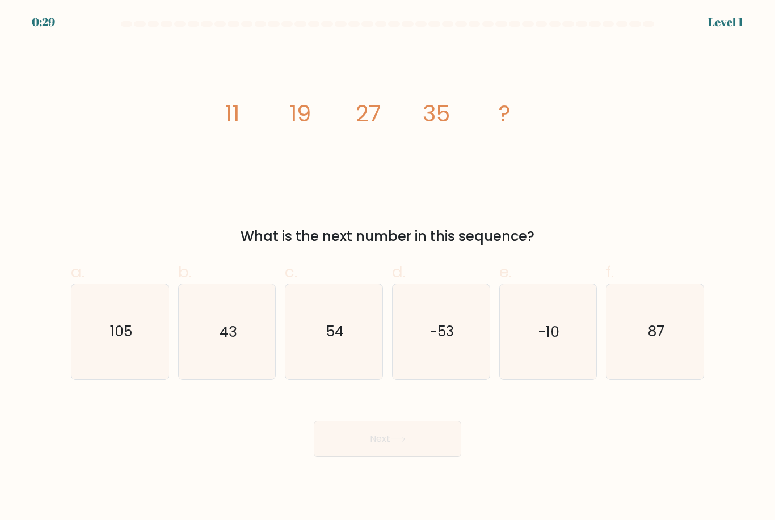
click at [220, 357] on icon "43" at bounding box center [226, 331] width 95 height 95
click at [388, 268] on input "b. 43" at bounding box center [388, 263] width 1 height 7
radio input "true"
click at [419, 447] on button "Next" at bounding box center [388, 439] width 148 height 36
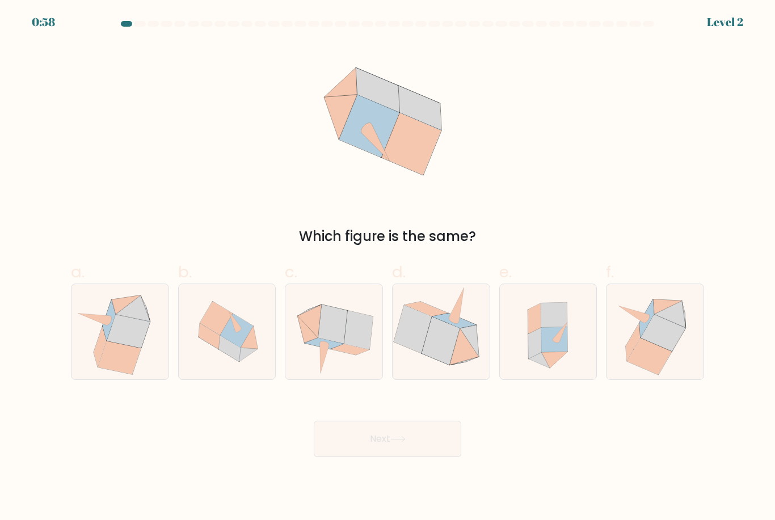
click at [344, 341] on icon at bounding box center [332, 324] width 29 height 39
click at [388, 268] on input "c." at bounding box center [388, 263] width 1 height 7
radio input "true"
click at [397, 457] on button "Next" at bounding box center [388, 439] width 148 height 36
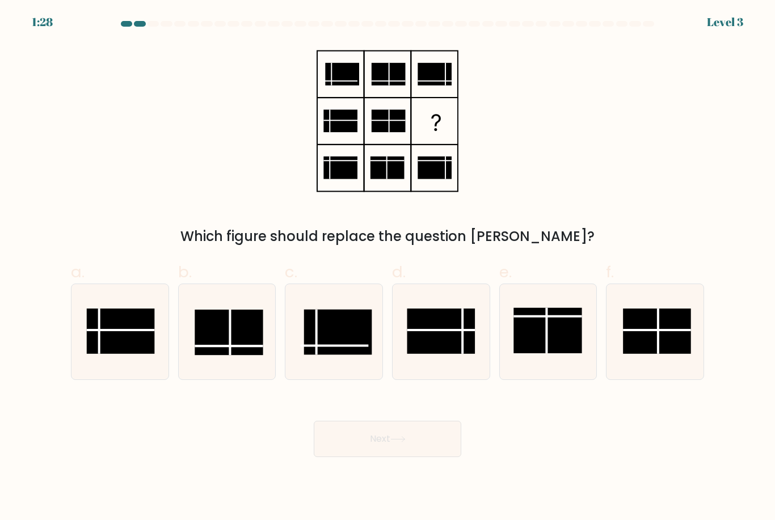
click at [448, 343] on rect at bounding box center [441, 331] width 68 height 45
click at [388, 268] on input "d." at bounding box center [388, 263] width 1 height 7
radio input "true"
click at [426, 455] on button "Next" at bounding box center [388, 439] width 148 height 36
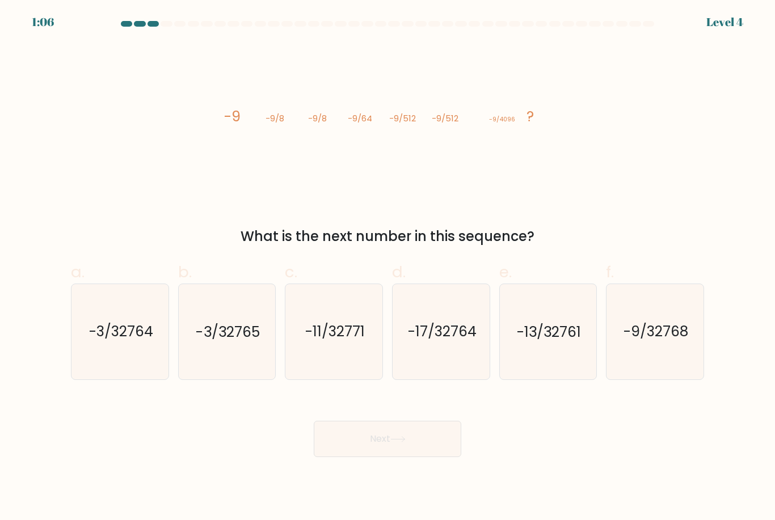
click at [359, 355] on icon "-11/32771" at bounding box center [334, 331] width 95 height 95
click at [388, 268] on input "c. -11/32771" at bounding box center [388, 263] width 1 height 7
radio input "true"
click at [351, 367] on icon "-11/32771" at bounding box center [334, 332] width 94 height 94
click at [388, 268] on input "c. -11/32771" at bounding box center [388, 263] width 1 height 7
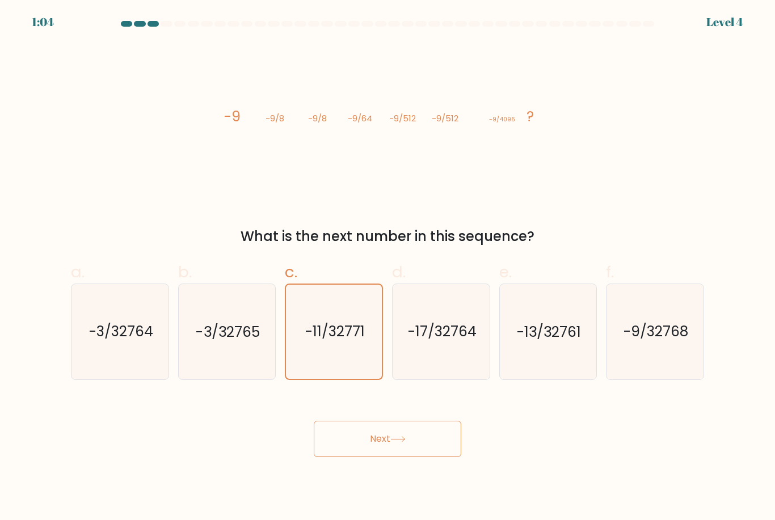
click at [655, 342] on text "-9/32768" at bounding box center [656, 332] width 65 height 20
click at [388, 268] on input "f. -9/32768" at bounding box center [388, 263] width 1 height 7
radio input "true"
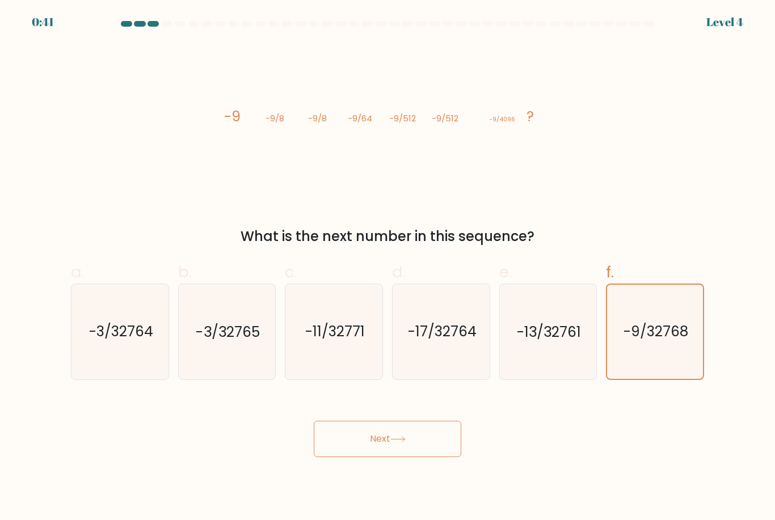
click at [387, 447] on button "Next" at bounding box center [388, 439] width 148 height 36
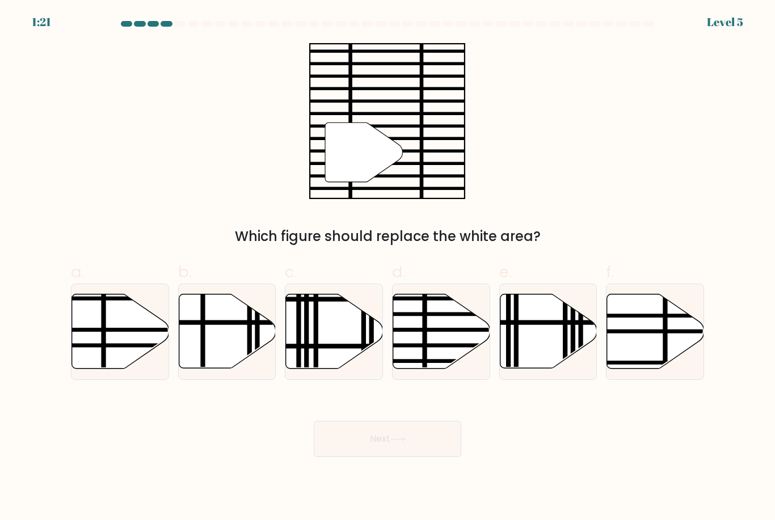
click at [443, 344] on icon at bounding box center [441, 331] width 97 height 74
click at [388, 268] on input "d." at bounding box center [388, 263] width 1 height 7
radio input "true"
click at [418, 454] on button "Next" at bounding box center [388, 439] width 148 height 36
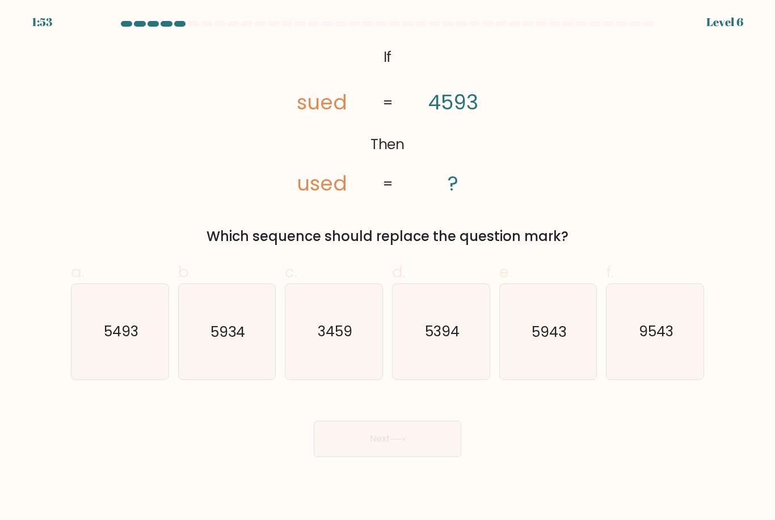
click at [104, 367] on icon "5493" at bounding box center [120, 331] width 95 height 95
click at [388, 268] on input "a. 5493" at bounding box center [388, 263] width 1 height 7
radio input "true"
click at [378, 450] on button "Next" at bounding box center [388, 439] width 148 height 36
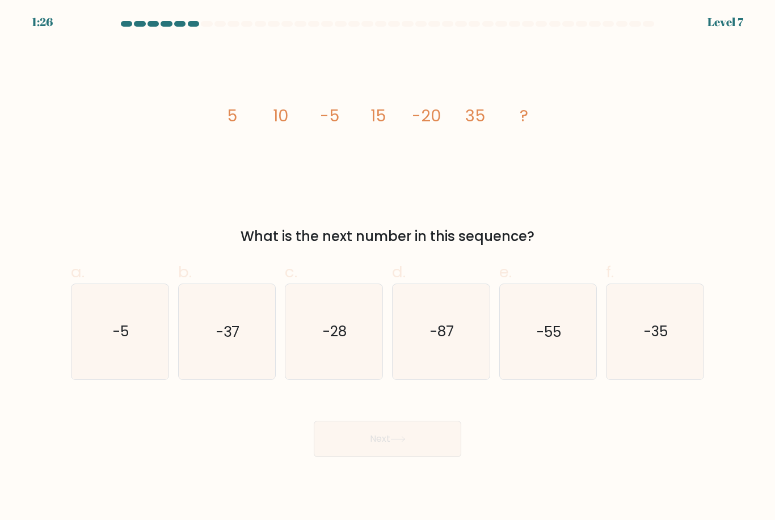
click at [556, 342] on text "-55" at bounding box center [549, 332] width 24 height 20
click at [388, 268] on input "e. -55" at bounding box center [388, 263] width 1 height 7
radio input "true"
click at [410, 451] on button "Next" at bounding box center [388, 439] width 148 height 36
click at [416, 455] on button "Next" at bounding box center [388, 439] width 148 height 36
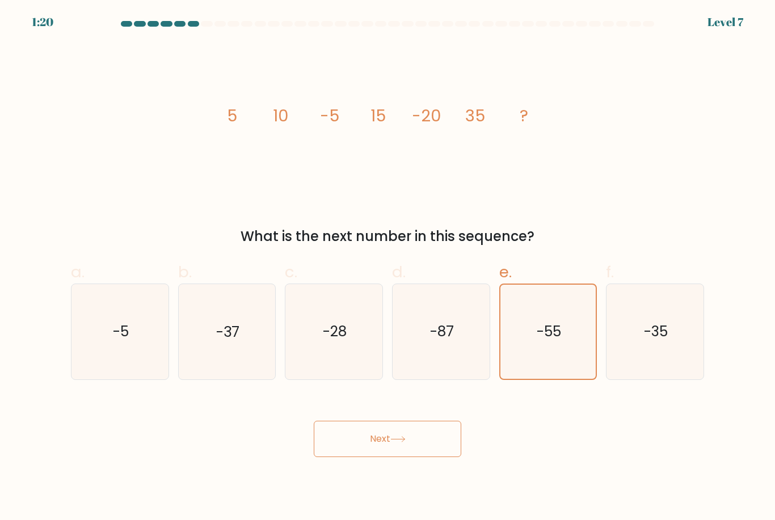
click at [393, 454] on button "Next" at bounding box center [388, 439] width 148 height 36
click at [392, 454] on button "Next" at bounding box center [388, 439] width 148 height 36
click at [391, 456] on button "Next" at bounding box center [388, 439] width 148 height 36
click at [401, 457] on button "Next" at bounding box center [388, 439] width 148 height 36
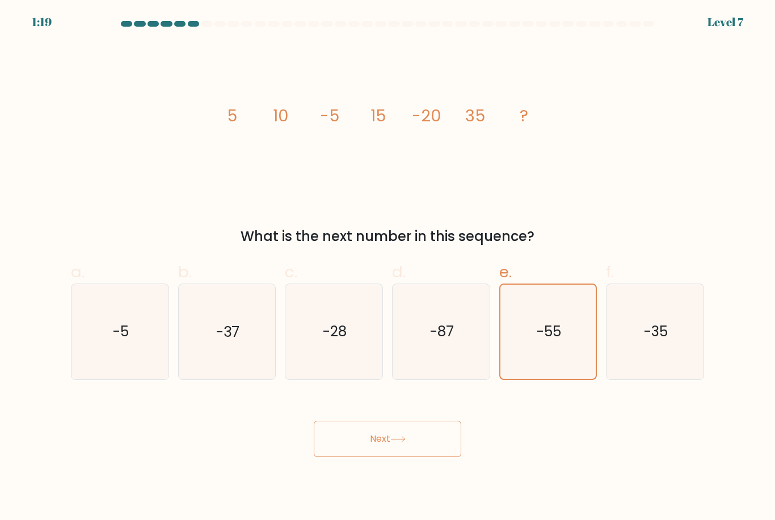
click at [385, 452] on button "Next" at bounding box center [388, 439] width 148 height 36
click at [385, 451] on button "Next" at bounding box center [388, 439] width 148 height 36
click at [385, 449] on button "Next" at bounding box center [388, 439] width 148 height 36
click at [386, 449] on button "Next" at bounding box center [388, 439] width 148 height 36
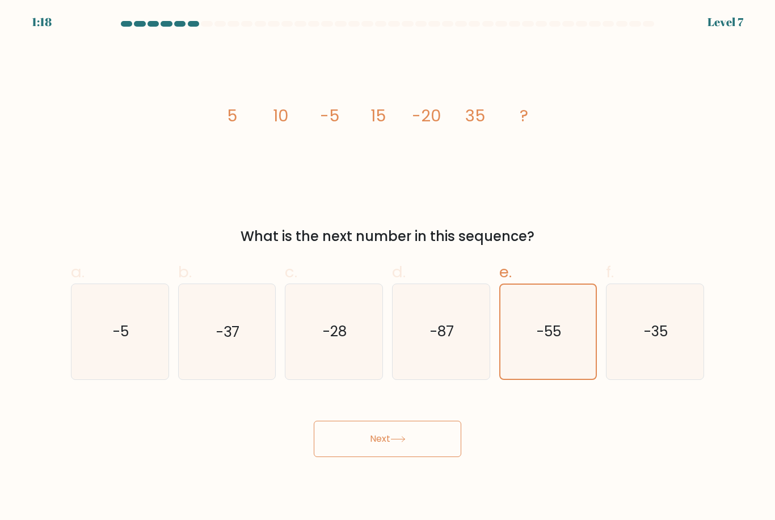
click at [386, 448] on button "Next" at bounding box center [388, 439] width 148 height 36
click at [386, 449] on button "Next" at bounding box center [388, 439] width 148 height 36
click at [386, 448] on button "Next" at bounding box center [388, 439] width 148 height 36
click at [385, 451] on button "Next" at bounding box center [388, 439] width 148 height 36
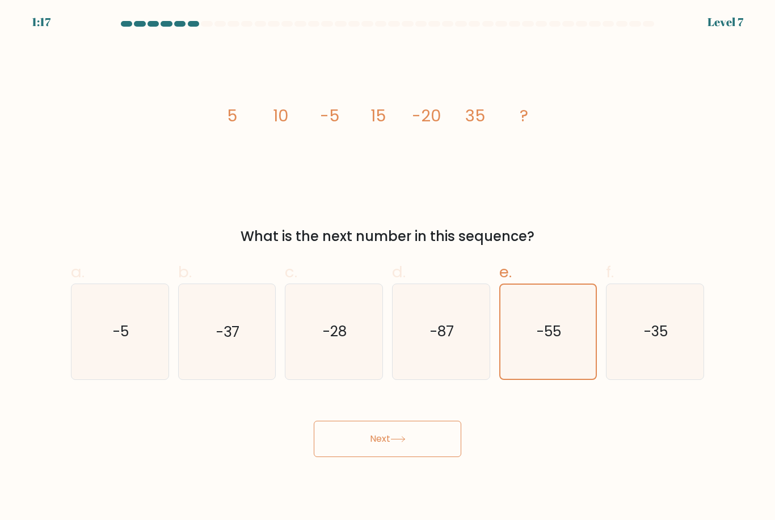
click at [378, 448] on button "Next" at bounding box center [388, 439] width 148 height 36
click at [390, 449] on button "Next" at bounding box center [388, 439] width 148 height 36
click at [389, 449] on button "Next" at bounding box center [388, 439] width 148 height 36
click at [401, 443] on icon at bounding box center [397, 439] width 15 height 6
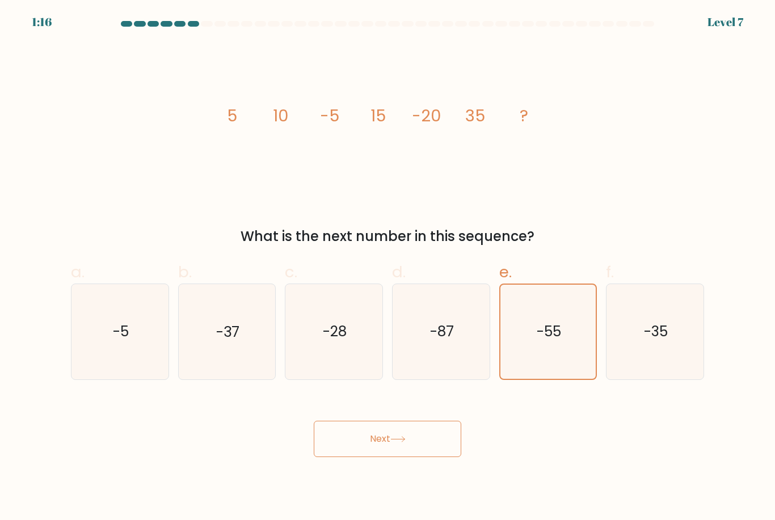
click at [401, 443] on icon at bounding box center [397, 439] width 15 height 6
click at [394, 454] on button "Next" at bounding box center [388, 439] width 148 height 36
click at [391, 454] on button "Next" at bounding box center [388, 439] width 148 height 36
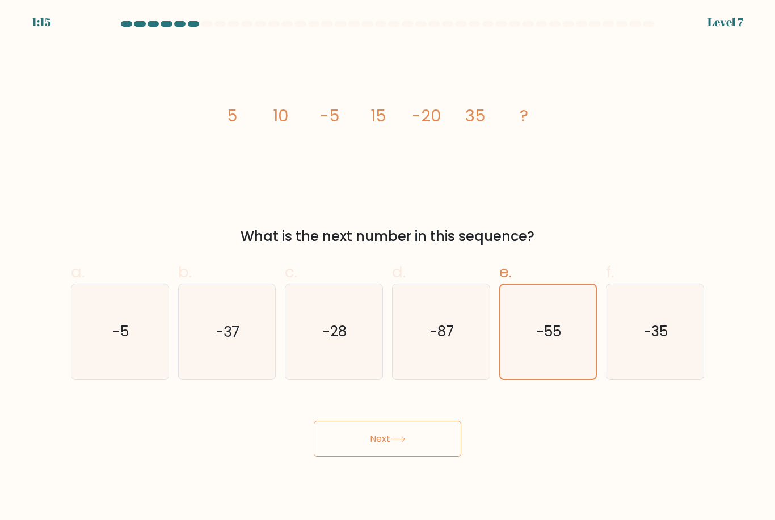
click at [388, 454] on button "Next" at bounding box center [388, 439] width 148 height 36
click at [387, 454] on button "Next" at bounding box center [388, 439] width 148 height 36
click at [387, 453] on button "Next" at bounding box center [388, 439] width 148 height 36
click at [388, 452] on button "Next" at bounding box center [388, 439] width 148 height 36
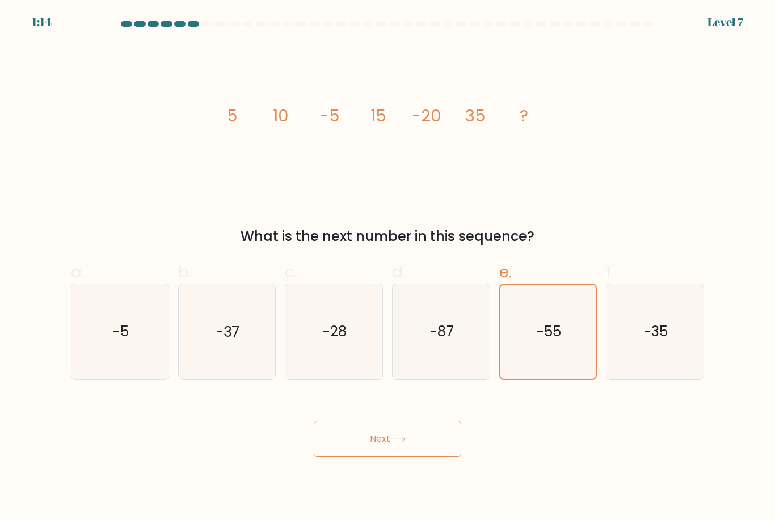
click at [388, 452] on button "Next" at bounding box center [388, 439] width 148 height 36
click at [386, 449] on button "Next" at bounding box center [388, 439] width 148 height 36
click at [385, 448] on button "Next" at bounding box center [388, 439] width 148 height 36
click at [401, 457] on button "Next" at bounding box center [388, 439] width 148 height 36
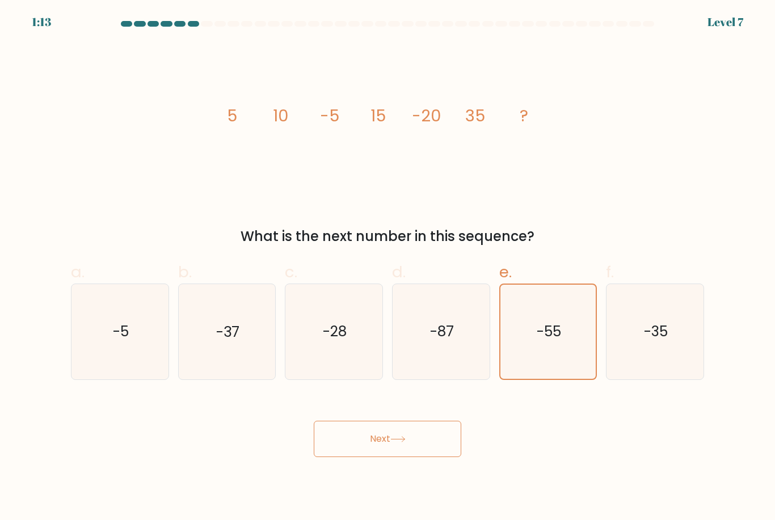
click at [393, 457] on button "Next" at bounding box center [388, 439] width 148 height 36
click at [390, 423] on button "Next" at bounding box center [388, 439] width 148 height 36
click at [389, 423] on button "Next" at bounding box center [388, 439] width 148 height 36
click at [389, 426] on button "Next" at bounding box center [388, 439] width 148 height 36
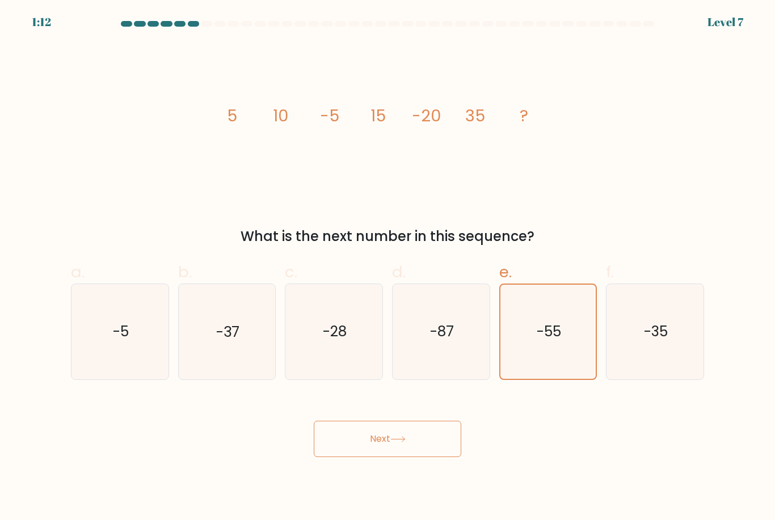
click at [389, 425] on button "Next" at bounding box center [388, 439] width 148 height 36
click at [390, 426] on button "Next" at bounding box center [388, 439] width 148 height 36
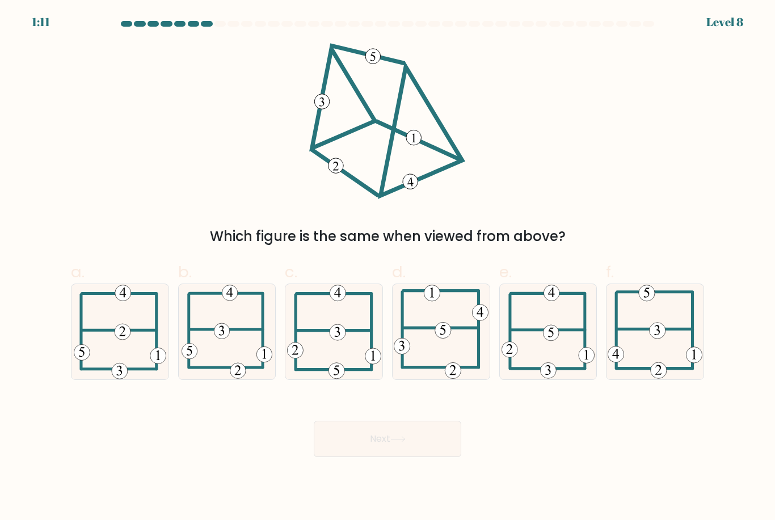
scroll to position [0, 0]
click at [459, 350] on icon at bounding box center [441, 331] width 95 height 95
click at [388, 268] on input "d." at bounding box center [388, 263] width 1 height 7
radio input "true"
click at [418, 457] on button "Next" at bounding box center [388, 439] width 148 height 36
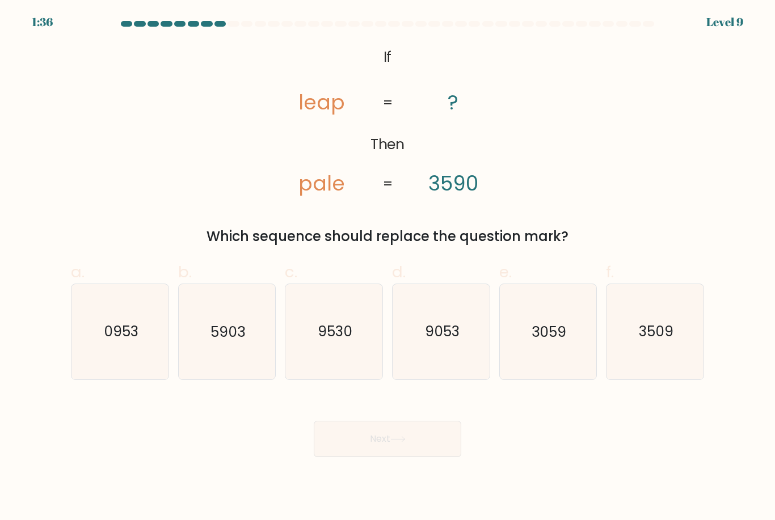
click at [443, 363] on icon "9053" at bounding box center [441, 331] width 95 height 95
click at [388, 268] on input "d. 9053" at bounding box center [388, 263] width 1 height 7
radio input "true"
click at [395, 443] on icon at bounding box center [397, 439] width 15 height 6
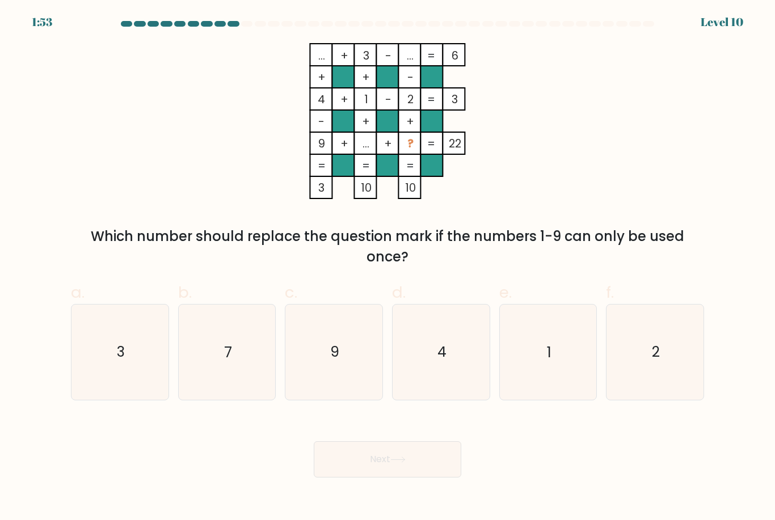
click at [230, 363] on text "7" at bounding box center [228, 353] width 8 height 20
click at [388, 268] on input "b. 7" at bounding box center [388, 263] width 1 height 7
radio input "true"
click at [402, 463] on icon at bounding box center [397, 460] width 15 height 6
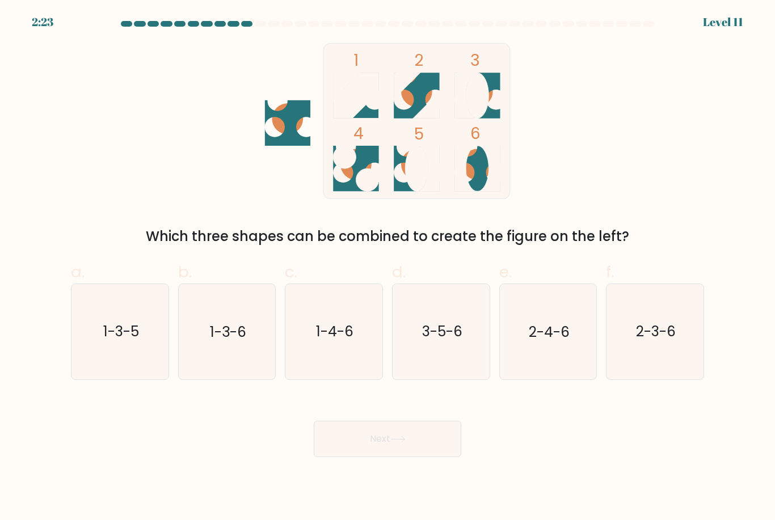
click at [432, 331] on icon "3-5-6" at bounding box center [441, 331] width 95 height 95
click at [388, 268] on input "d. 3-5-6" at bounding box center [388, 263] width 1 height 7
radio input "true"
click at [413, 452] on button "Next" at bounding box center [388, 439] width 148 height 36
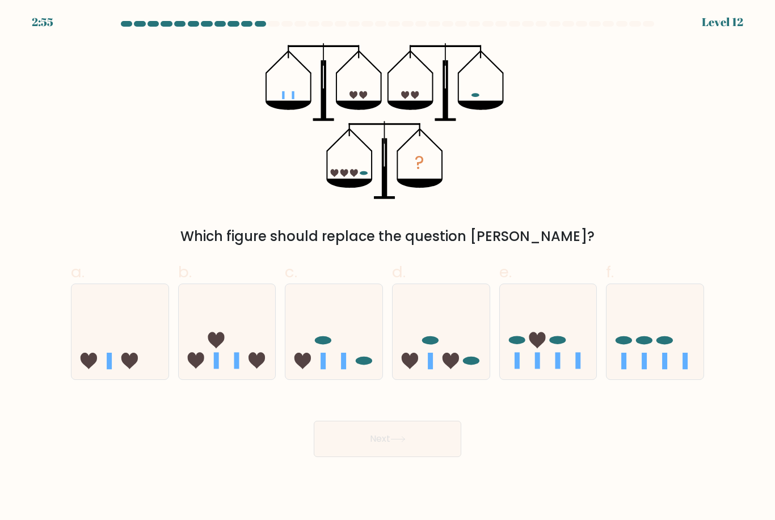
click at [239, 356] on icon at bounding box center [227, 332] width 97 height 80
click at [388, 268] on input "b." at bounding box center [388, 263] width 1 height 7
radio input "true"
click at [388, 451] on button "Next" at bounding box center [388, 439] width 148 height 36
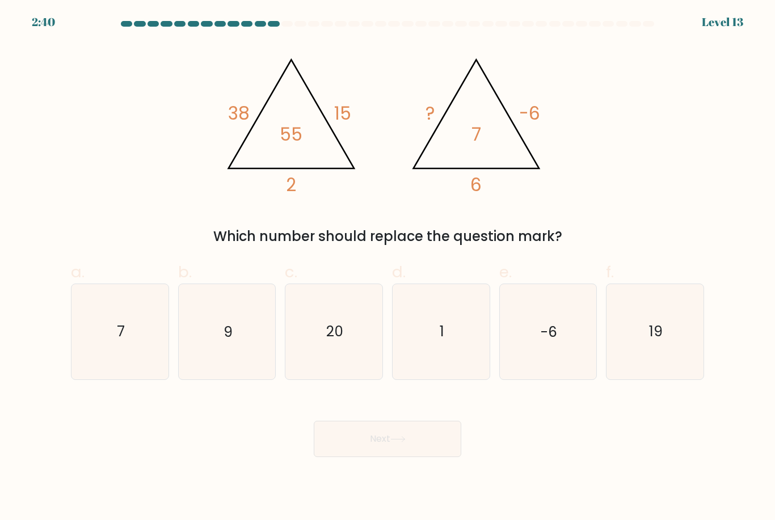
click at [130, 350] on icon "7" at bounding box center [120, 331] width 95 height 95
click at [388, 268] on input "a. 7" at bounding box center [388, 263] width 1 height 7
radio input "true"
click at [390, 456] on button "Next" at bounding box center [388, 439] width 148 height 36
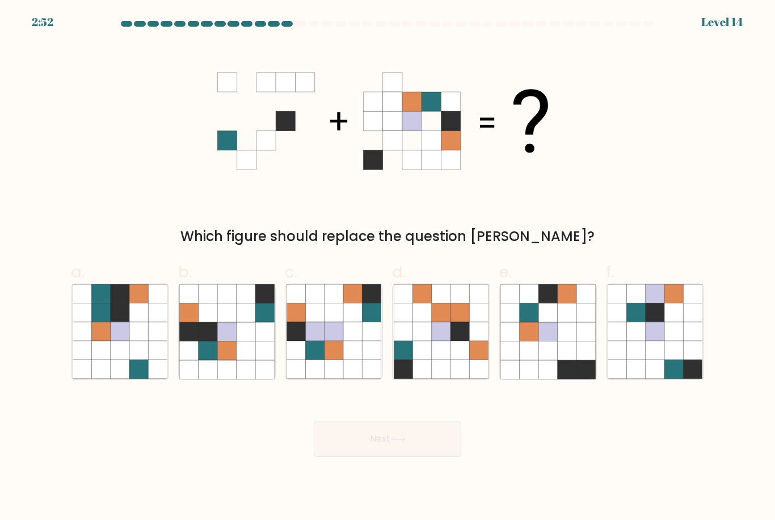
click at [229, 338] on icon at bounding box center [226, 331] width 19 height 19
click at [388, 268] on input "b." at bounding box center [388, 263] width 1 height 7
radio input "true"
click at [373, 456] on button "Next" at bounding box center [388, 439] width 148 height 36
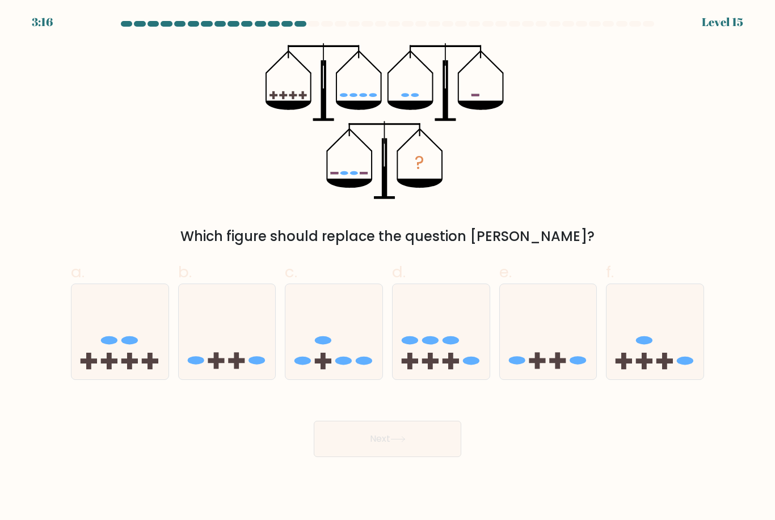
click at [90, 359] on icon at bounding box center [119, 332] width 97 height 80
click at [388, 268] on input "a." at bounding box center [388, 263] width 1 height 7
radio input "true"
click at [400, 453] on button "Next" at bounding box center [388, 439] width 148 height 36
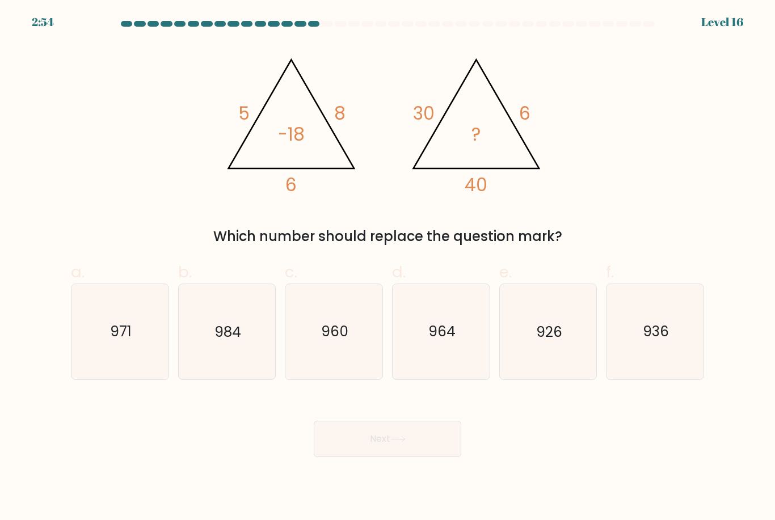
click at [352, 306] on icon "960" at bounding box center [334, 331] width 95 height 95
click at [388, 268] on input "c. 960" at bounding box center [388, 263] width 1 height 7
radio input "true"
click at [409, 454] on button "Next" at bounding box center [388, 439] width 148 height 36
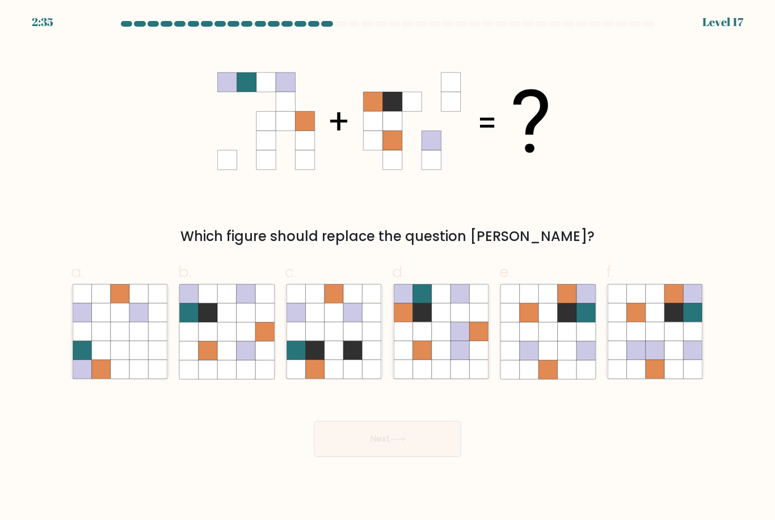
click at [562, 322] on icon at bounding box center [567, 313] width 19 height 19
click at [388, 268] on input "e." at bounding box center [388, 263] width 1 height 7
radio input "true"
click at [436, 447] on button "Next" at bounding box center [388, 439] width 148 height 36
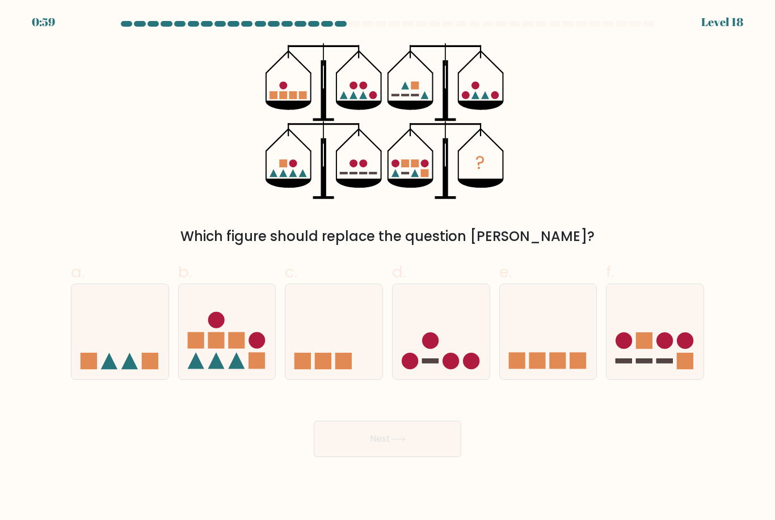
click at [635, 318] on icon at bounding box center [655, 332] width 97 height 80
click at [388, 268] on input "f." at bounding box center [388, 263] width 1 height 7
radio input "true"
click at [415, 449] on button "Next" at bounding box center [388, 439] width 148 height 36
click at [398, 445] on button "Next" at bounding box center [388, 439] width 148 height 36
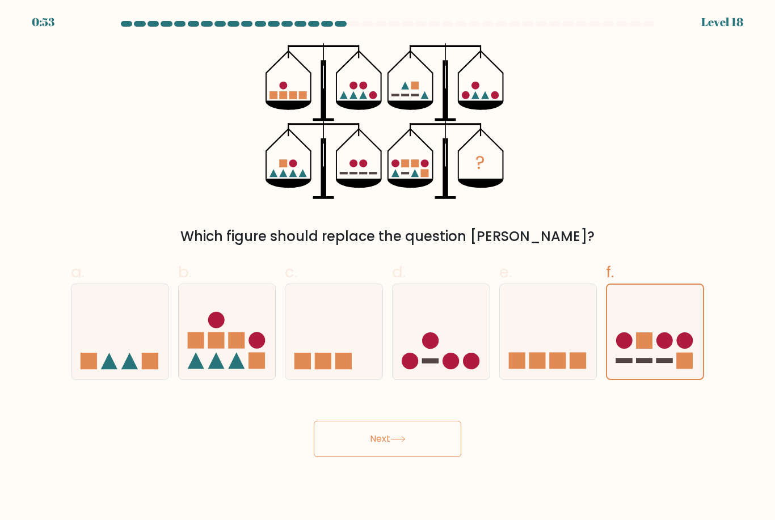
click at [388, 457] on button "Next" at bounding box center [388, 439] width 148 height 36
click at [387, 457] on button "Next" at bounding box center [388, 439] width 148 height 36
click at [384, 457] on button "Next" at bounding box center [388, 439] width 148 height 36
click at [376, 457] on button "Next" at bounding box center [388, 439] width 148 height 36
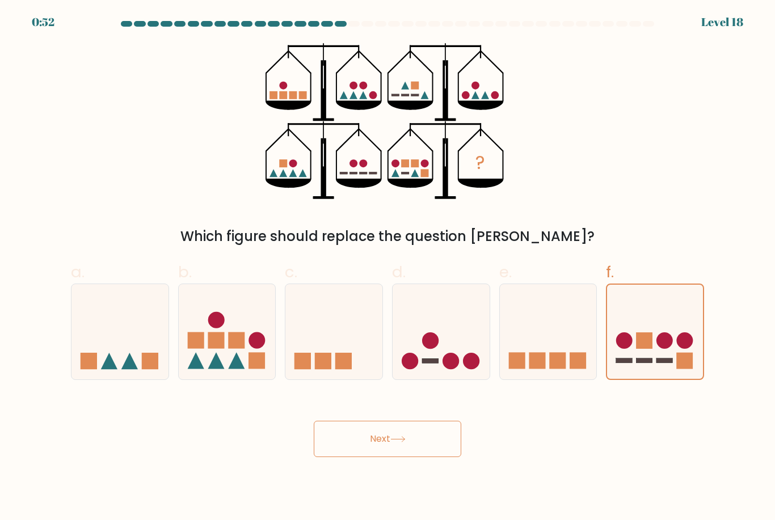
click at [376, 457] on button "Next" at bounding box center [388, 439] width 148 height 36
click at [374, 457] on button "Next" at bounding box center [388, 439] width 148 height 36
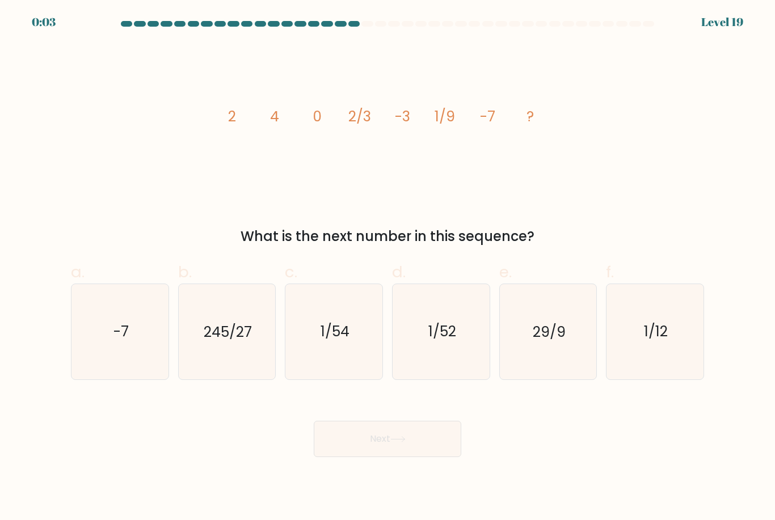
click at [335, 360] on icon "1/54" at bounding box center [334, 331] width 95 height 95
click at [388, 268] on input "c. 1/54" at bounding box center [388, 263] width 1 height 7
radio input "true"
click at [392, 442] on button "Next" at bounding box center [388, 439] width 148 height 36
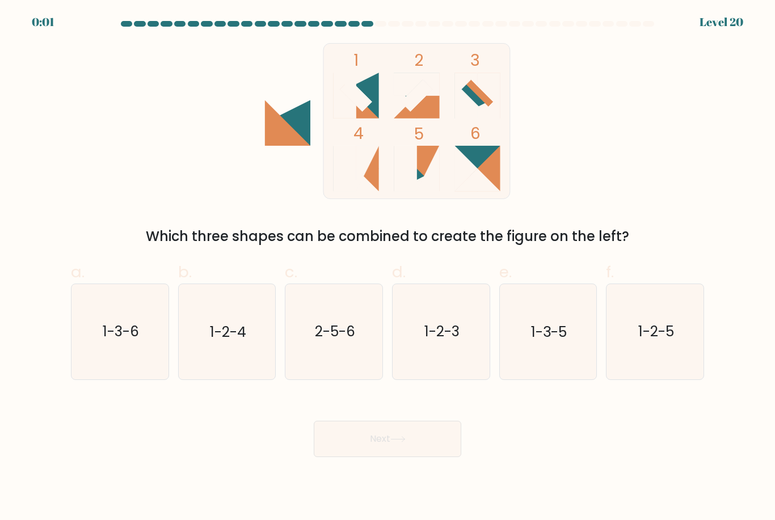
click at [116, 336] on text "1-3-6" at bounding box center [121, 332] width 36 height 20
click at [388, 268] on input "a. 1-3-6" at bounding box center [388, 263] width 1 height 7
radio input "true"
click at [395, 443] on icon at bounding box center [397, 439] width 15 height 6
click at [385, 443] on div "Next" at bounding box center [387, 426] width 647 height 64
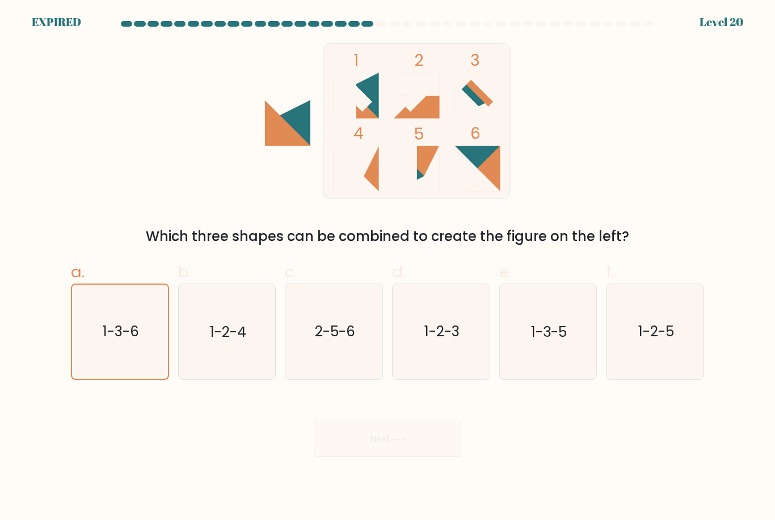
click at [99, 360] on icon "1-3-6" at bounding box center [120, 332] width 94 height 94
click at [388, 268] on input "a. 1-3-6" at bounding box center [388, 263] width 1 height 7
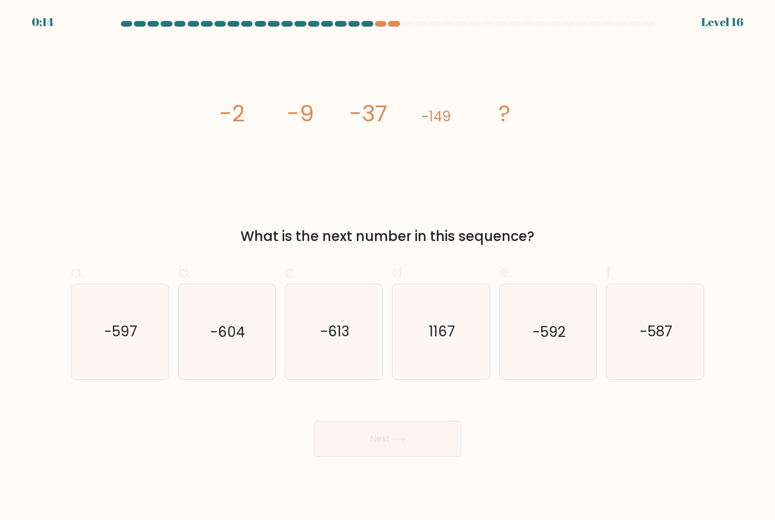
click at [106, 339] on text "-597" at bounding box center [120, 332] width 33 height 20
click at [388, 268] on input "a. -597" at bounding box center [388, 263] width 1 height 7
radio input "true"
click at [363, 453] on button "Next" at bounding box center [388, 439] width 148 height 36
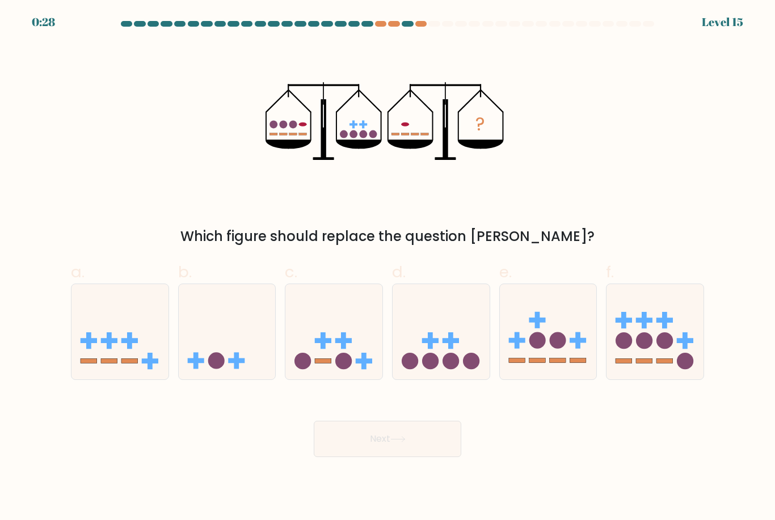
click at [191, 372] on icon at bounding box center [227, 332] width 97 height 80
click at [388, 268] on input "b." at bounding box center [388, 263] width 1 height 7
radio input "true"
click at [396, 443] on icon at bounding box center [397, 439] width 15 height 6
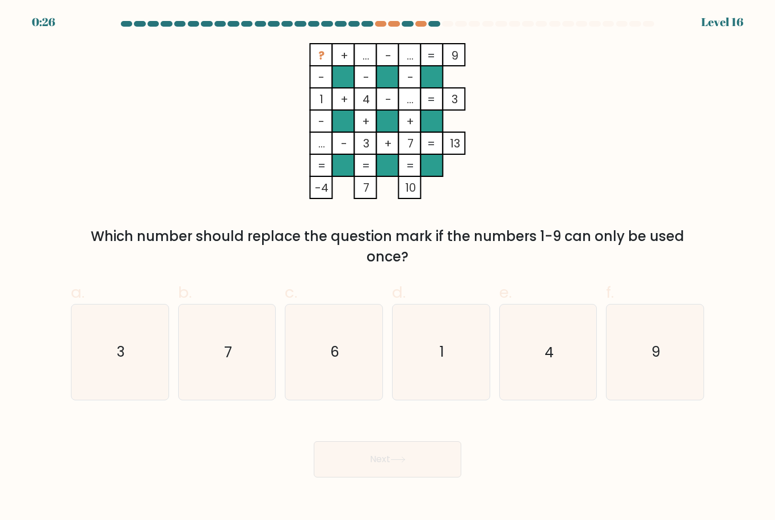
click at [316, 376] on icon "6" at bounding box center [334, 352] width 95 height 95
click at [388, 268] on input "c. 6" at bounding box center [388, 263] width 1 height 7
radio input "true"
click at [372, 478] on button "Next" at bounding box center [388, 459] width 148 height 36
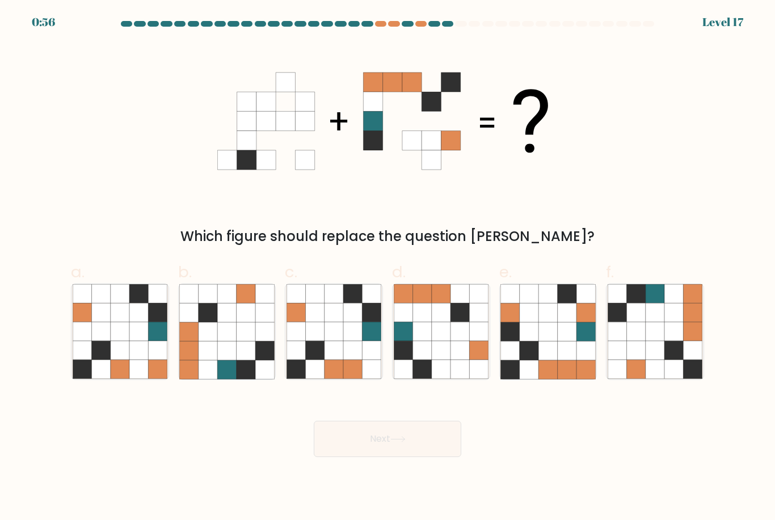
click at [648, 341] on icon at bounding box center [655, 331] width 19 height 19
click at [388, 268] on input "f." at bounding box center [388, 263] width 1 height 7
radio input "true"
click at [395, 457] on button "Next" at bounding box center [388, 439] width 148 height 36
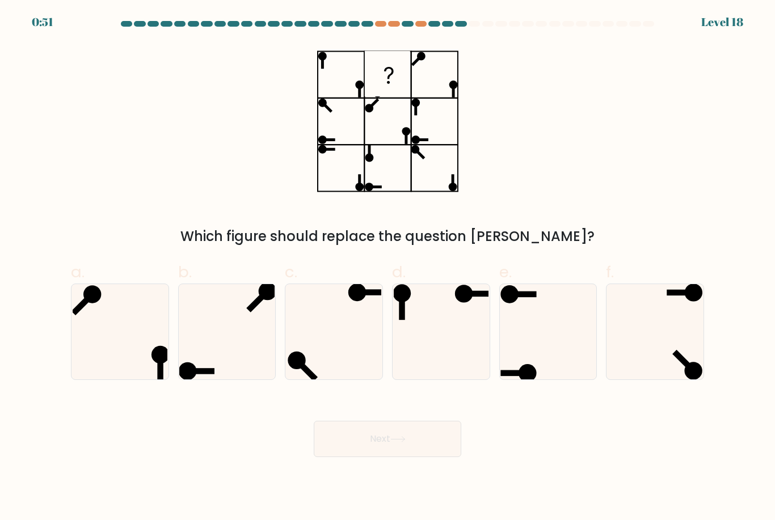
click at [547, 340] on icon at bounding box center [547, 331] width 95 height 95
click at [388, 268] on input "e." at bounding box center [388, 263] width 1 height 7
radio input "true"
click at [352, 457] on button "Next" at bounding box center [388, 439] width 148 height 36
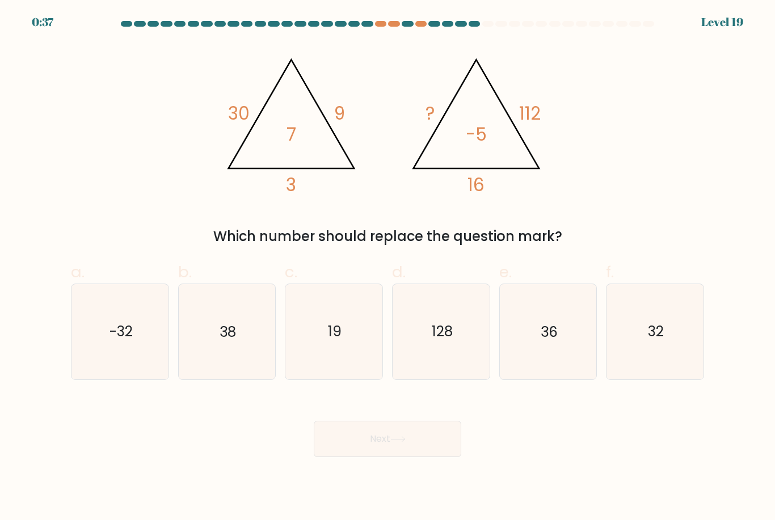
click at [126, 356] on icon "-32" at bounding box center [120, 331] width 95 height 95
click at [388, 268] on input "a. -32" at bounding box center [388, 263] width 1 height 7
radio input "true"
click at [347, 452] on button "Next" at bounding box center [388, 439] width 148 height 36
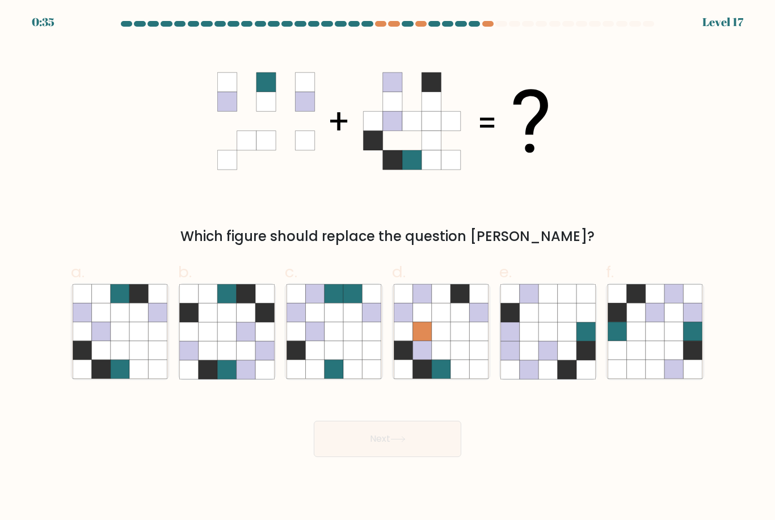
click at [655, 341] on icon at bounding box center [655, 331] width 19 height 19
click at [388, 268] on input "f." at bounding box center [388, 263] width 1 height 7
radio input "true"
click at [397, 454] on button "Next" at bounding box center [388, 439] width 148 height 36
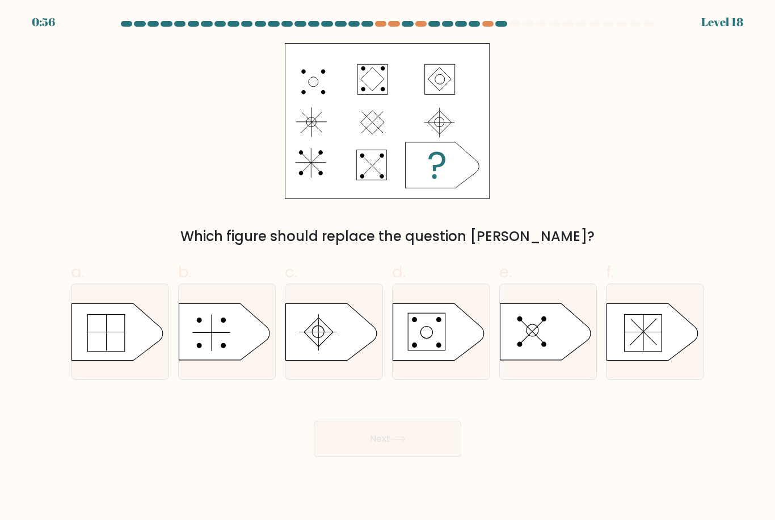
click at [115, 349] on icon at bounding box center [117, 332] width 91 height 57
click at [388, 268] on input "a." at bounding box center [388, 263] width 1 height 7
radio input "true"
click at [410, 452] on button "Next" at bounding box center [388, 439] width 148 height 36
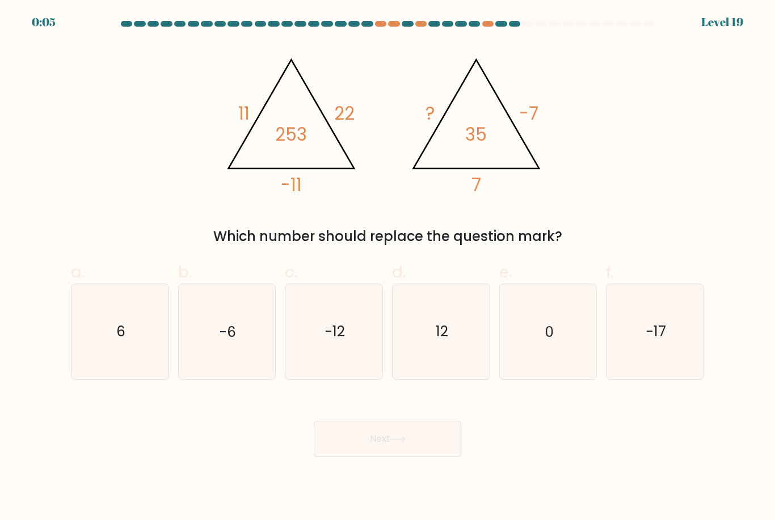
click at [135, 353] on icon "6" at bounding box center [120, 331] width 95 height 95
click at [388, 268] on input "a. 6" at bounding box center [388, 263] width 1 height 7
radio input "true"
click at [218, 349] on icon "-6" at bounding box center [226, 331] width 95 height 95
click at [388, 268] on input "b. -6" at bounding box center [388, 263] width 1 height 7
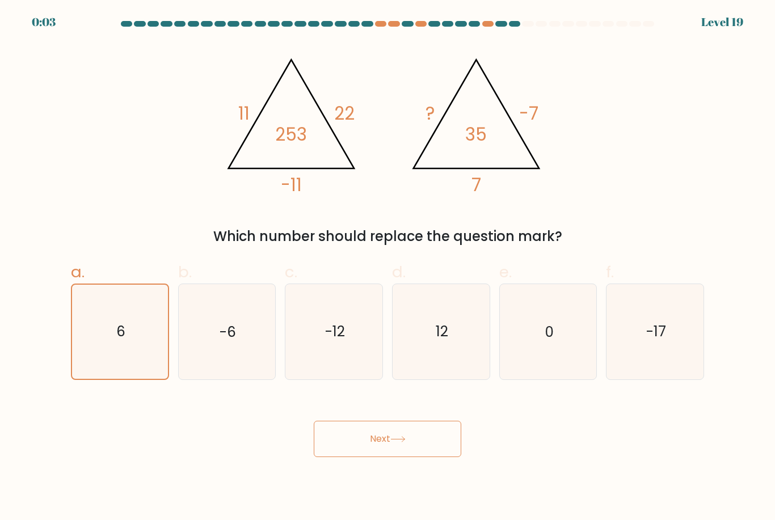
radio input "true"
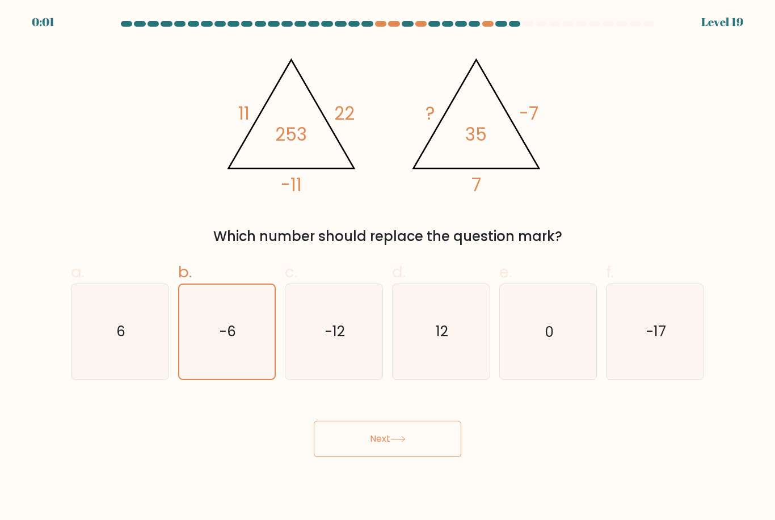
click at [406, 443] on icon at bounding box center [397, 439] width 15 height 6
click at [389, 452] on div "Next" at bounding box center [387, 426] width 647 height 64
click at [355, 449] on div "Next" at bounding box center [387, 426] width 647 height 64
click at [351, 450] on div "Next" at bounding box center [387, 426] width 647 height 64
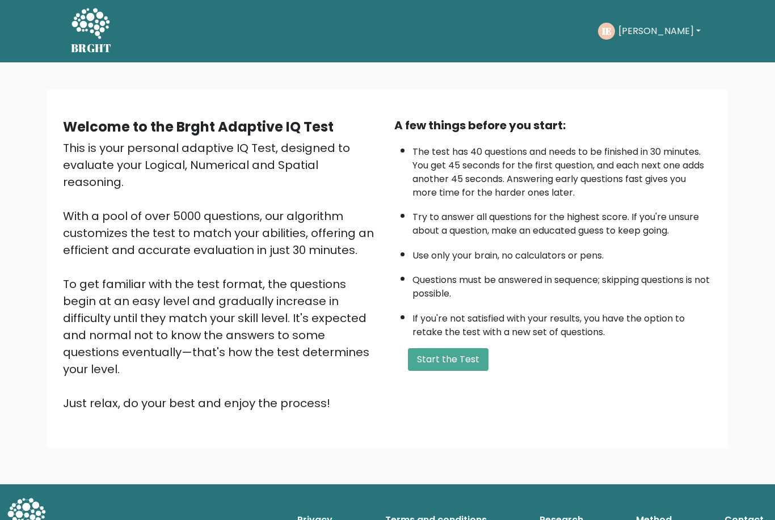
click at [444, 371] on button "Start the Test" at bounding box center [448, 359] width 81 height 23
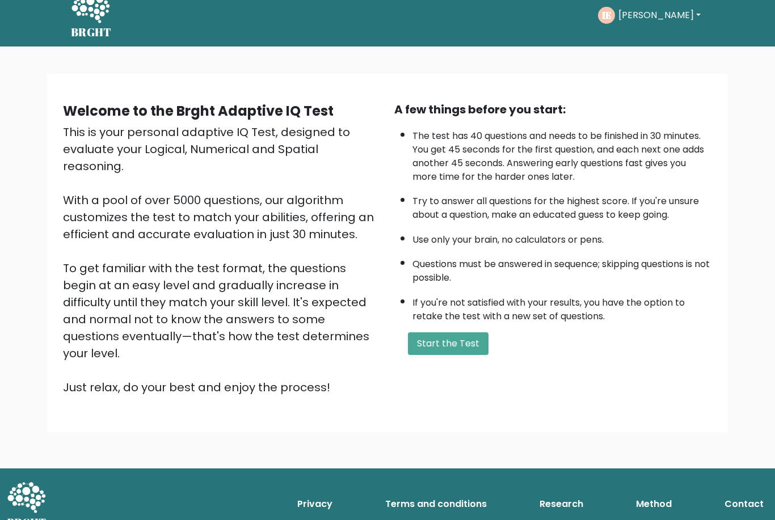
scroll to position [17, 0]
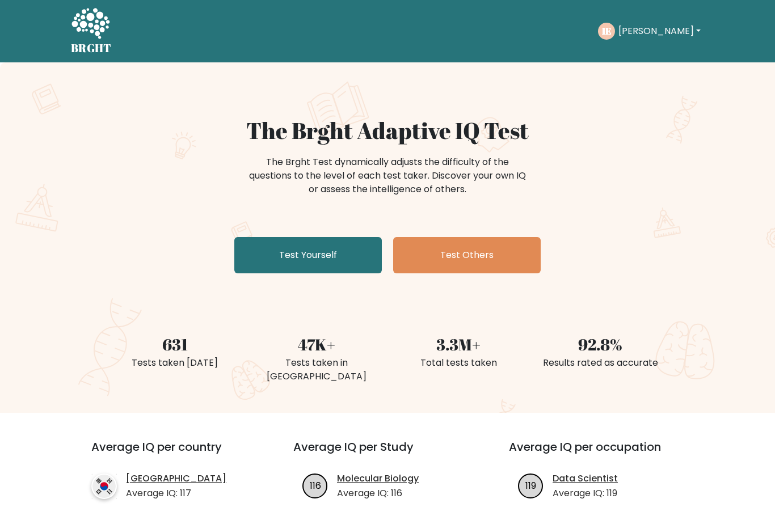
click at [272, 267] on link "Test Yourself" at bounding box center [308, 255] width 148 height 36
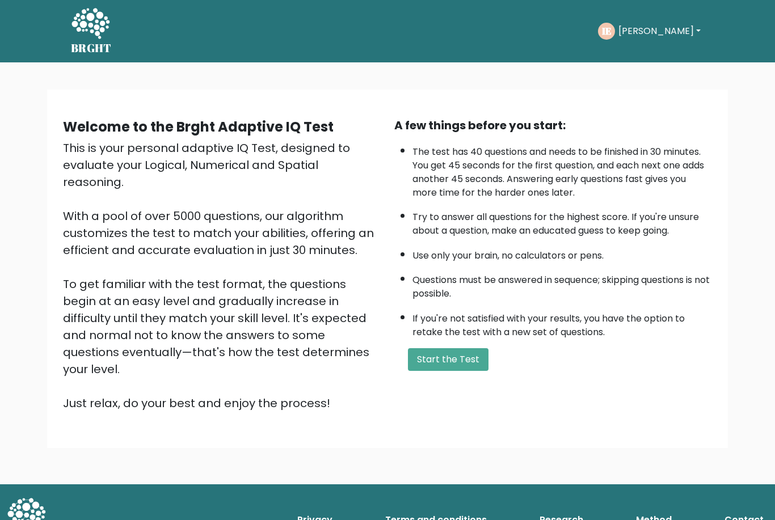
click at [441, 371] on button "Start the Test" at bounding box center [448, 359] width 81 height 23
click at [431, 371] on button "Start the Test" at bounding box center [448, 359] width 81 height 23
click at [458, 371] on button "Start the Test" at bounding box center [448, 359] width 81 height 23
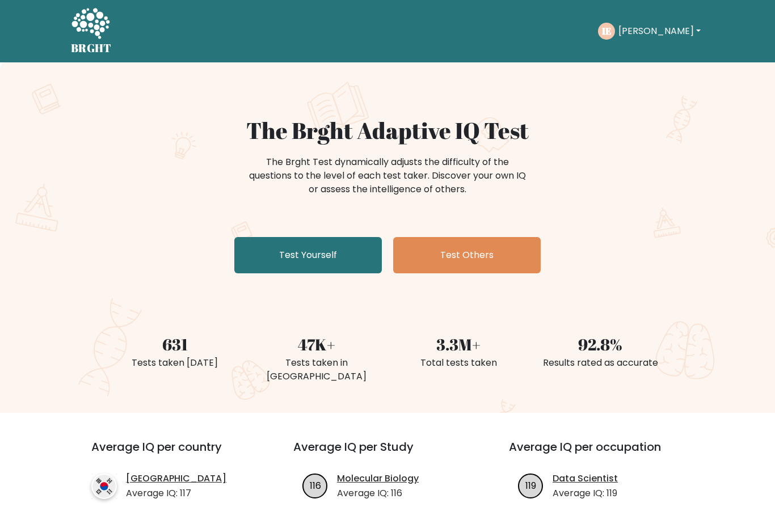
click at [499, 254] on link "Test Others" at bounding box center [467, 255] width 148 height 36
click at [302, 271] on link "Test Yourself" at bounding box center [308, 255] width 148 height 36
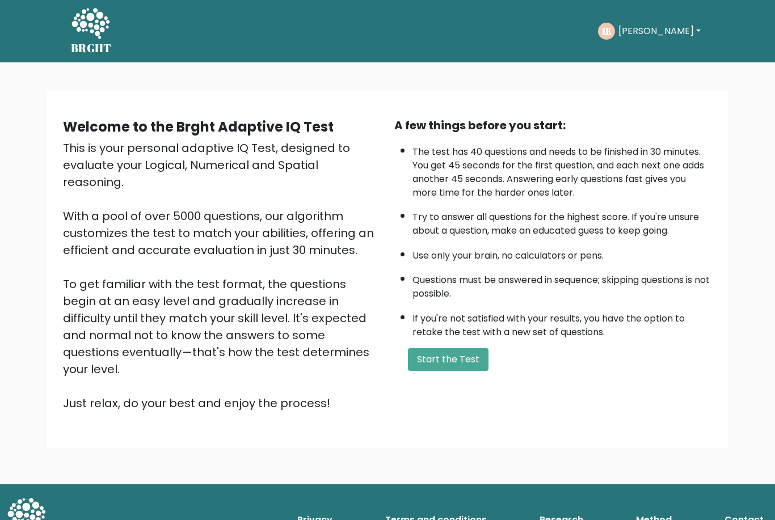
click at [465, 371] on button "Start the Test" at bounding box center [448, 359] width 81 height 23
click at [447, 371] on button "Start the Test" at bounding box center [448, 359] width 81 height 23
click at [442, 371] on button "Start the Test" at bounding box center [448, 359] width 81 height 23
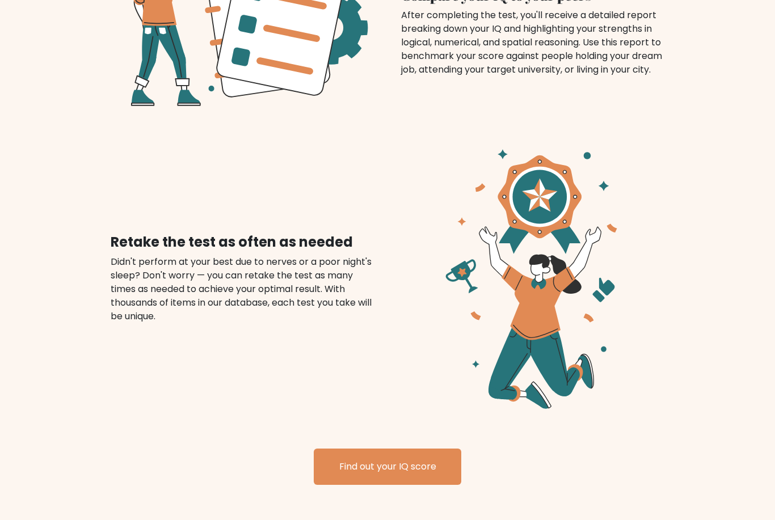
scroll to position [1182, 0]
click at [364, 456] on link "Find out your IQ score" at bounding box center [388, 467] width 148 height 36
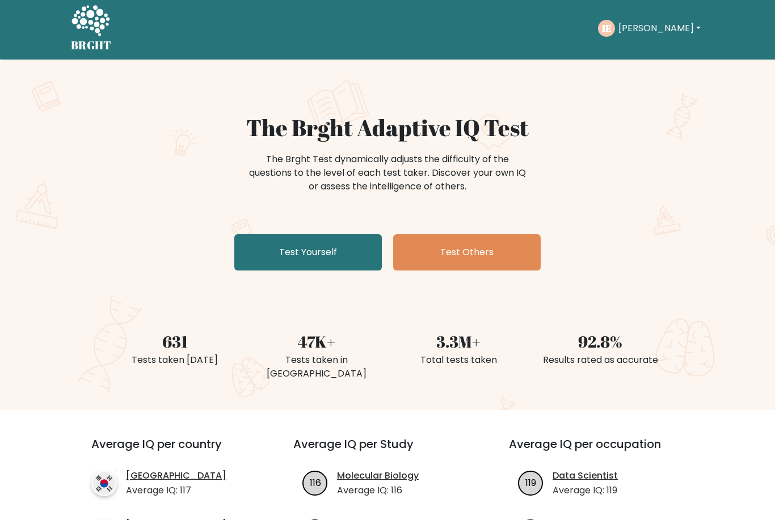
scroll to position [0, 0]
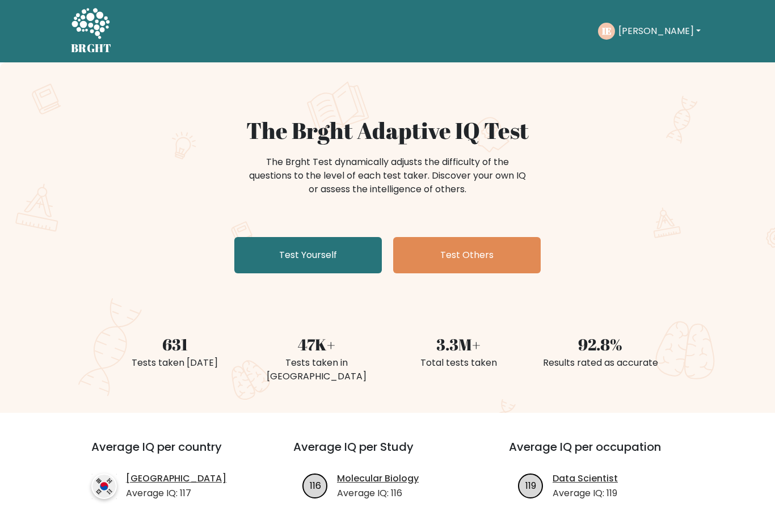
click at [335, 249] on link "Test Yourself" at bounding box center [308, 255] width 148 height 36
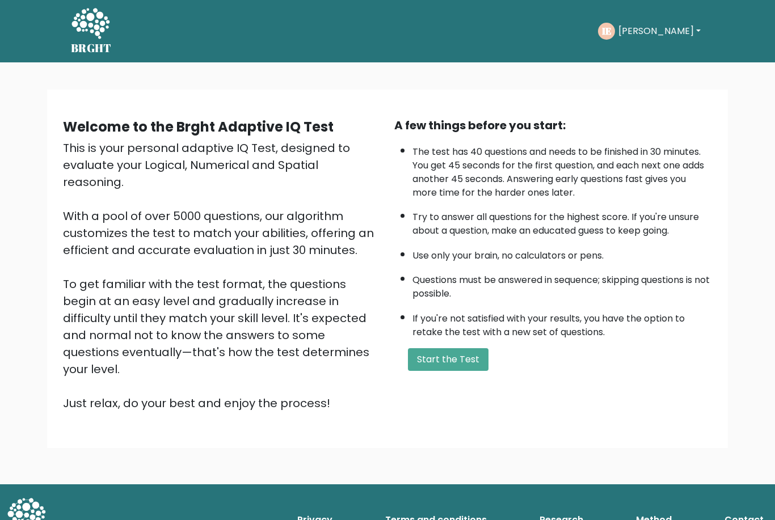
click at [426, 371] on button "Start the Test" at bounding box center [448, 359] width 81 height 23
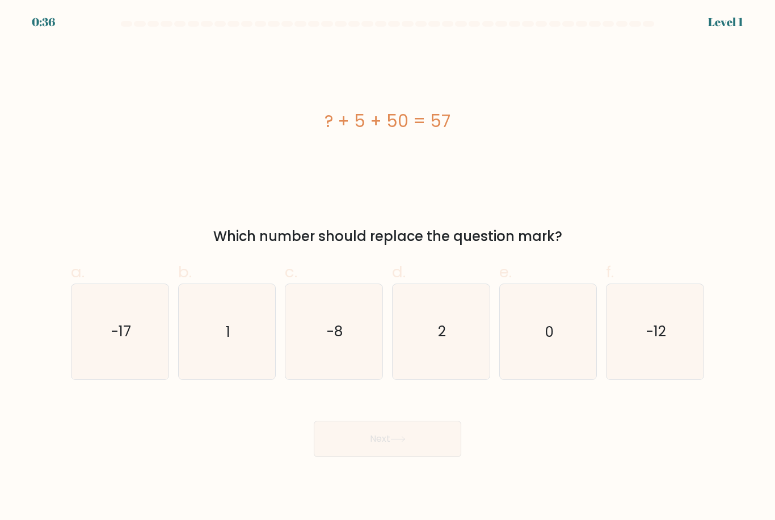
click at [449, 351] on icon "2" at bounding box center [441, 331] width 95 height 95
click at [388, 268] on input "d. 2" at bounding box center [388, 263] width 1 height 7
radio input "true"
click at [388, 451] on button "Next" at bounding box center [388, 439] width 148 height 36
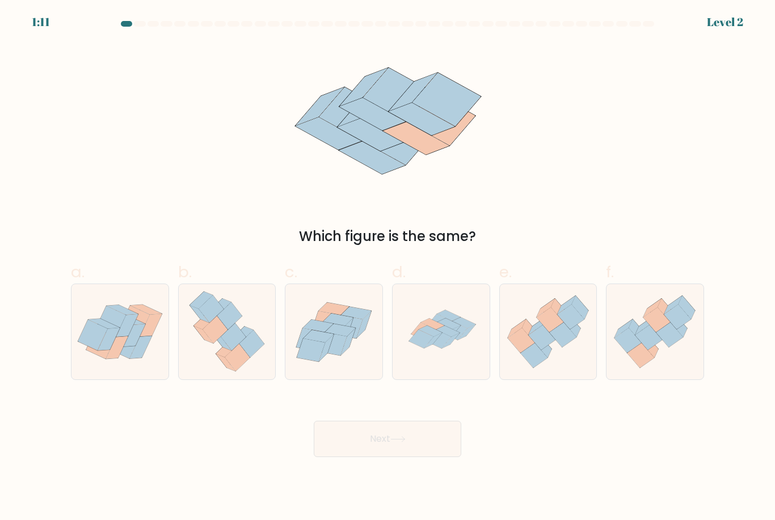
click at [435, 360] on icon at bounding box center [441, 331] width 95 height 95
click at [388, 268] on input "d." at bounding box center [388, 263] width 1 height 7
radio input "true"
click at [388, 453] on button "Next" at bounding box center [388, 439] width 148 height 36
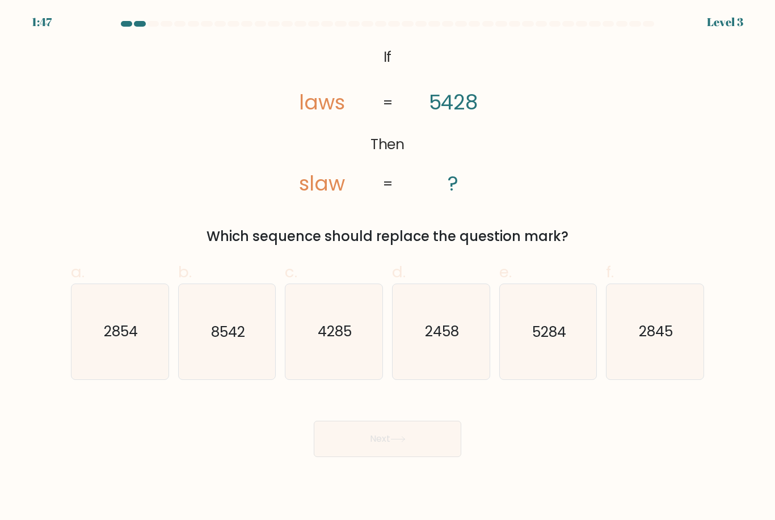
click at [203, 359] on icon "8542" at bounding box center [226, 331] width 95 height 95
click at [388, 268] on input "b. 8542" at bounding box center [388, 263] width 1 height 7
radio input "true"
click at [359, 457] on button "Next" at bounding box center [388, 439] width 148 height 36
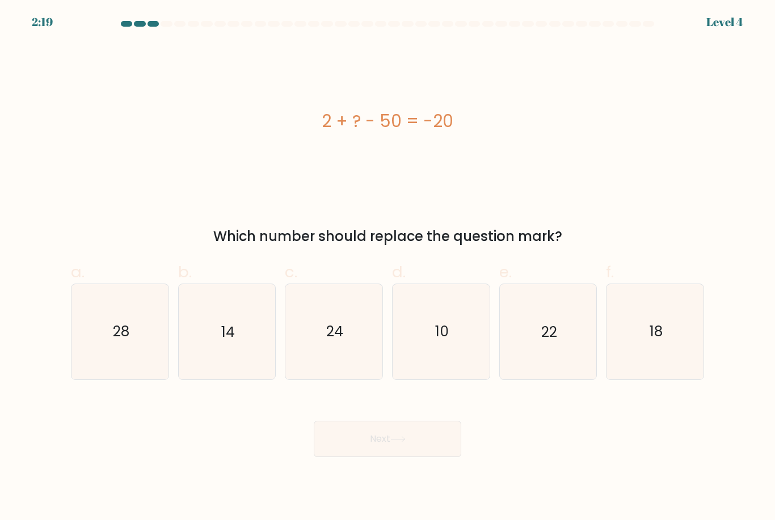
click at [123, 342] on text "28" at bounding box center [120, 332] width 16 height 20
click at [388, 268] on input "a. 28" at bounding box center [388, 263] width 1 height 7
radio input "true"
click at [386, 451] on button "Next" at bounding box center [388, 439] width 148 height 36
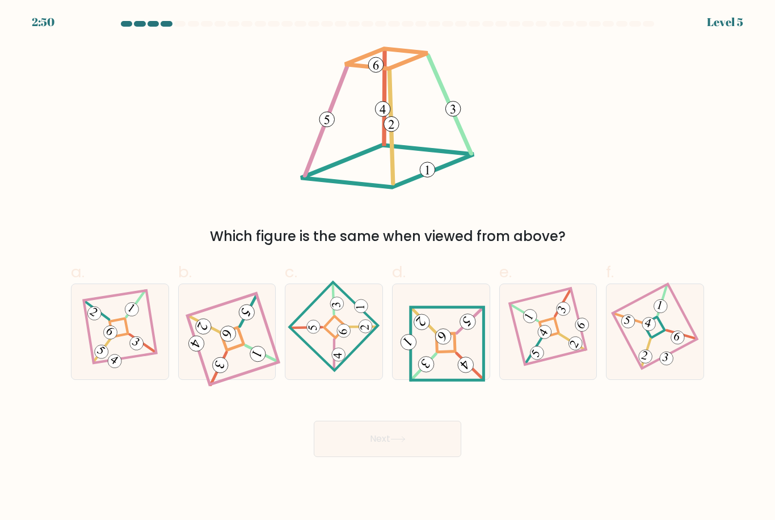
click at [457, 366] on 654 at bounding box center [469, 366] width 27 height 26
click at [388, 268] on input "d." at bounding box center [388, 263] width 1 height 7
radio input "true"
click at [405, 442] on icon at bounding box center [398, 439] width 14 height 5
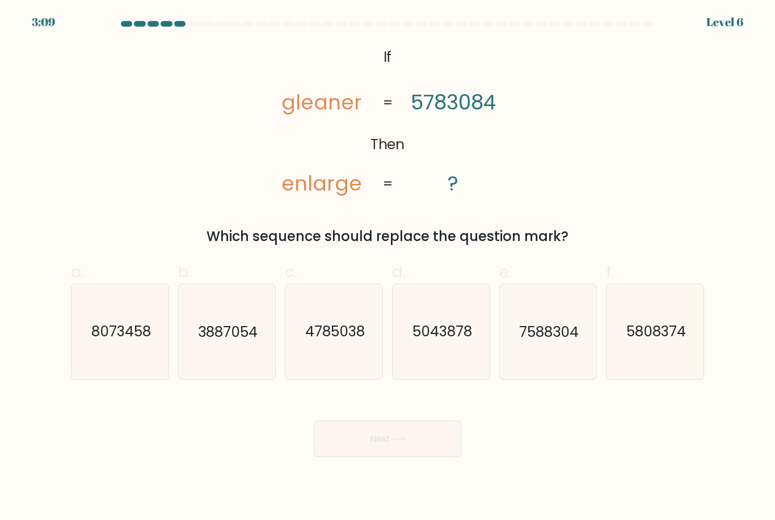
click at [87, 359] on icon "8073458" at bounding box center [120, 331] width 95 height 95
click at [388, 268] on input "a. 8073458" at bounding box center [388, 263] width 1 height 7
radio input "true"
click at [387, 454] on button "Next" at bounding box center [388, 439] width 148 height 36
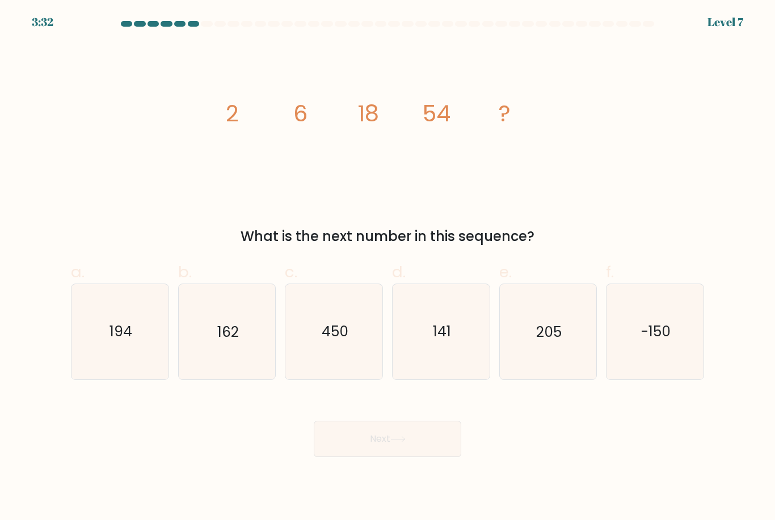
click at [233, 353] on icon "162" at bounding box center [226, 331] width 95 height 95
click at [388, 268] on input "b. 162" at bounding box center [388, 263] width 1 height 7
radio input "true"
click at [439, 453] on button "Next" at bounding box center [388, 439] width 148 height 36
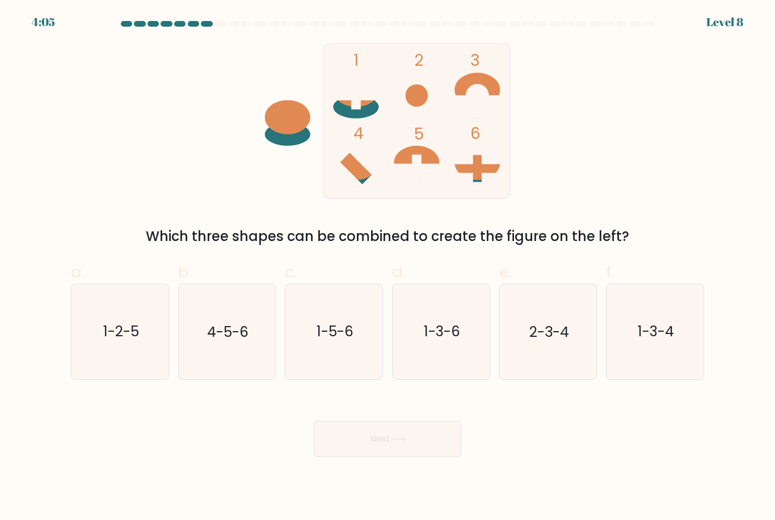
click at [339, 340] on text "1-5-6" at bounding box center [335, 332] width 37 height 20
click at [388, 268] on input "c. 1-5-6" at bounding box center [388, 263] width 1 height 7
radio input "true"
click at [378, 452] on button "Next" at bounding box center [388, 439] width 148 height 36
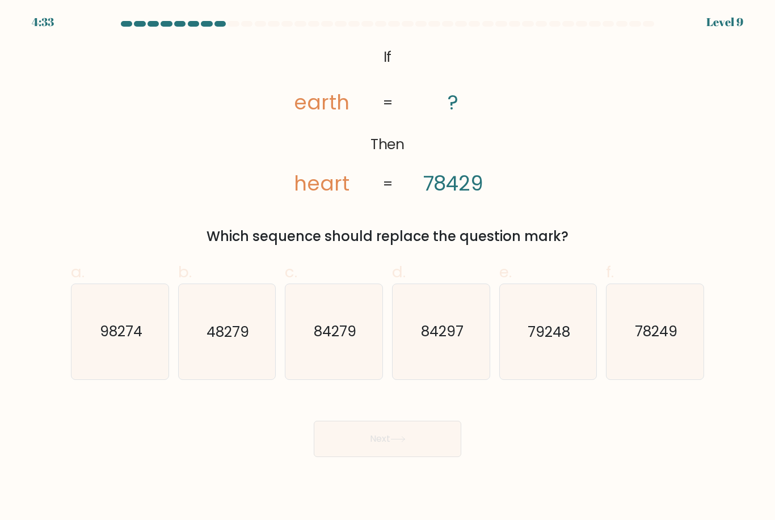
click at [439, 353] on icon "84297" at bounding box center [441, 331] width 95 height 95
click at [388, 268] on input "d. 84297" at bounding box center [388, 263] width 1 height 7
radio input "true"
click at [355, 456] on button "Next" at bounding box center [388, 439] width 148 height 36
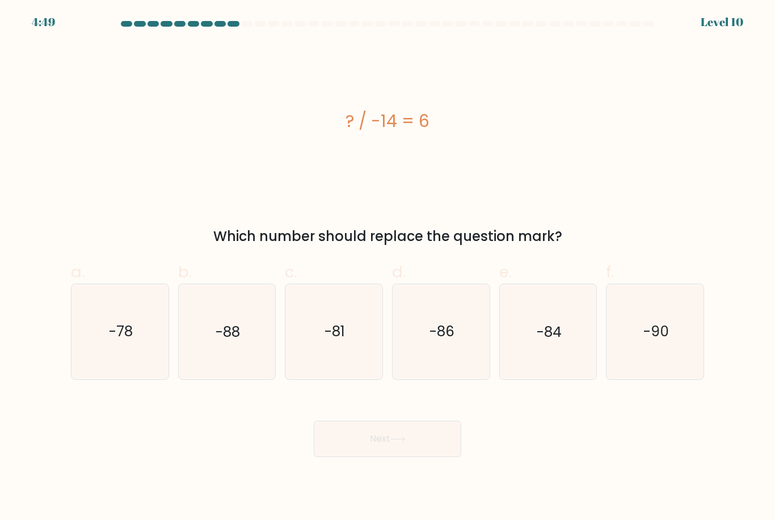
click at [550, 340] on text "-84" at bounding box center [549, 332] width 25 height 20
click at [388, 268] on input "e. -84" at bounding box center [388, 263] width 1 height 7
radio input "true"
click at [347, 453] on button "Next" at bounding box center [388, 439] width 148 height 36
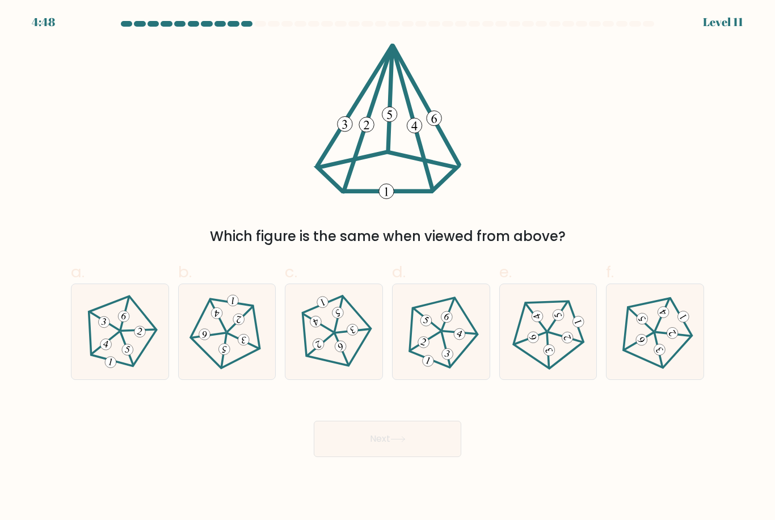
click at [211, 343] on 624 at bounding box center [208, 335] width 34 height 15
click at [388, 268] on input "b." at bounding box center [388, 263] width 1 height 7
radio input "true"
click at [362, 454] on button "Next" at bounding box center [388, 439] width 148 height 36
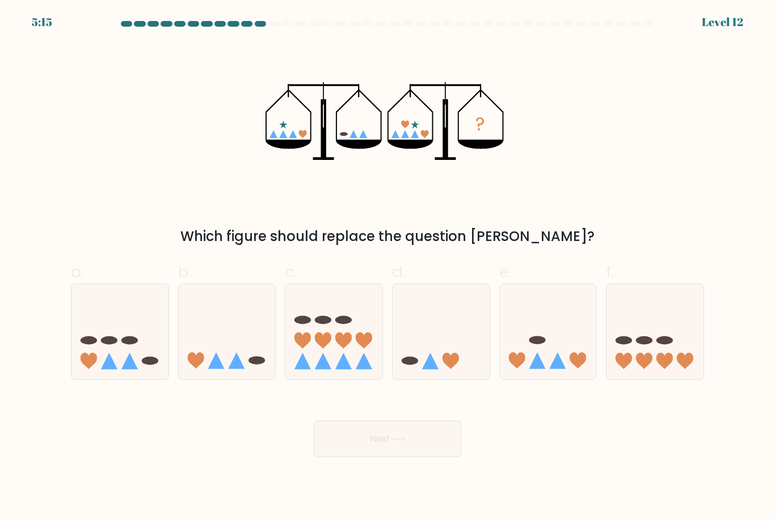
click at [229, 369] on icon at bounding box center [227, 332] width 97 height 80
click at [388, 268] on input "b." at bounding box center [388, 263] width 1 height 7
radio input "true"
click at [390, 446] on button "Next" at bounding box center [388, 439] width 148 height 36
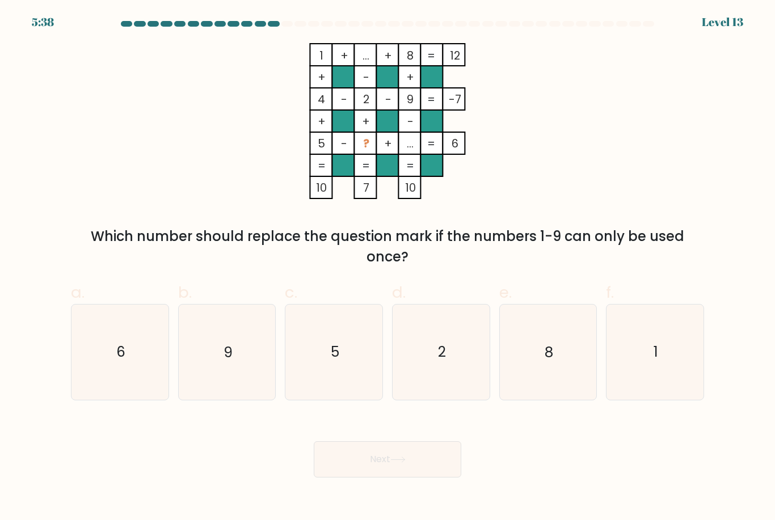
click at [123, 363] on text "6" at bounding box center [120, 353] width 9 height 20
click at [388, 268] on input "a. 6" at bounding box center [388, 263] width 1 height 7
radio input "true"
click at [388, 478] on button "Next" at bounding box center [388, 459] width 148 height 36
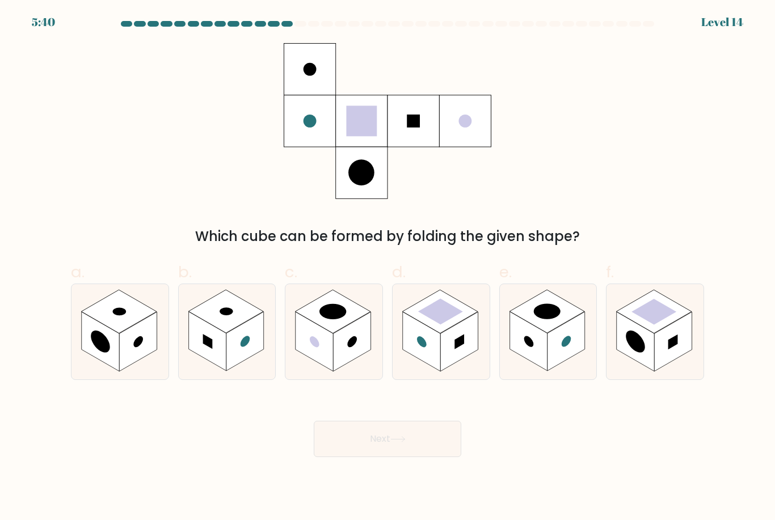
click at [660, 351] on rect at bounding box center [672, 342] width 37 height 60
click at [388, 268] on input "f." at bounding box center [388, 263] width 1 height 7
radio input "true"
click at [420, 452] on button "Next" at bounding box center [388, 439] width 148 height 36
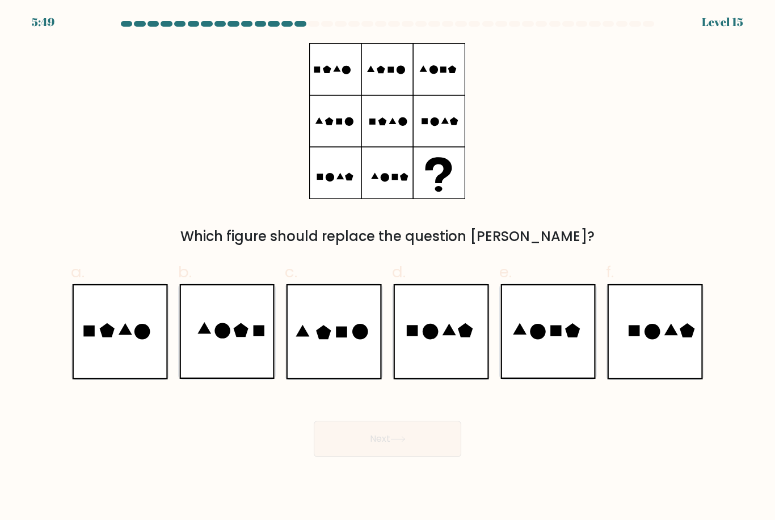
click at [341, 367] on icon at bounding box center [333, 331] width 95 height 95
click at [388, 268] on input "c." at bounding box center [388, 263] width 1 height 7
radio input "true"
click at [355, 452] on button "Next" at bounding box center [388, 439] width 148 height 36
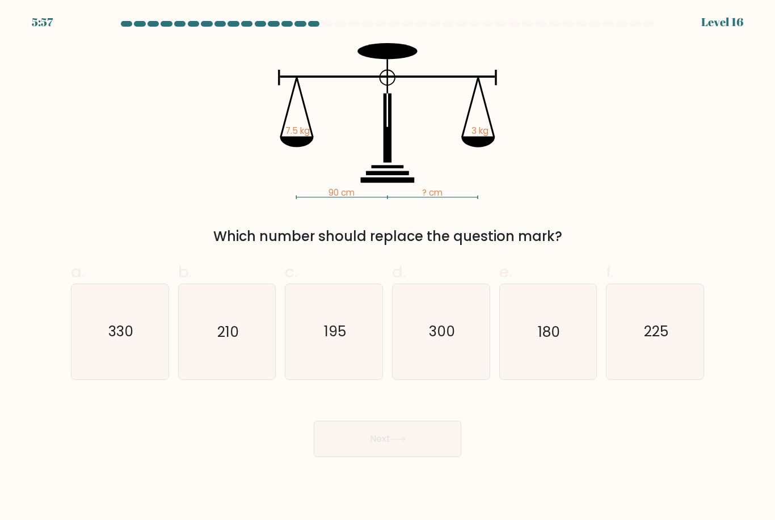
click at [677, 353] on icon "225" at bounding box center [655, 331] width 95 height 95
click at [388, 268] on input "f. 225" at bounding box center [388, 263] width 1 height 7
radio input "true"
click at [385, 454] on button "Next" at bounding box center [388, 439] width 148 height 36
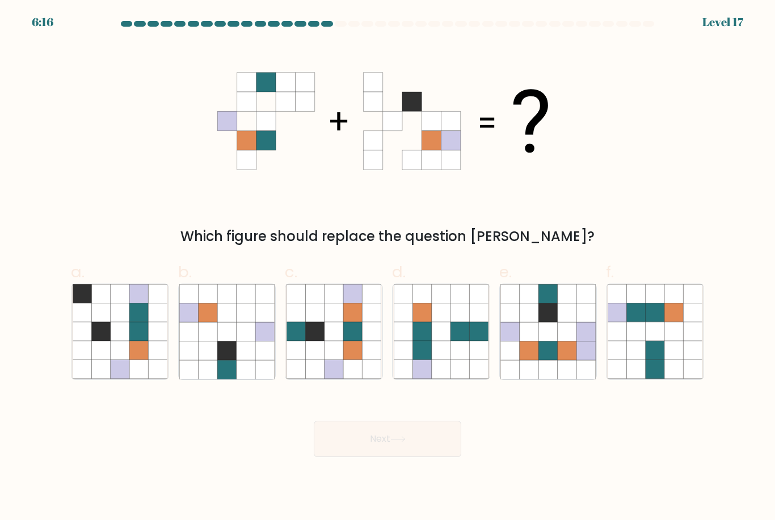
click at [337, 360] on icon at bounding box center [334, 351] width 19 height 19
click at [388, 268] on input "c." at bounding box center [388, 263] width 1 height 7
radio input "true"
click at [397, 454] on button "Next" at bounding box center [388, 439] width 148 height 36
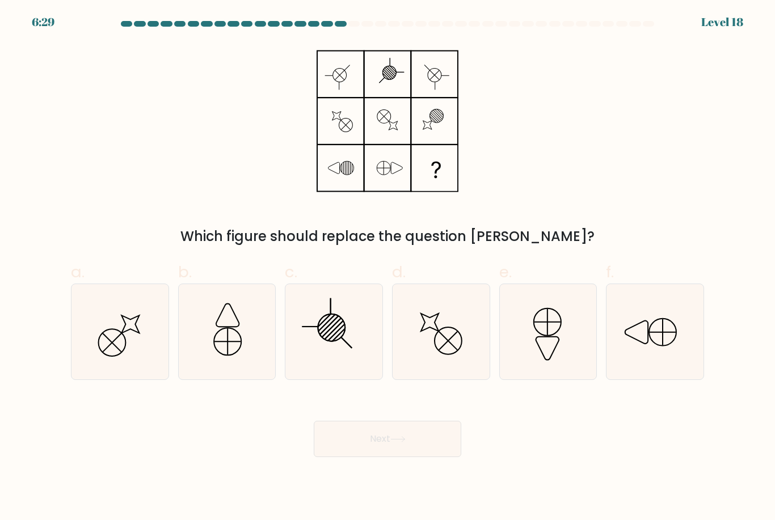
click at [569, 359] on icon at bounding box center [547, 331] width 95 height 95
click at [388, 268] on input "e." at bounding box center [388, 263] width 1 height 7
radio input "true"
click at [406, 457] on button "Next" at bounding box center [388, 439] width 148 height 36
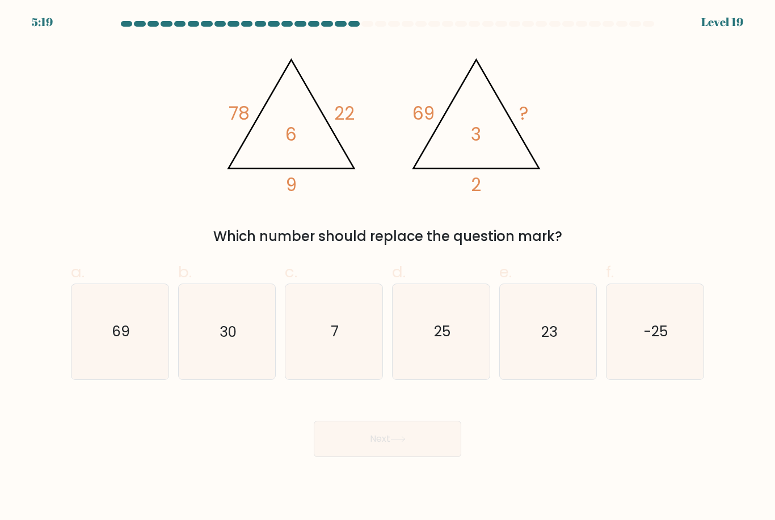
click at [424, 355] on icon "25" at bounding box center [441, 331] width 95 height 95
click at [388, 268] on input "d. 25" at bounding box center [388, 263] width 1 height 7
radio input "true"
click at [351, 453] on button "Next" at bounding box center [388, 439] width 148 height 36
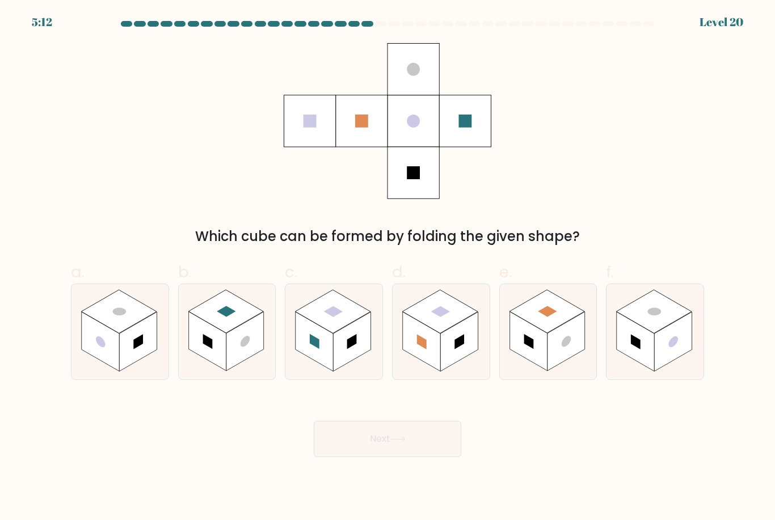
click at [344, 327] on rect at bounding box center [333, 311] width 75 height 43
click at [388, 268] on input "c." at bounding box center [388, 263] width 1 height 7
radio input "true"
click at [372, 457] on button "Next" at bounding box center [388, 439] width 148 height 36
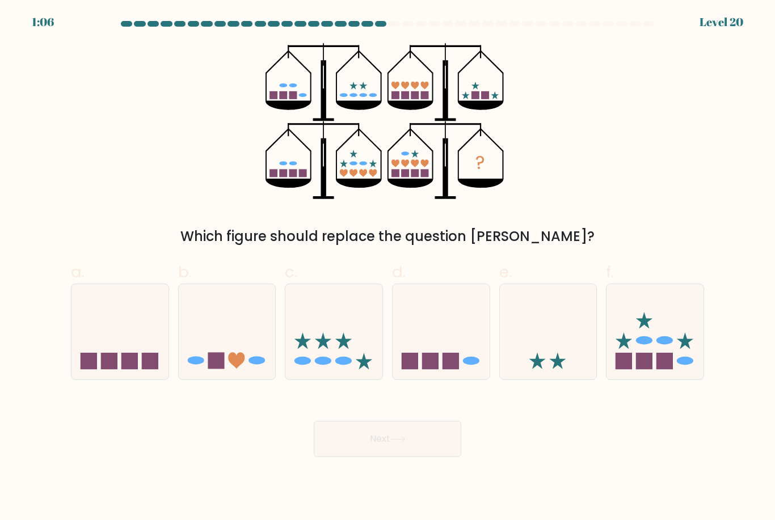
click at [652, 348] on icon at bounding box center [655, 332] width 97 height 80
click at [388, 268] on input "f." at bounding box center [388, 263] width 1 height 7
radio input "true"
click at [431, 452] on button "Next" at bounding box center [388, 439] width 148 height 36
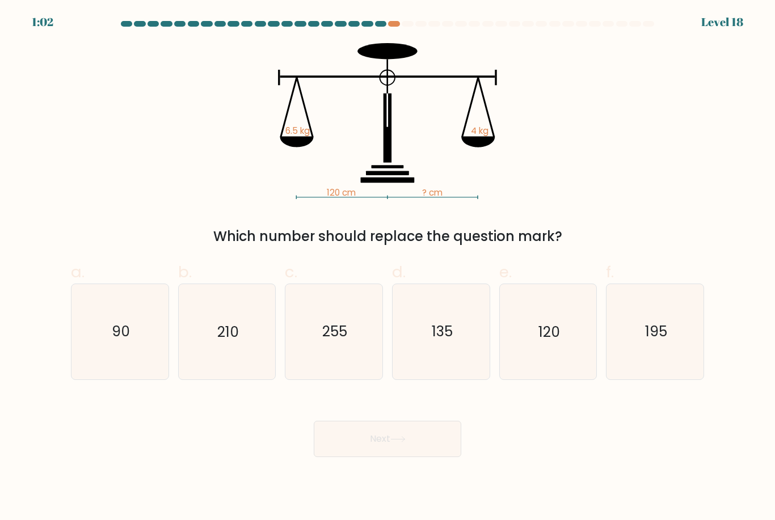
click at [658, 360] on icon "195" at bounding box center [655, 331] width 95 height 95
click at [388, 268] on input "f. 195" at bounding box center [388, 263] width 1 height 7
radio input "true"
click at [419, 454] on button "Next" at bounding box center [388, 439] width 148 height 36
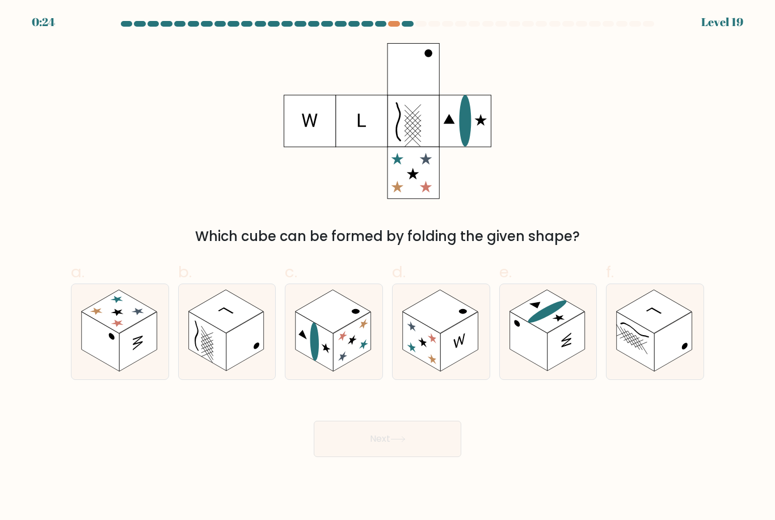
click at [672, 355] on rect at bounding box center [672, 342] width 37 height 60
click at [388, 268] on input "f." at bounding box center [388, 263] width 1 height 7
radio input "true"
click at [435, 450] on button "Next" at bounding box center [388, 439] width 148 height 36
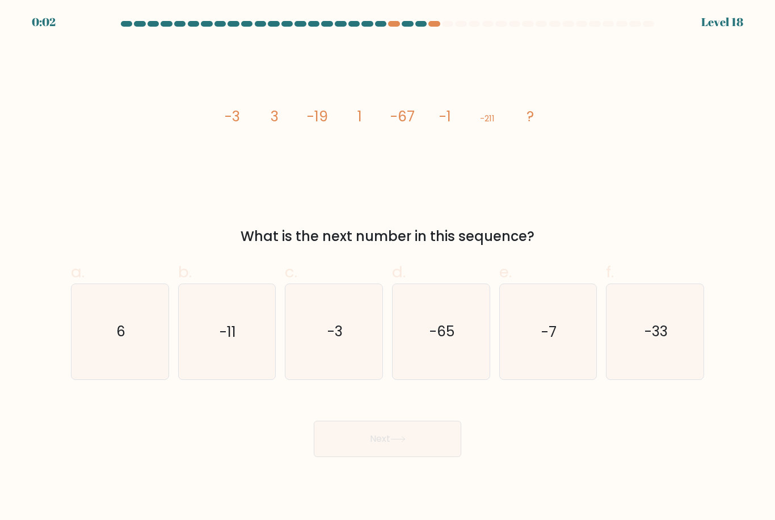
click at [443, 364] on icon "-65" at bounding box center [441, 331] width 95 height 95
click at [388, 268] on input "d. -65" at bounding box center [388, 263] width 1 height 7
radio input "true"
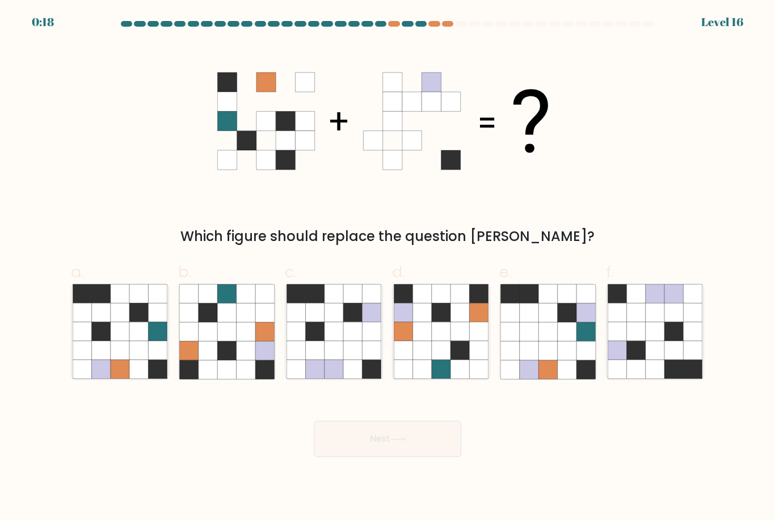
click at [136, 360] on icon at bounding box center [138, 351] width 19 height 19
click at [388, 268] on input "a." at bounding box center [388, 263] width 1 height 7
radio input "true"
click at [391, 456] on button "Next" at bounding box center [388, 439] width 148 height 36
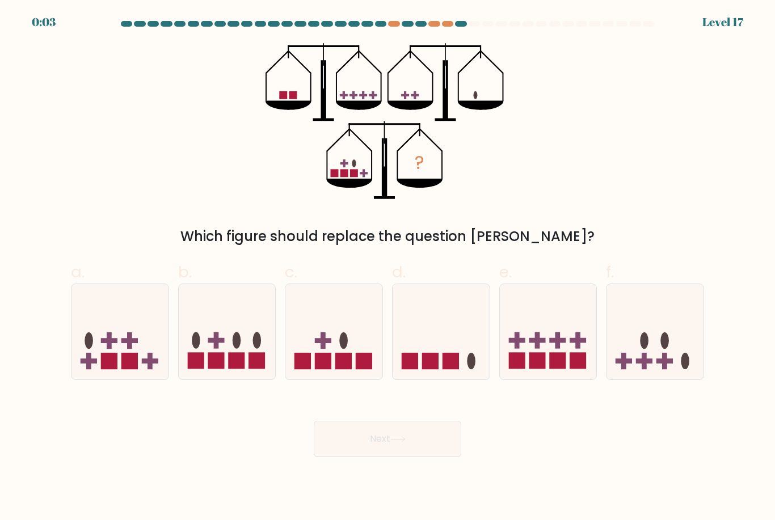
click at [436, 343] on icon at bounding box center [441, 332] width 97 height 80
click at [388, 268] on input "d." at bounding box center [388, 263] width 1 height 7
radio input "true"
click at [399, 442] on icon at bounding box center [398, 439] width 14 height 5
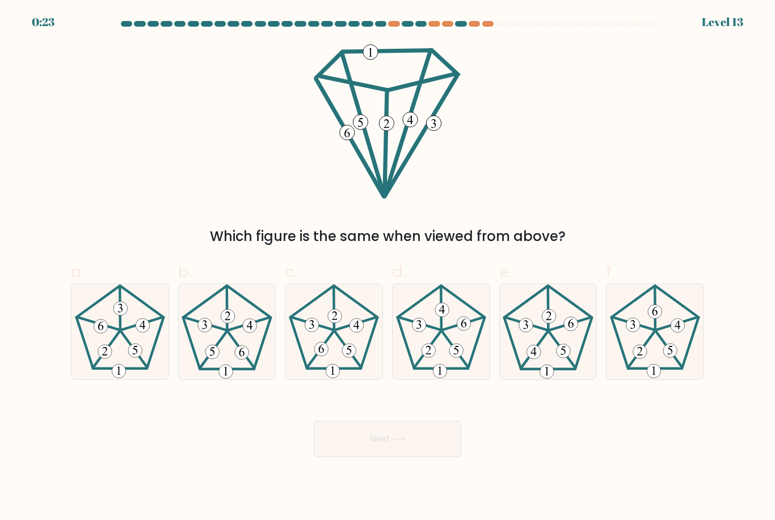
click at [553, 377] on icon at bounding box center [547, 331] width 95 height 95
click at [388, 268] on input "e." at bounding box center [388, 263] width 1 height 7
radio input "true"
click at [428, 457] on button "Next" at bounding box center [388, 439] width 148 height 36
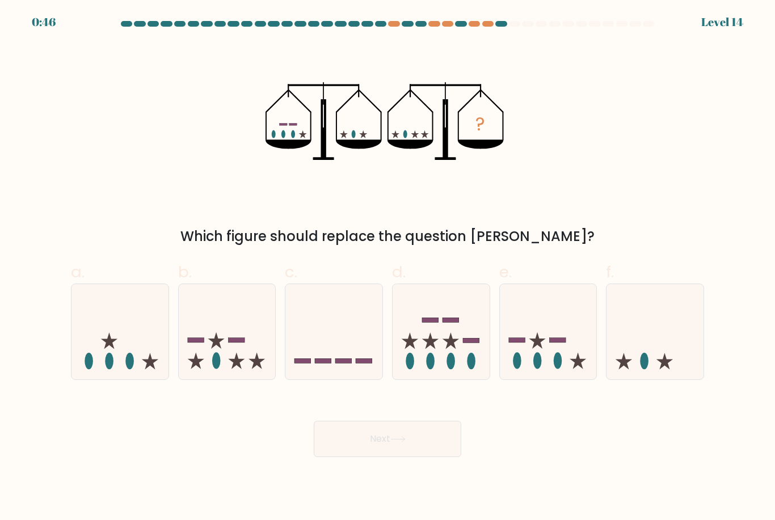
click at [558, 364] on ellipse at bounding box center [558, 361] width 9 height 16
click at [388, 268] on input "e." at bounding box center [388, 263] width 1 height 7
radio input "true"
click at [403, 457] on button "Next" at bounding box center [388, 439] width 148 height 36
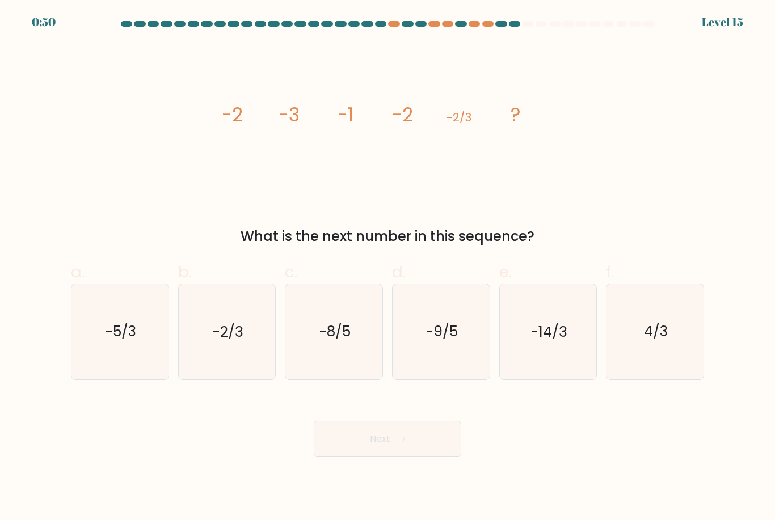
click at [113, 341] on text "-5/3" at bounding box center [121, 332] width 31 height 20
click at [388, 268] on input "a. -5/3" at bounding box center [388, 263] width 1 height 7
radio input "true"
click at [384, 457] on button "Next" at bounding box center [388, 439] width 148 height 36
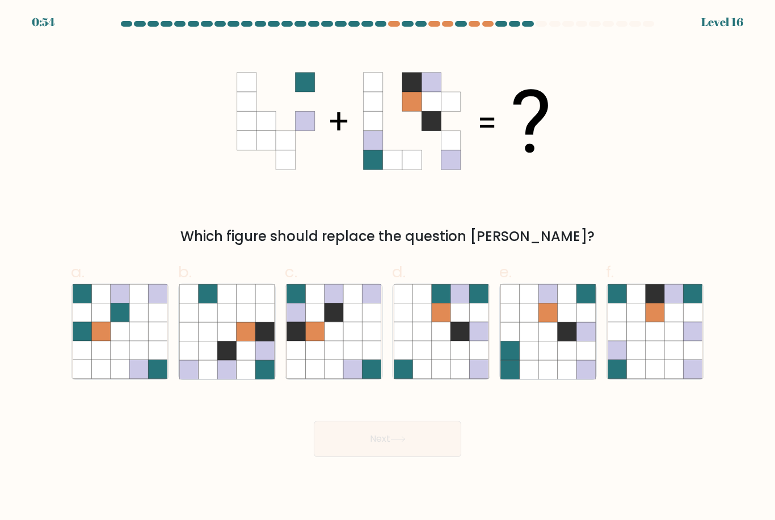
click at [330, 360] on icon at bounding box center [334, 351] width 19 height 19
click at [388, 268] on input "c." at bounding box center [388, 263] width 1 height 7
radio input "true"
click at [372, 451] on button "Next" at bounding box center [388, 439] width 148 height 36
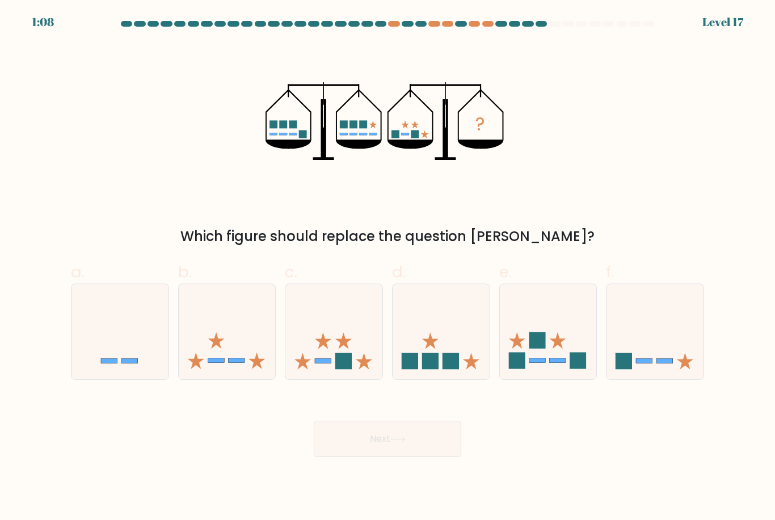
click at [443, 369] on rect at bounding box center [451, 361] width 16 height 16
click at [388, 268] on input "d." at bounding box center [388, 263] width 1 height 7
radio input "true"
click at [390, 457] on button "Next" at bounding box center [388, 439] width 148 height 36
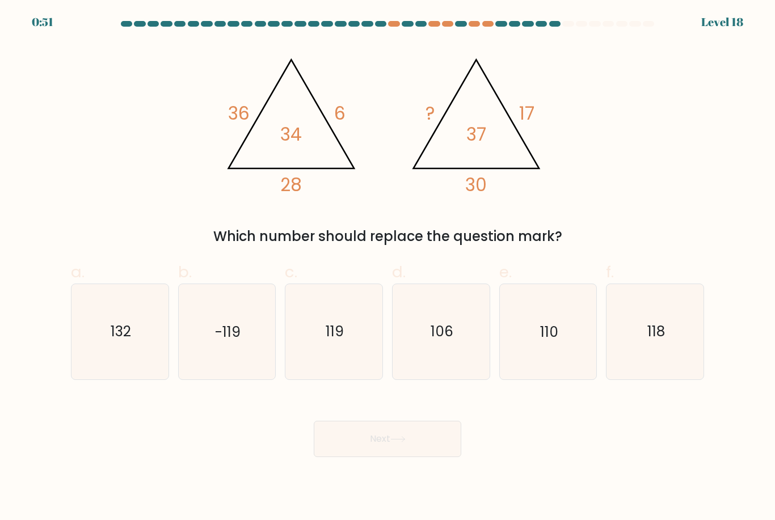
click at [318, 334] on icon "119" at bounding box center [334, 331] width 95 height 95
click at [388, 268] on input "c. 119" at bounding box center [388, 263] width 1 height 7
radio input "true"
click at [392, 453] on button "Next" at bounding box center [388, 439] width 148 height 36
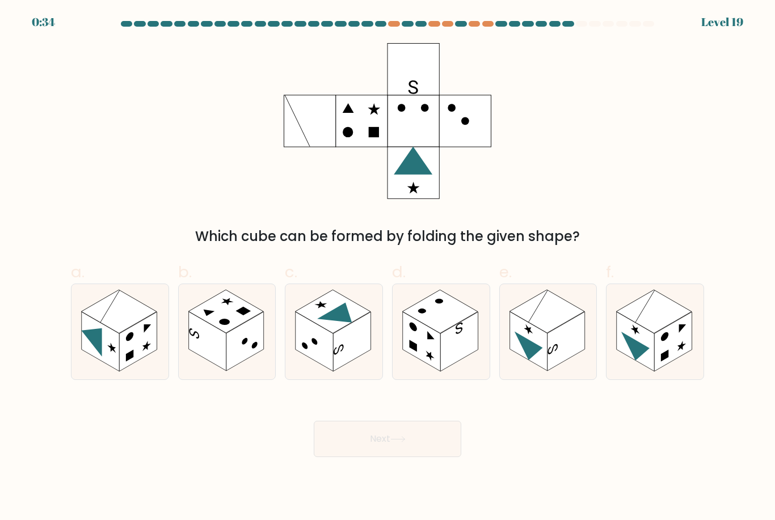
click at [663, 359] on rect at bounding box center [672, 342] width 37 height 60
click at [388, 268] on input "f." at bounding box center [388, 263] width 1 height 7
radio input "true"
click at [409, 454] on button "Next" at bounding box center [388, 439] width 148 height 36
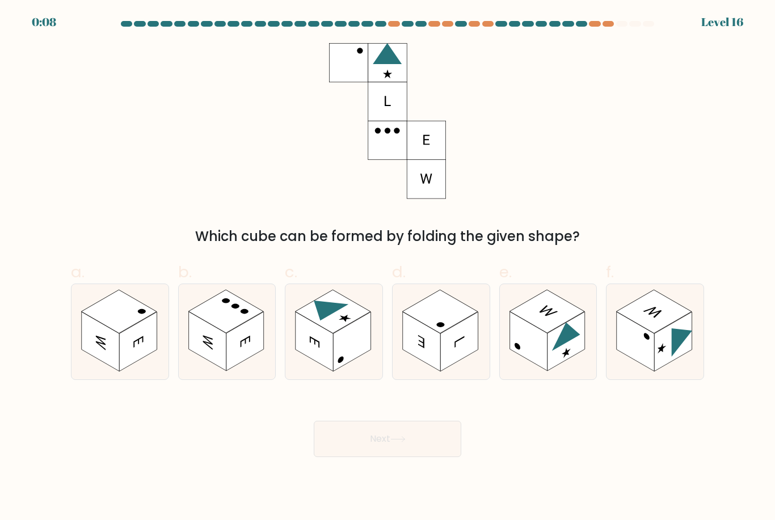
click at [330, 347] on rect at bounding box center [314, 342] width 37 height 60
click at [388, 268] on input "c." at bounding box center [388, 263] width 1 height 7
radio input "true"
click at [221, 361] on rect at bounding box center [206, 342] width 37 height 60
click at [388, 268] on input "b." at bounding box center [388, 263] width 1 height 7
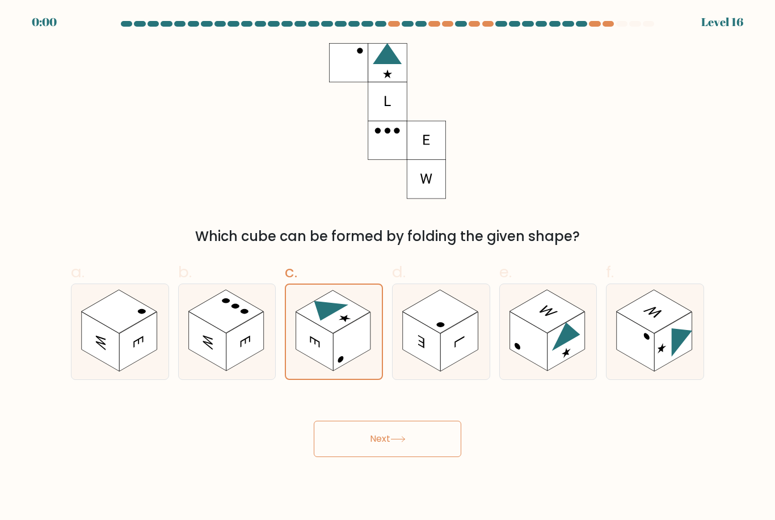
radio input "true"
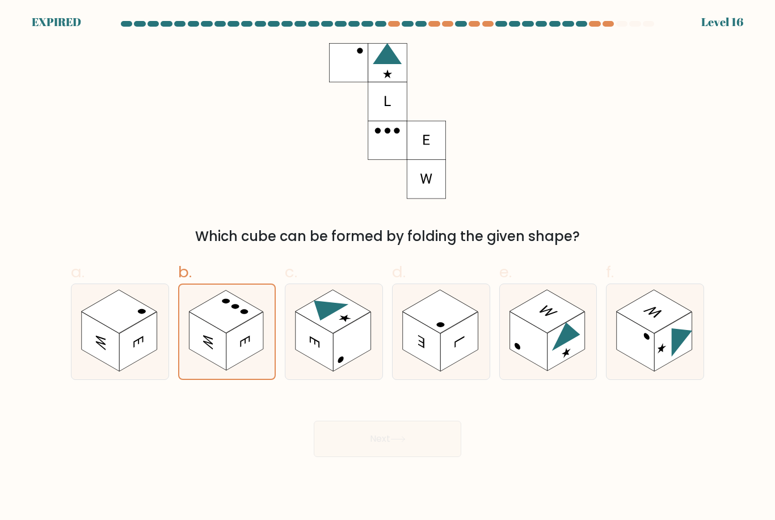
click at [350, 447] on div "Next" at bounding box center [387, 426] width 647 height 64
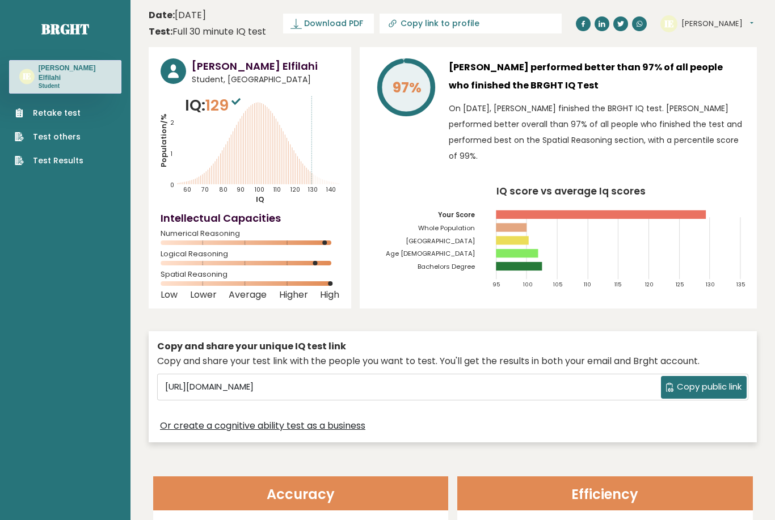
click at [340, 26] on span "Download PDF" at bounding box center [333, 24] width 59 height 12
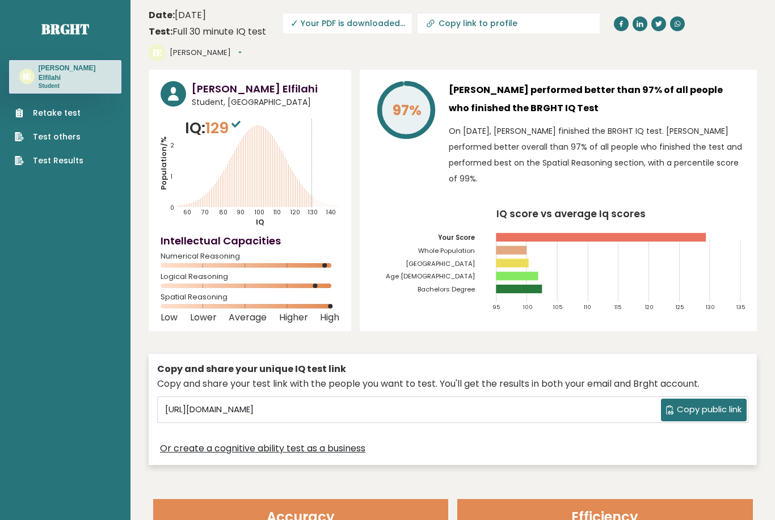
click at [375, 20] on span "✓ Your PDF is downloaded..." at bounding box center [347, 24] width 129 height 20
click at [322, 27] on span "✓ Your PDF is downloaded..." at bounding box center [347, 24] width 129 height 20
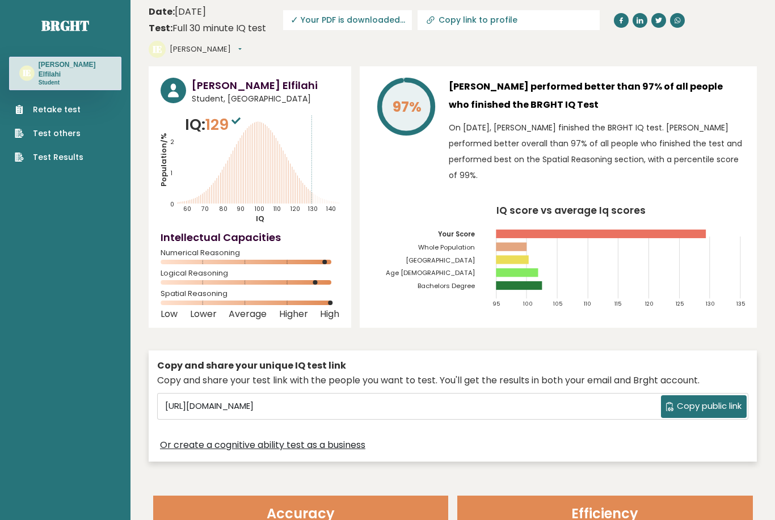
scroll to position [3, 0]
click at [322, 22] on span "✓ Your PDF is downloaded..." at bounding box center [347, 21] width 129 height 20
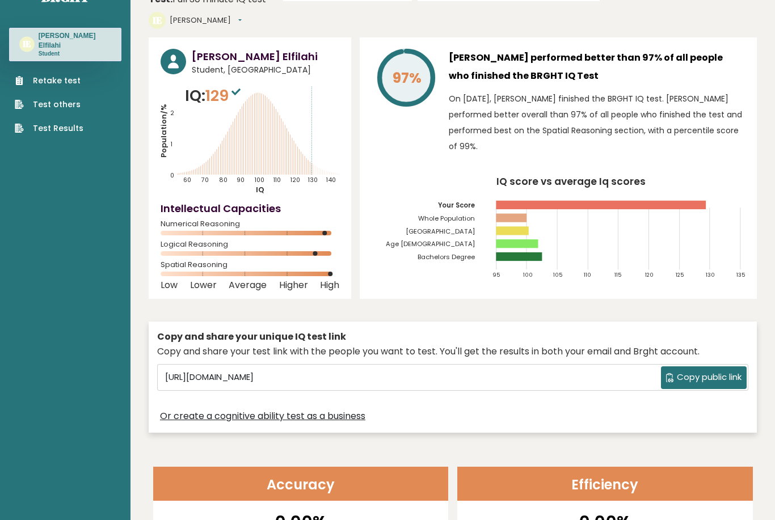
scroll to position [0, 0]
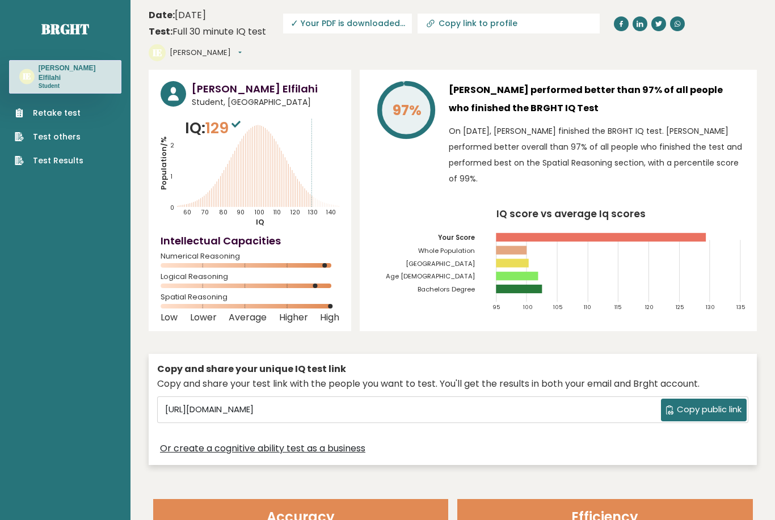
click at [308, 24] on span "✓ Your PDF is downloaded..." at bounding box center [347, 24] width 129 height 20
click at [486, 56] on header "Date: October 14, 2025 Test: Full 30 minute IQ test Download PDF Downloading...…" at bounding box center [453, 35] width 608 height 58
click at [503, 23] on input "Copy link to profile" at bounding box center [516, 23] width 154 height 9
type input "https://brght.org/profile/ihab-elfilahi/?utm_source=share&utm_medium=copy&utm_c…"
click at [511, 59] on header "Date: October 14, 2025 Test: Full 30 minute IQ test Download PDF Downloading...…" at bounding box center [453, 35] width 608 height 58
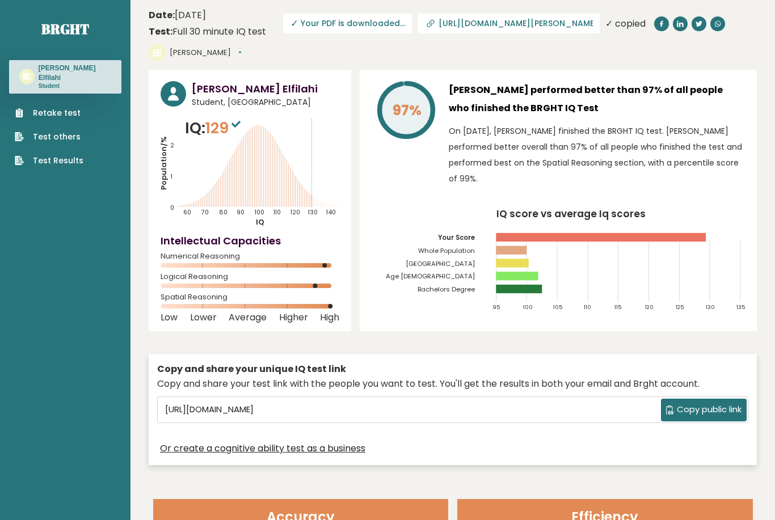
click at [369, 19] on span "✓ Your PDF is downloaded..." at bounding box center [347, 24] width 129 height 20
click at [378, 26] on span "✓ Your PDF is downloaded..." at bounding box center [347, 24] width 129 height 20
click at [378, 25] on span "✓ Your PDF is downloaded..." at bounding box center [347, 24] width 129 height 20
click at [374, 28] on span "✓ Your PDF is downloaded..." at bounding box center [347, 24] width 129 height 20
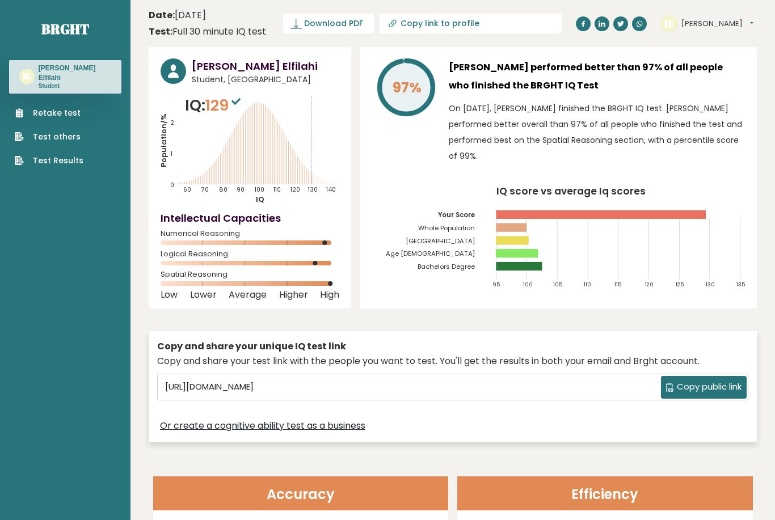
click at [350, 22] on span "Download PDF" at bounding box center [333, 24] width 59 height 12
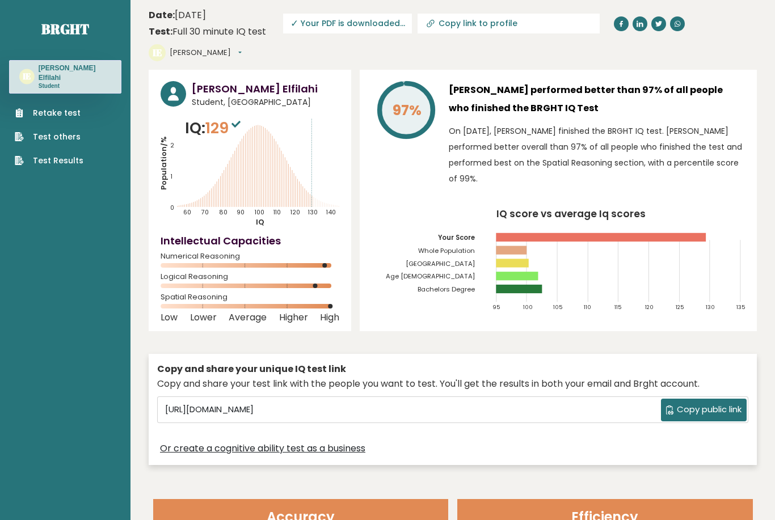
click at [373, 22] on span "✓ Your PDF is downloaded..." at bounding box center [347, 24] width 129 height 20
click at [375, 24] on span "✓ Your PDF is downloaded..." at bounding box center [347, 24] width 129 height 20
